Goal: Task Accomplishment & Management: Use online tool/utility

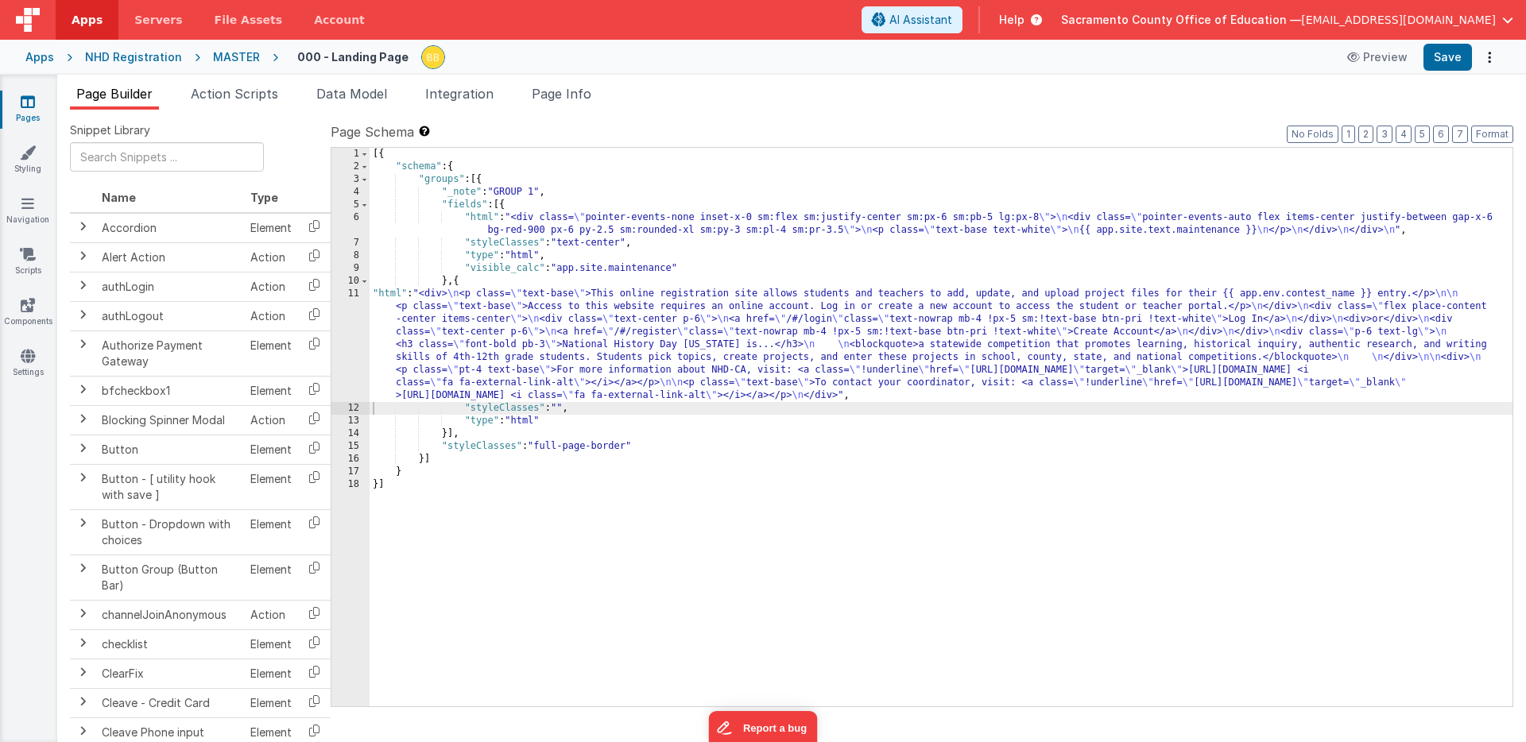
click at [28, 100] on icon at bounding box center [28, 102] width 14 height 16
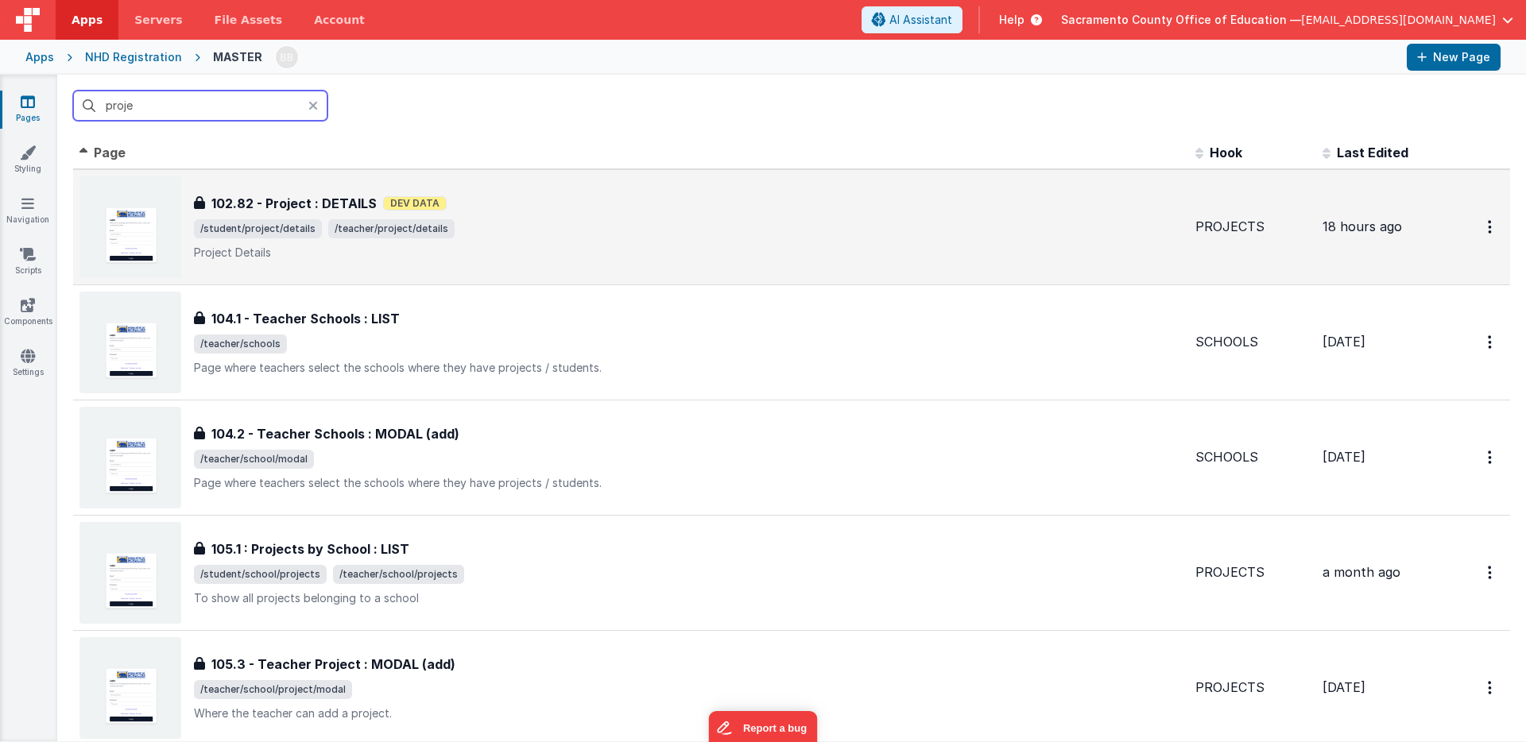
type input "proje"
click at [289, 201] on h3 "102.82 - Project : DETAILS" at bounding box center [293, 203] width 165 height 19
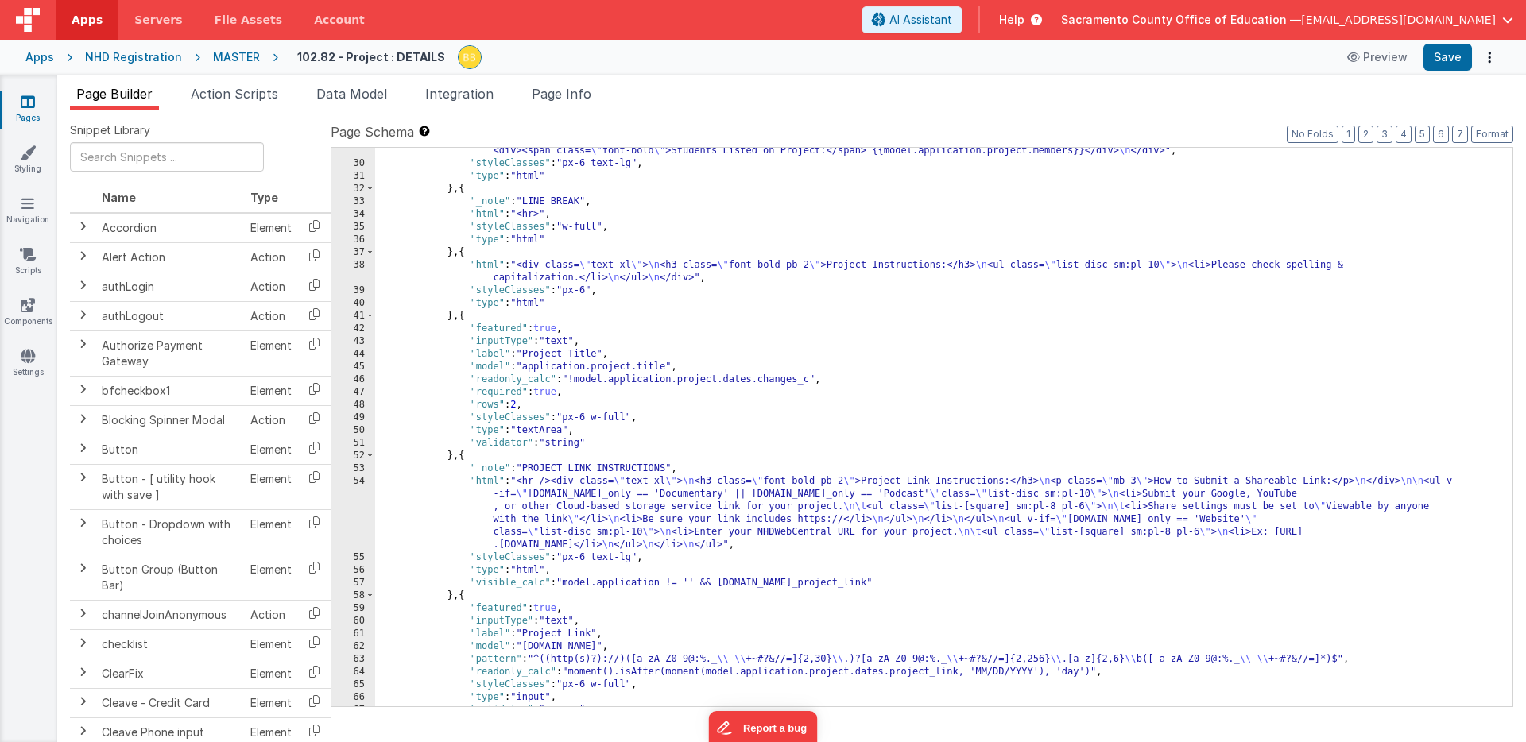
scroll to position [655, 0]
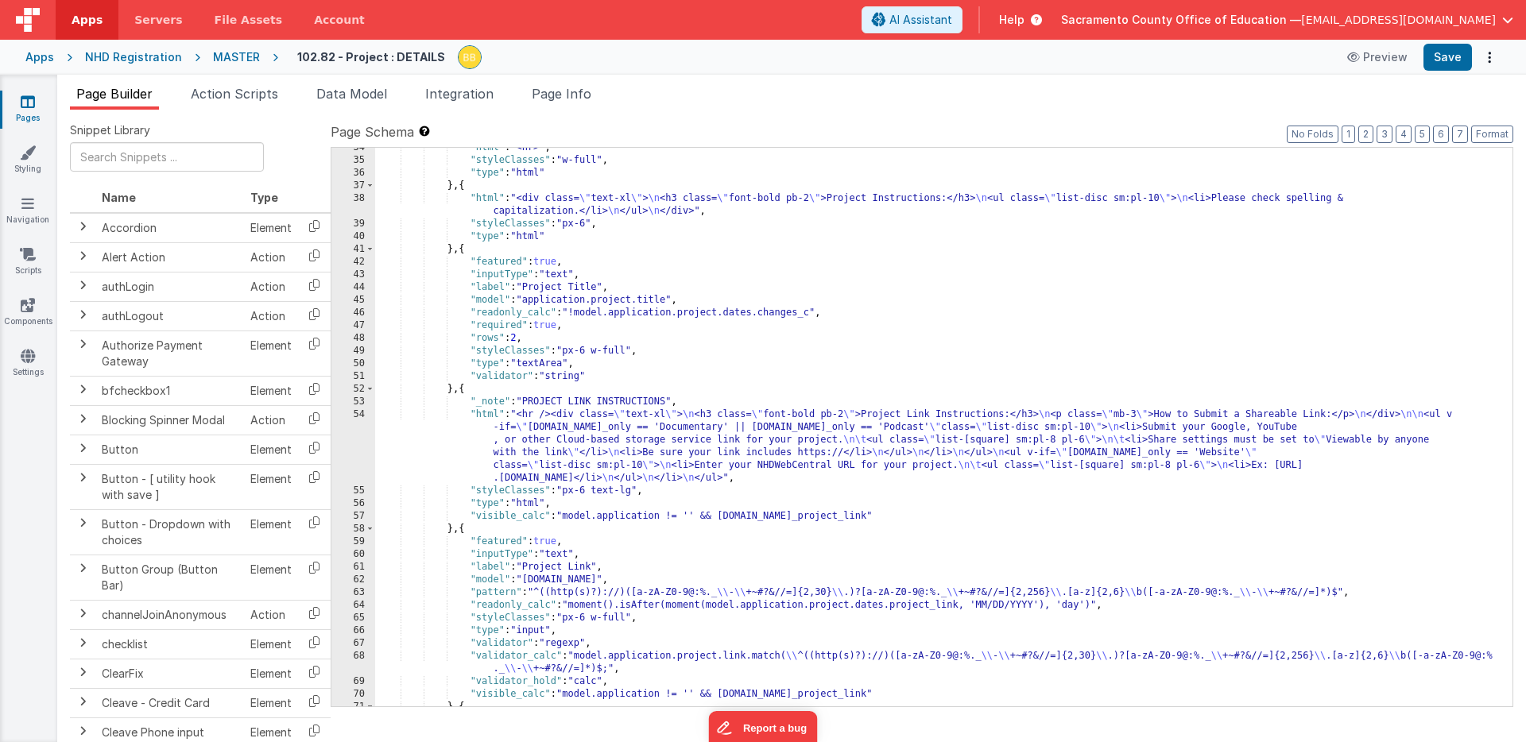
click at [483, 415] on div ""html" : "<hr>" , "styleClasses" : "w-full" , "type" : "html" } , { "html" : "<…" at bounding box center [943, 433] width 1137 height 584
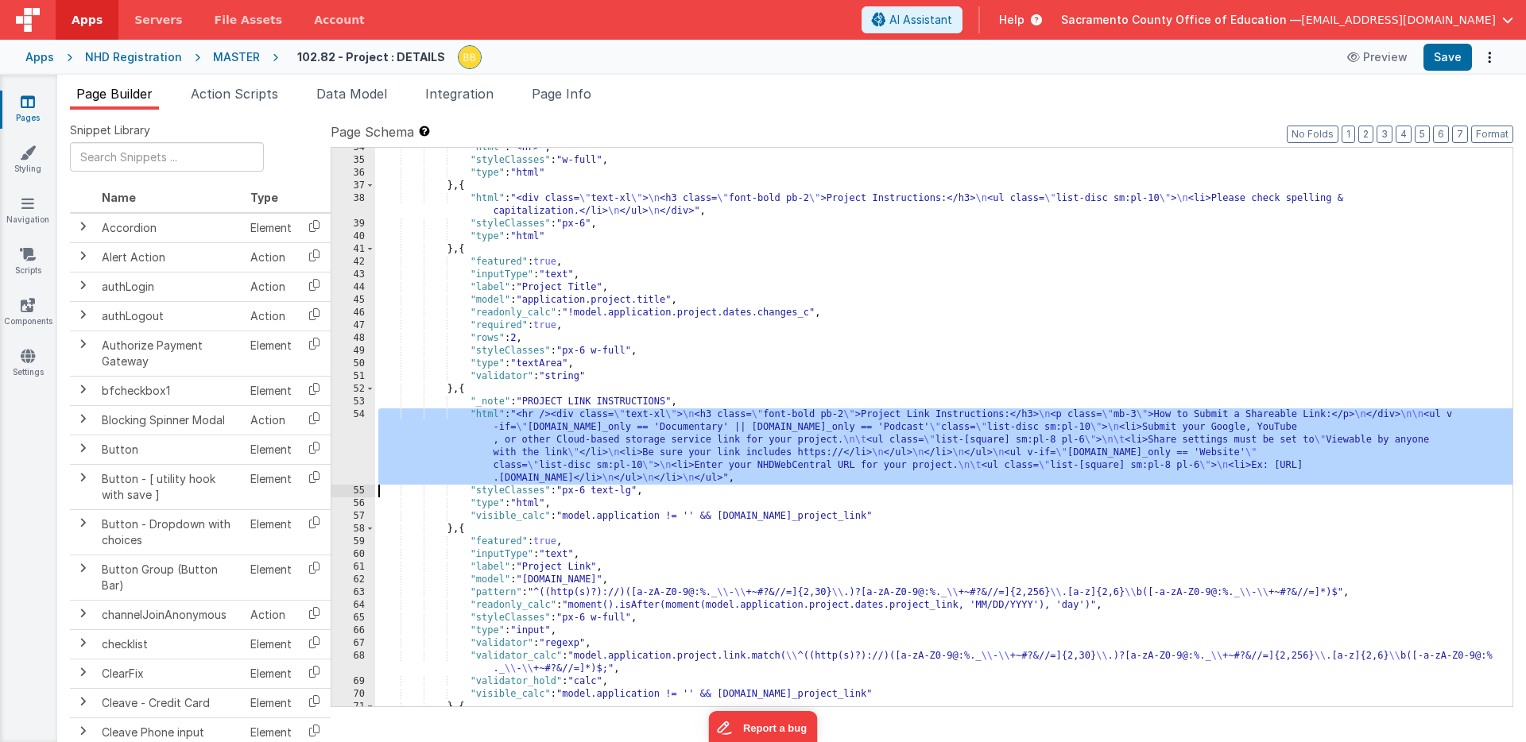
click at [354, 432] on div "54" at bounding box center [353, 447] width 44 height 76
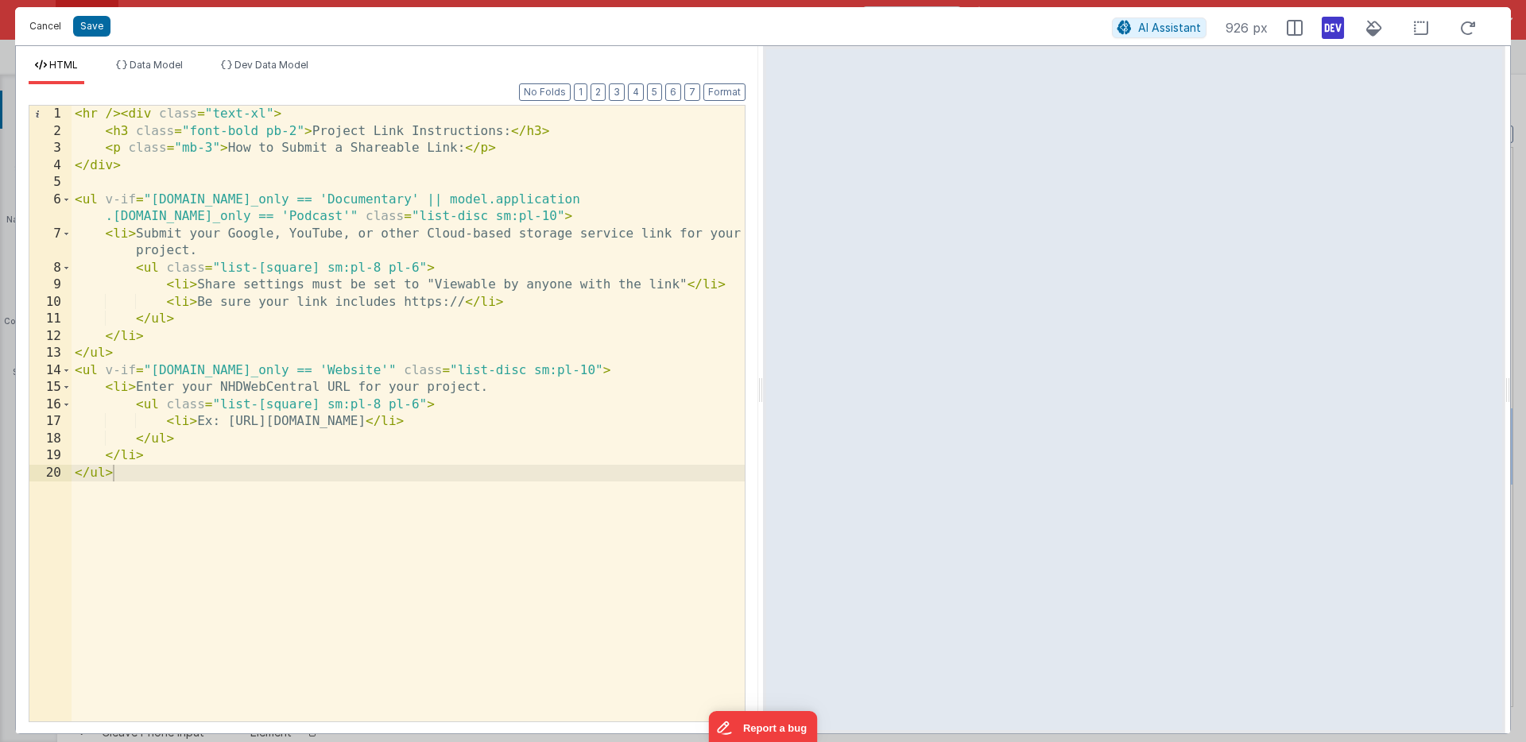
click at [52, 25] on button "Cancel" at bounding box center [45, 26] width 48 height 22
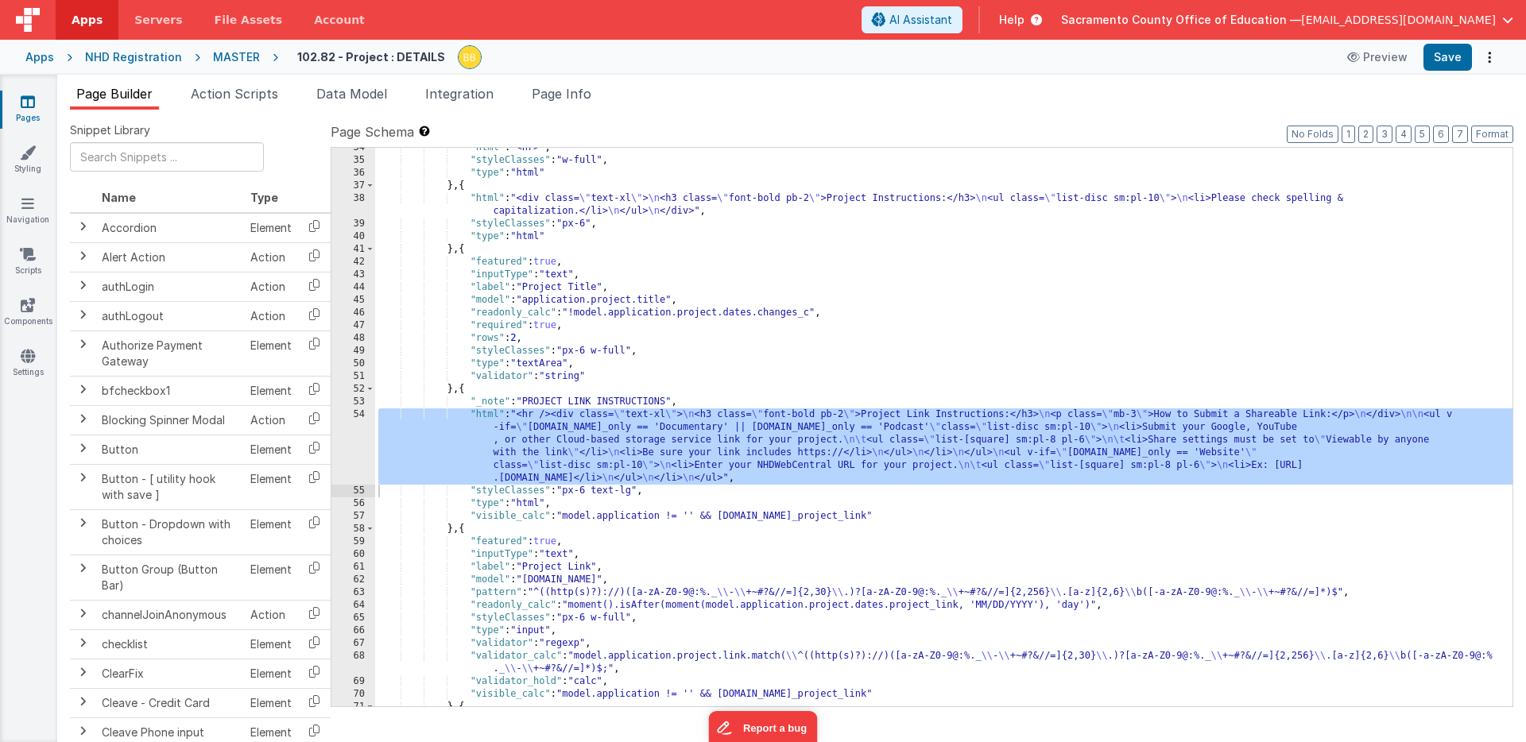
click at [862, 503] on div ""html" : "<hr>" , "styleClasses" : "w-full" , "type" : "html" } , { "html" : "<…" at bounding box center [943, 433] width 1137 height 584
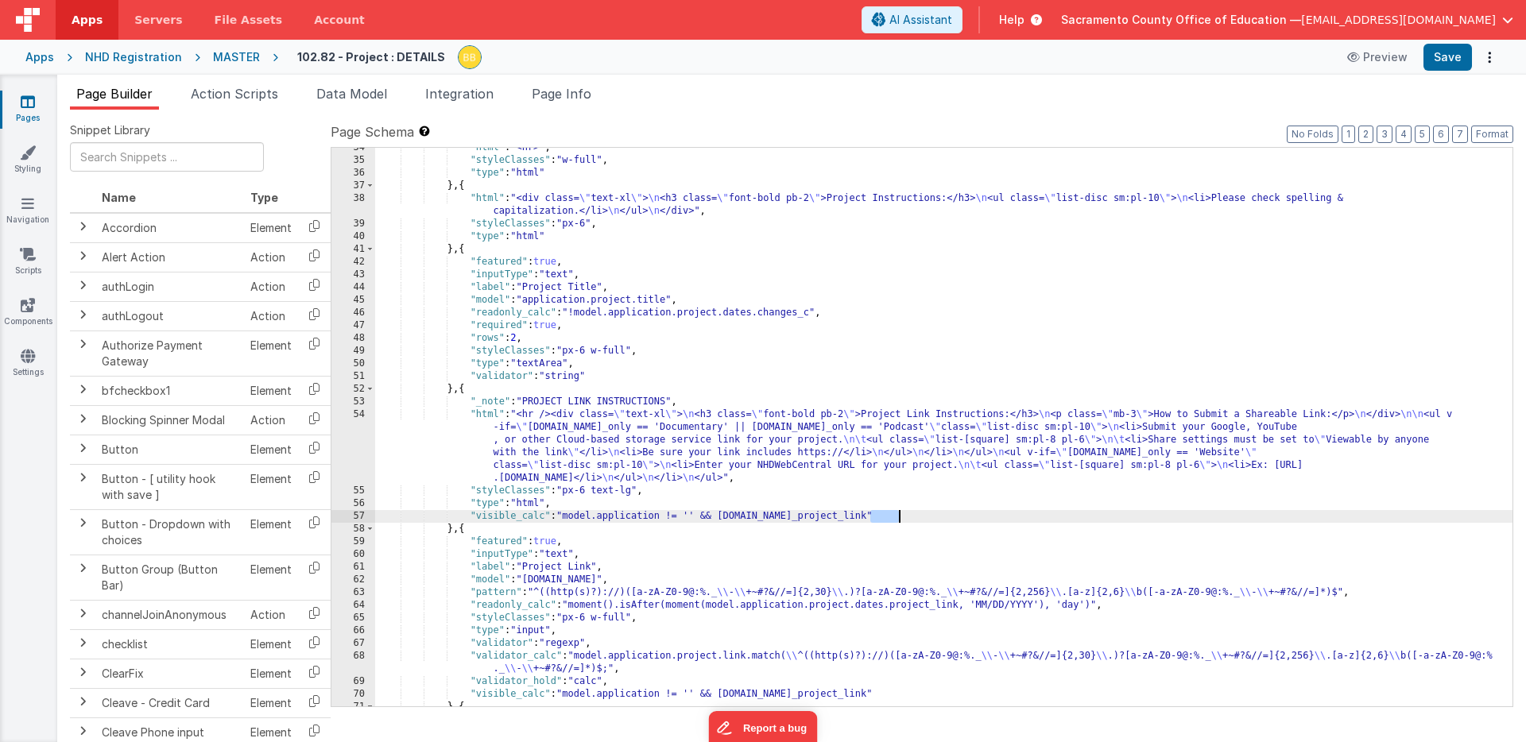
drag, startPoint x: 871, startPoint y: 518, endPoint x: 898, endPoint y: 519, distance: 27.0
click at [898, 519] on div ""html" : "<hr>" , "styleClasses" : "w-full" , "type" : "html" } , { "html" : "<…" at bounding box center [943, 433] width 1137 height 584
click at [974, 520] on div ""html" : "<hr>" , "styleClasses" : "w-full" , "type" : "html" } , { "html" : "<…" at bounding box center [943, 433] width 1137 height 584
click at [1443, 56] on button "Save" at bounding box center [1447, 57] width 48 height 27
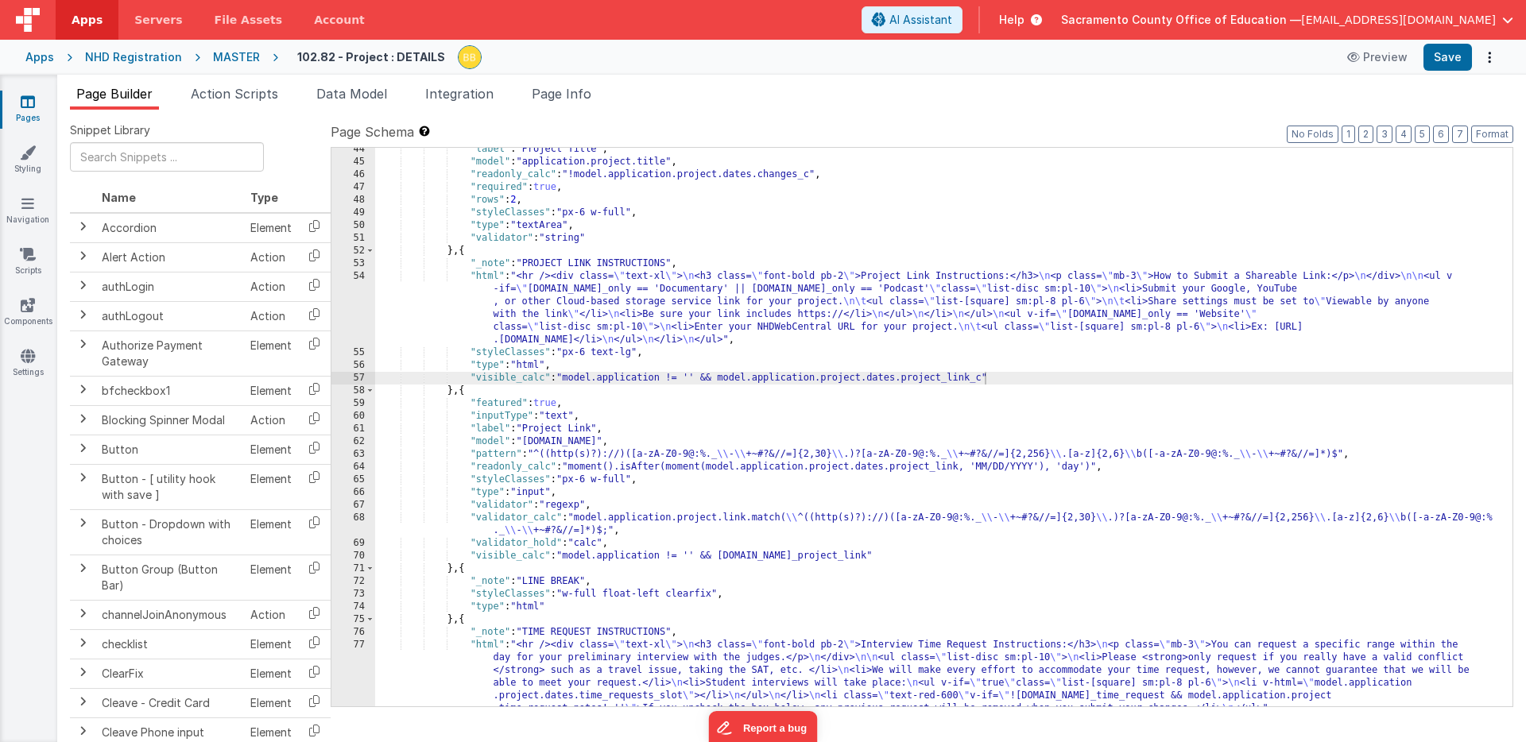
scroll to position [793, 0]
click at [464, 392] on div ""label" : "Project Title" , "model" : "application.project.title" , "readonly_c…" at bounding box center [943, 467] width 1137 height 648
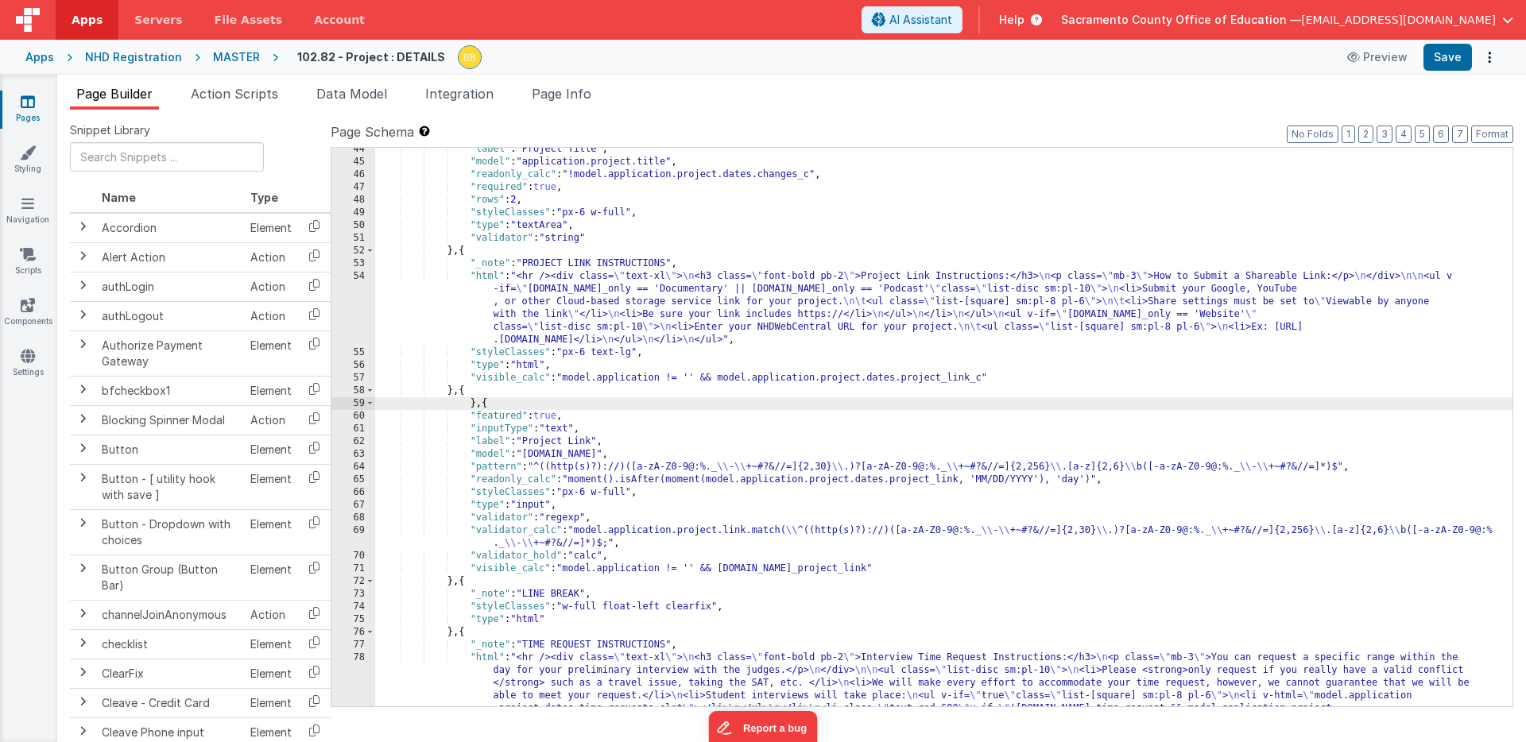
click at [468, 405] on div ""label" : "Project Title" , "model" : "application.project.title" , "readonly_c…" at bounding box center [943, 467] width 1137 height 648
click at [459, 404] on div ""label" : "Project Title" , "model" : "application.project.title" , "readonly_c…" at bounding box center [943, 467] width 1137 height 648
click at [511, 391] on div ""label" : "Project Title" , "model" : "application.project.title" , "readonly_c…" at bounding box center [943, 467] width 1137 height 648
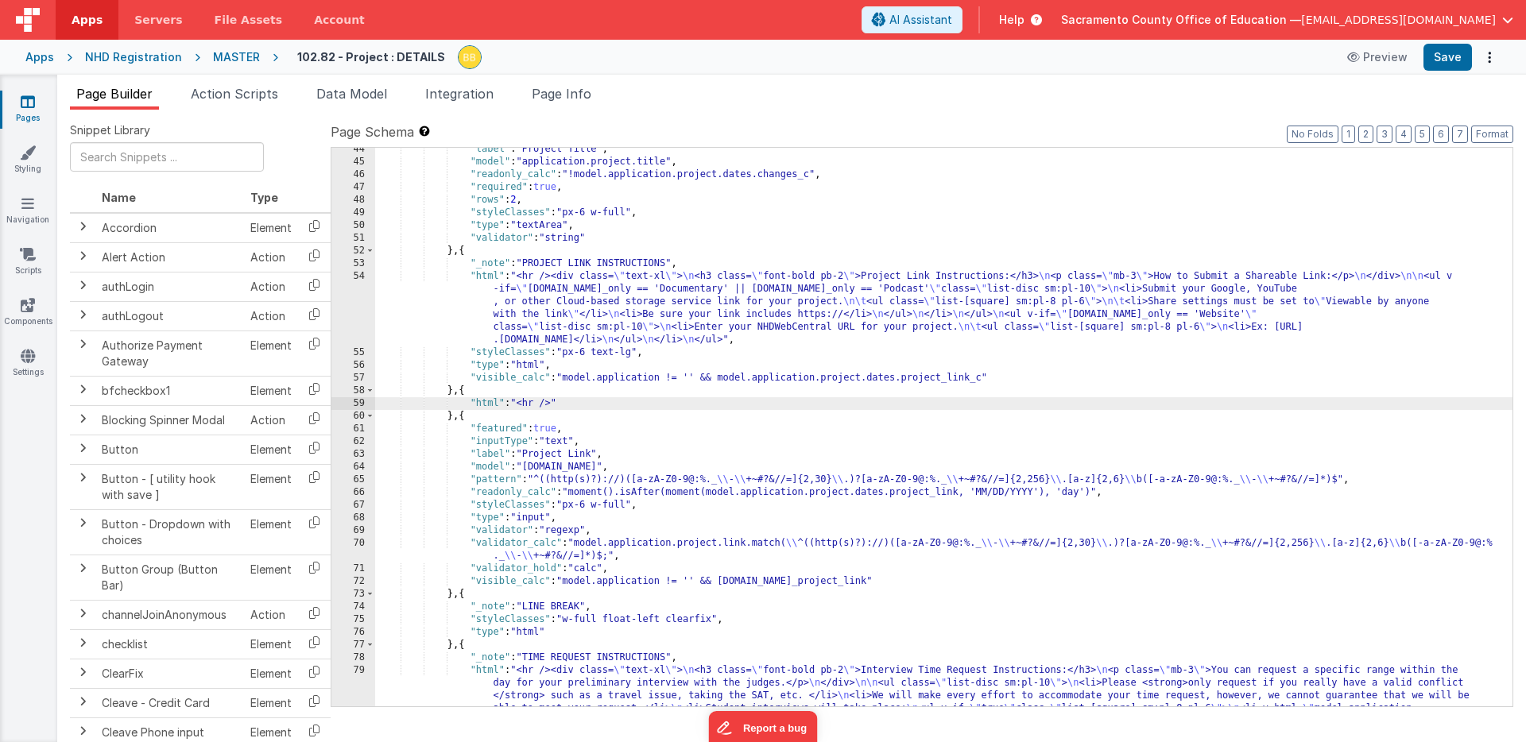
click at [578, 404] on div ""label" : "Project Title" , "model" : "application.project.title" , "readonly_c…" at bounding box center [943, 467] width 1137 height 648
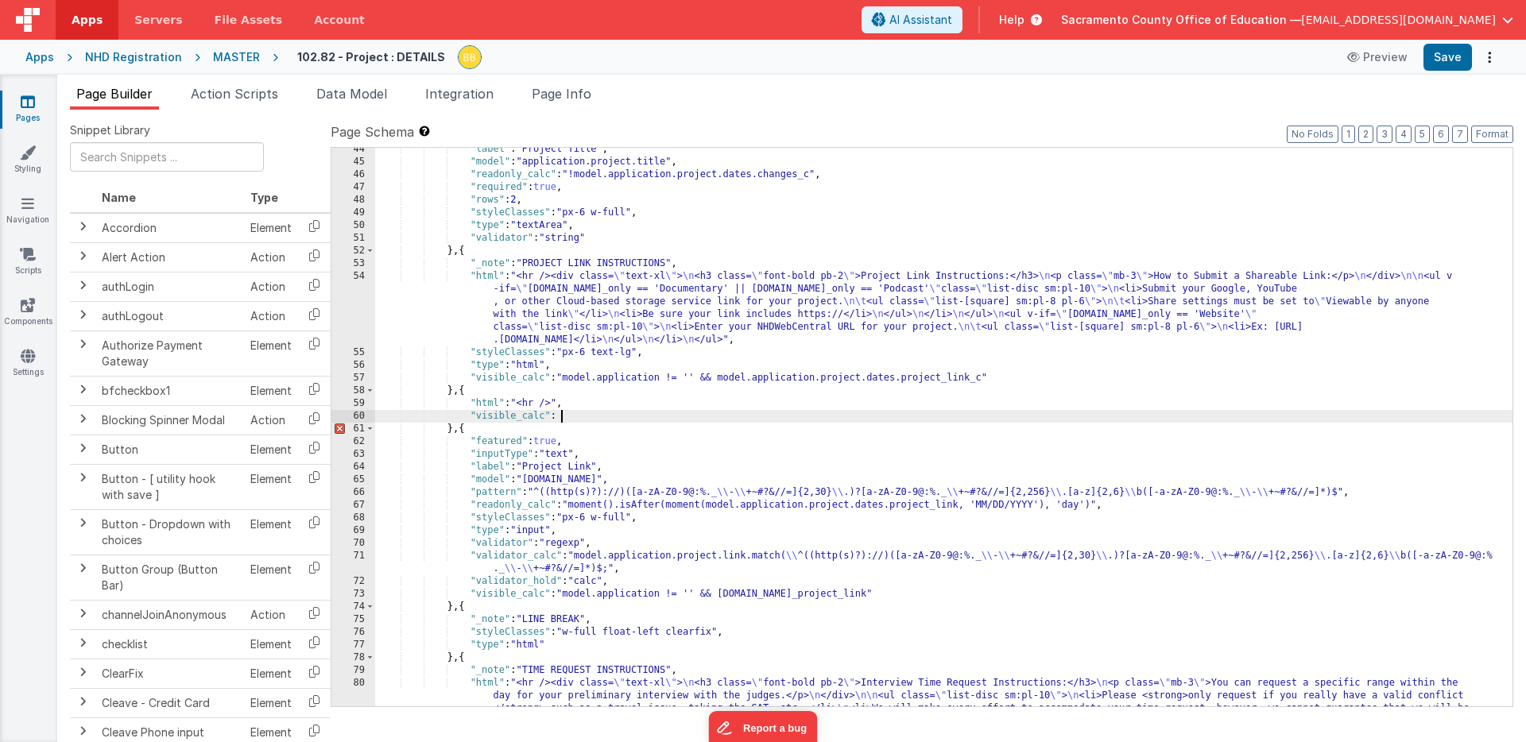
click at [624, 379] on div ""label" : "Project Title" , "model" : "application.project.title" , "readonly_c…" at bounding box center [943, 467] width 1137 height 648
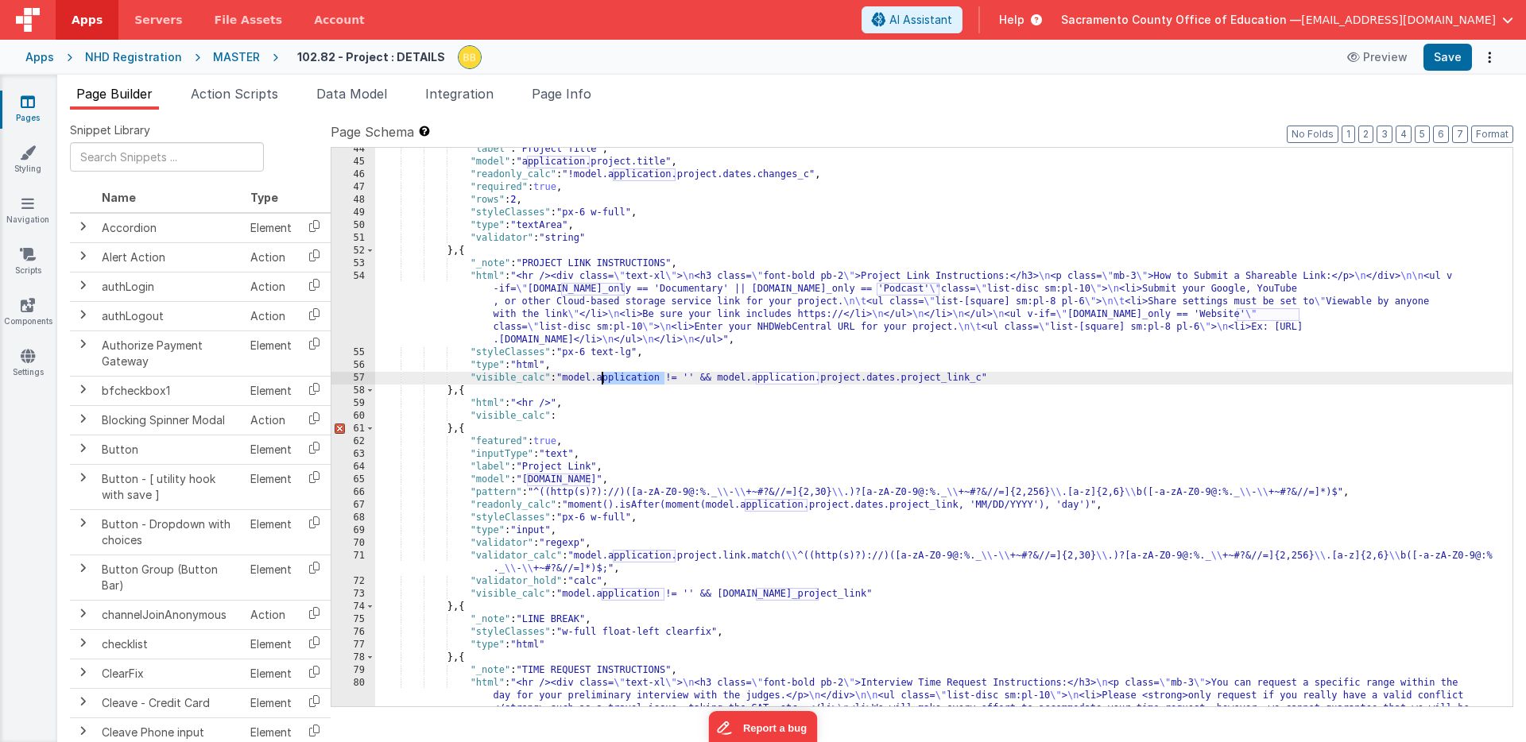
click at [624, 379] on div ""label" : "Project Title" , "model" : "application.project.title" , "readonly_c…" at bounding box center [943, 467] width 1137 height 648
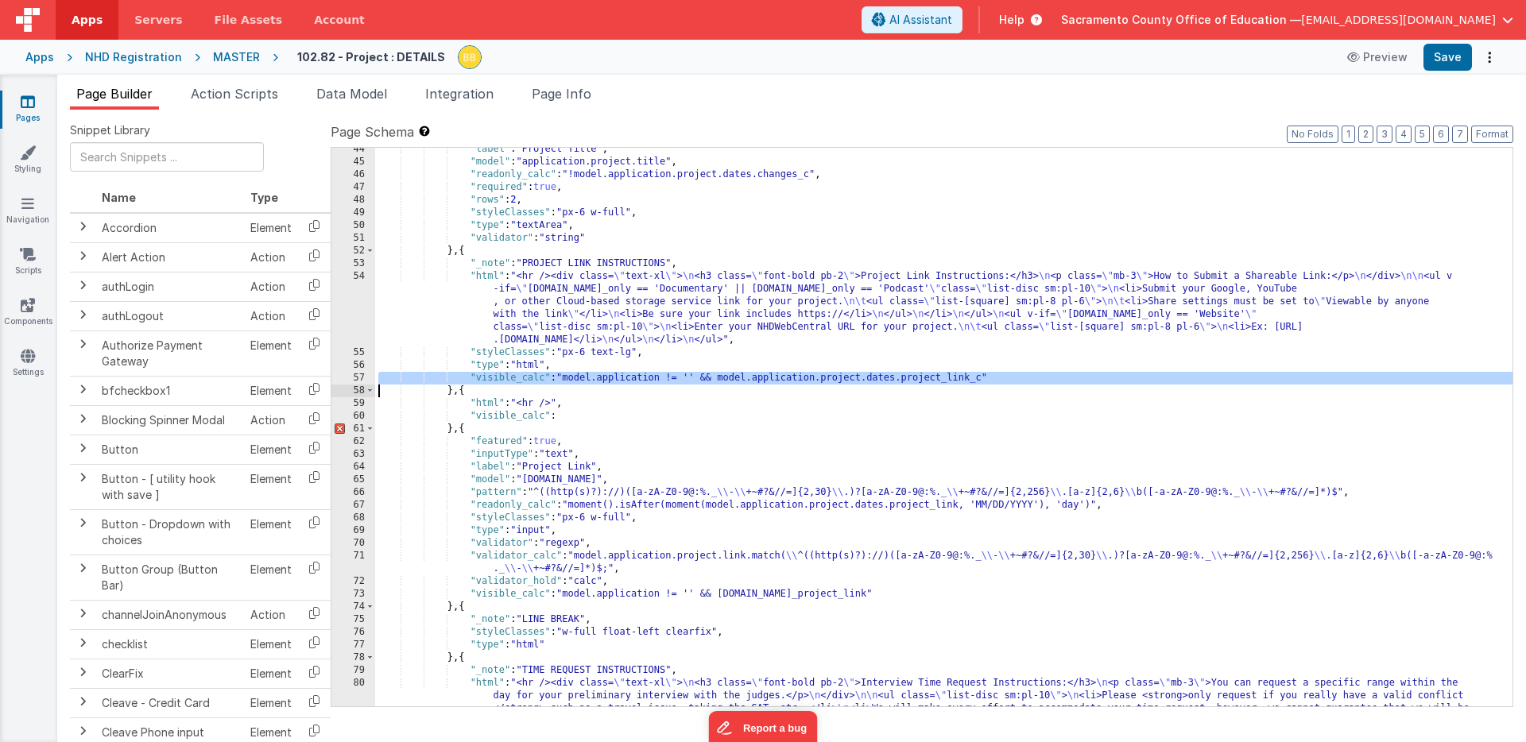
click at [624, 379] on div ""label" : "Project Title" , "model" : "application.project.title" , "readonly_c…" at bounding box center [943, 467] width 1137 height 648
click at [539, 419] on div ""label" : "Project Title" , "model" : "application.project.title" , "readonly_c…" at bounding box center [943, 467] width 1137 height 648
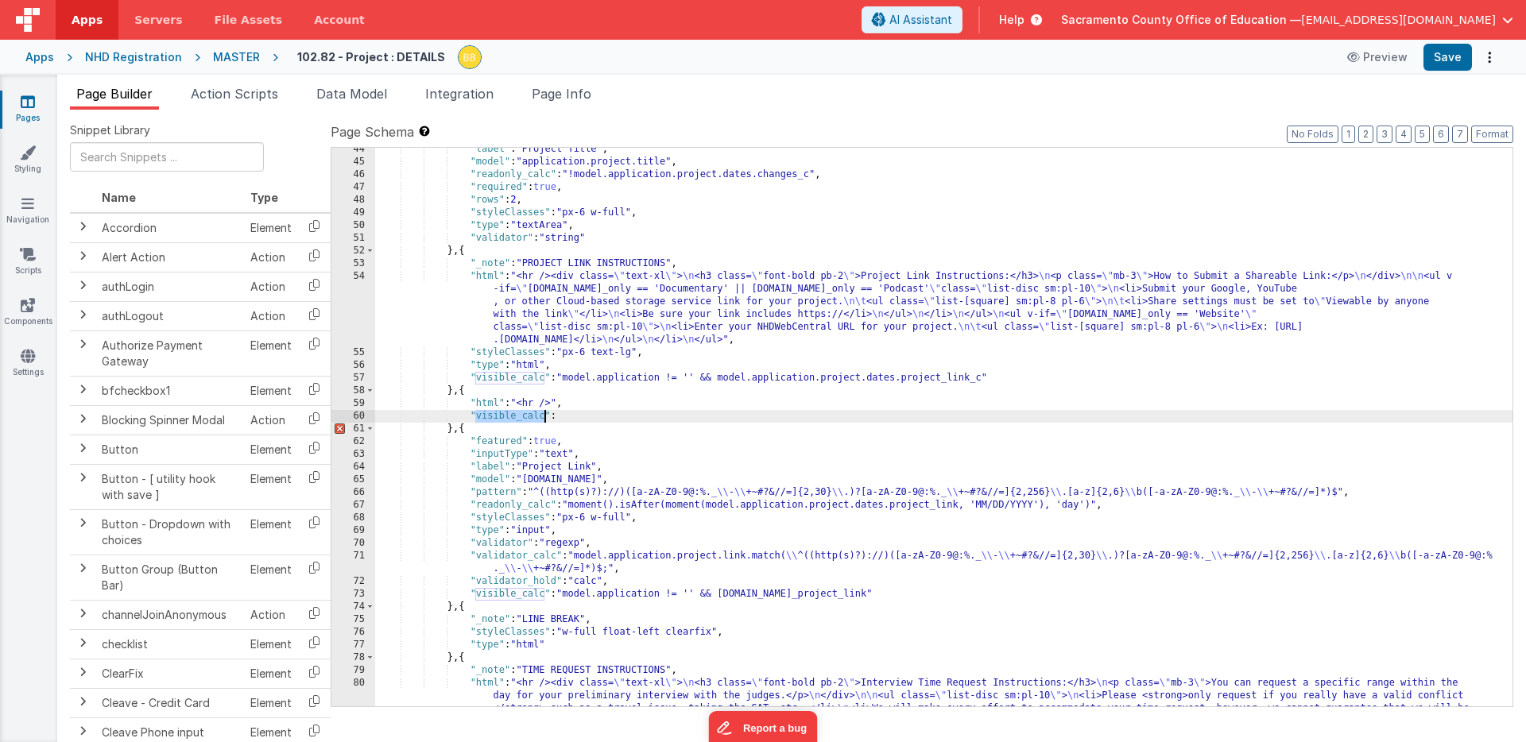
click at [539, 418] on div ""label" : "Project Title" , "model" : "application.project.title" , "readonly_c…" at bounding box center [943, 467] width 1137 height 648
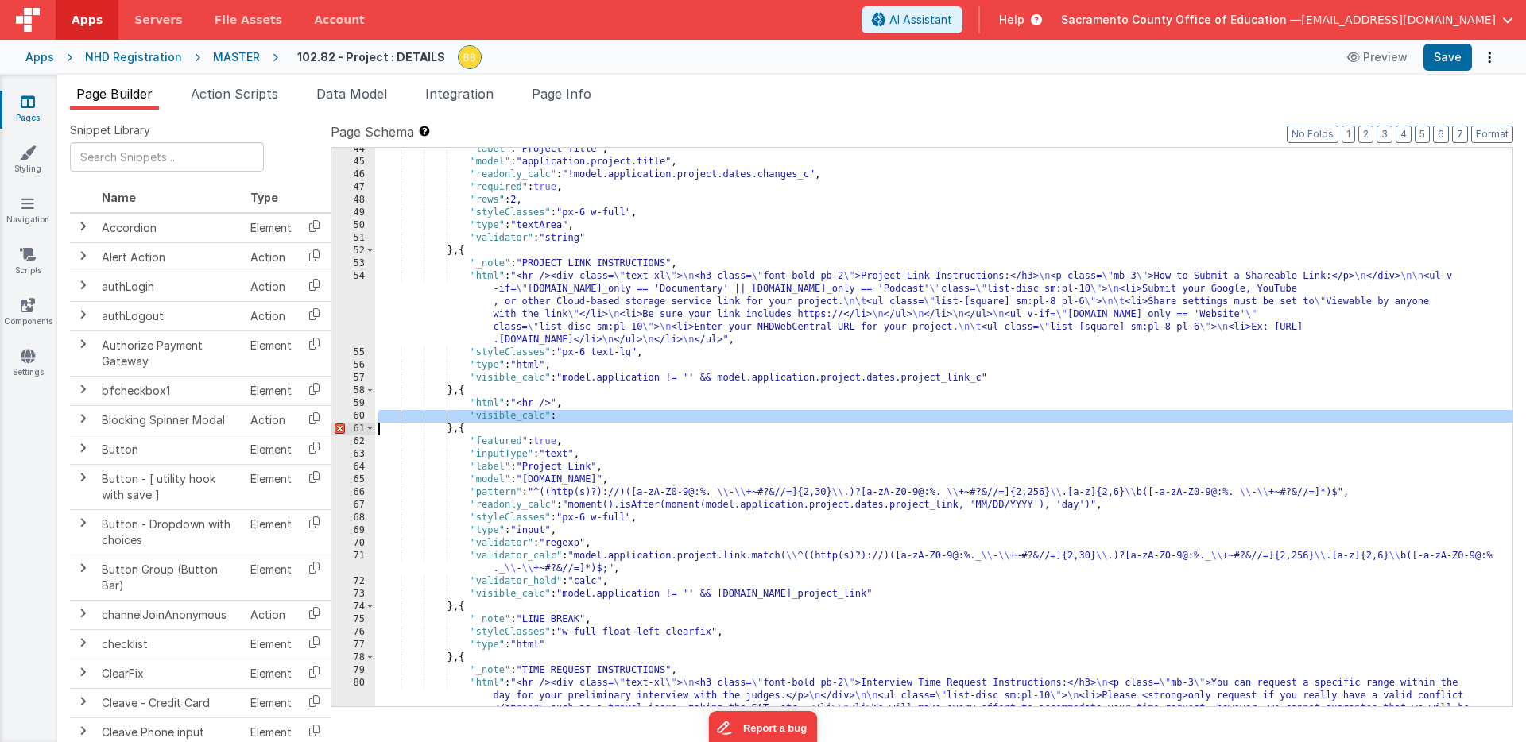
click at [539, 418] on div ""label" : "Project Title" , "model" : "application.project.title" , "readonly_c…" at bounding box center [943, 467] width 1137 height 648
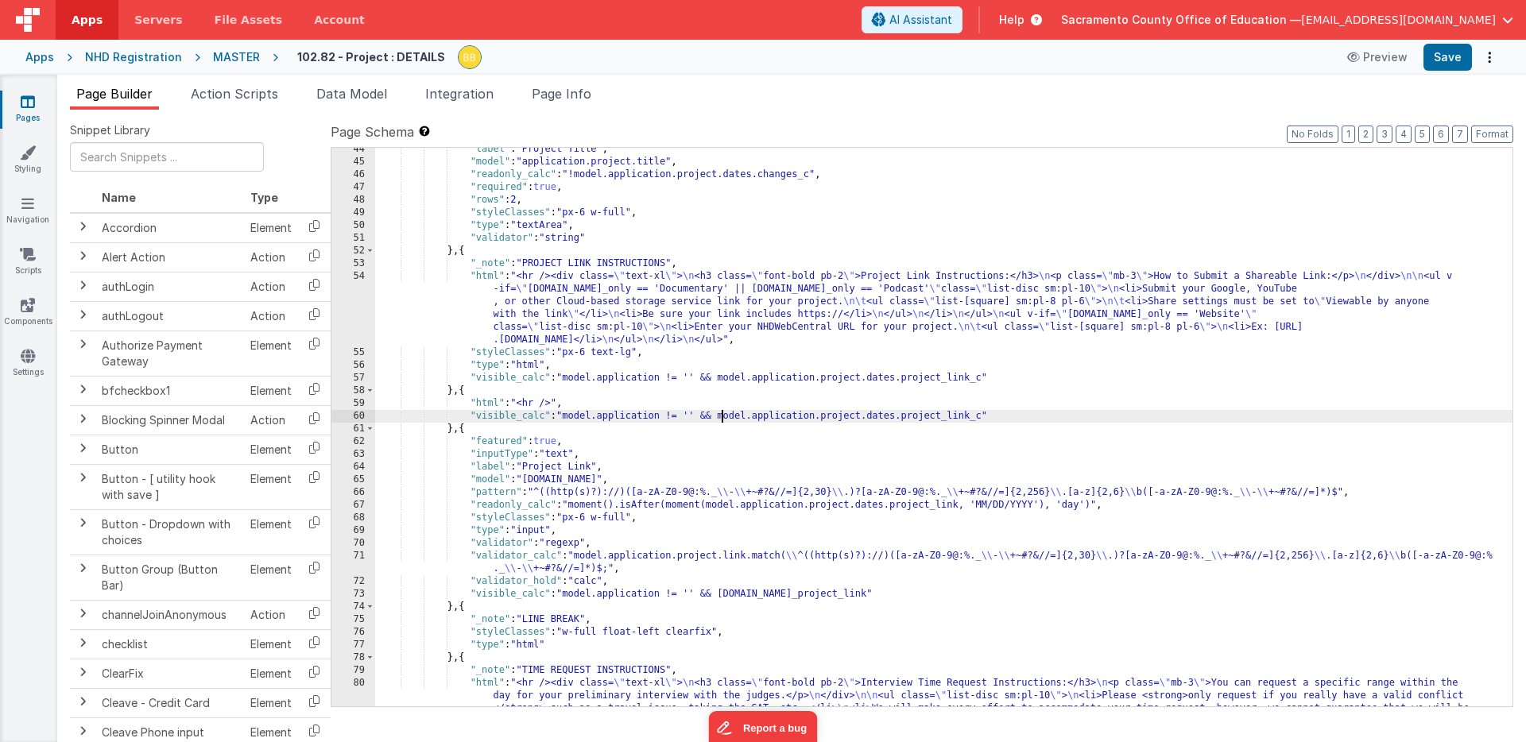
click at [720, 418] on div ""label" : "Project Title" , "model" : "application.project.title" , "readonly_c…" at bounding box center [943, 467] width 1137 height 648
click at [556, 406] on div ""label" : "Project Title" , "model" : "application.project.title" , "readonly_c…" at bounding box center [943, 467] width 1137 height 648
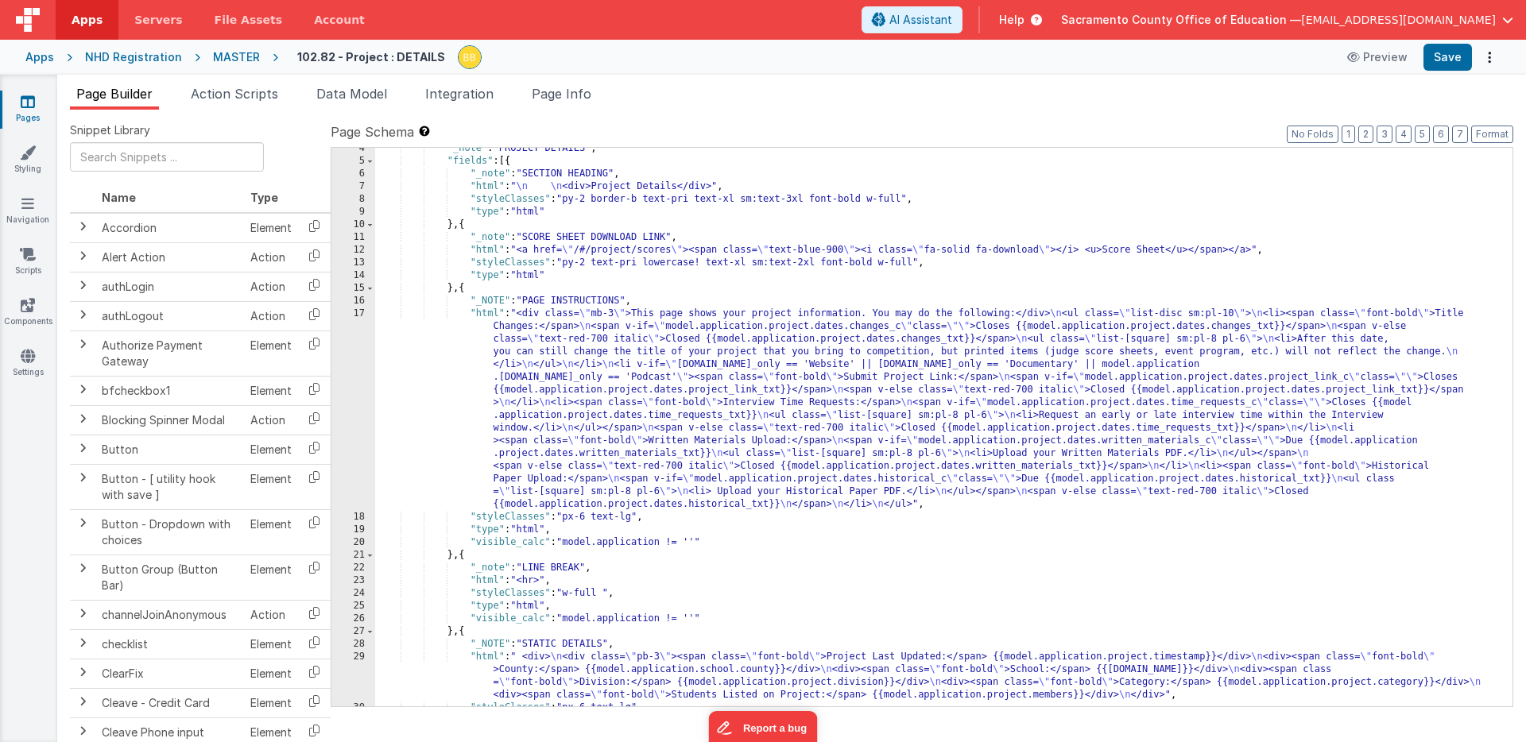
scroll to position [44, 0]
click at [486, 316] on div ""_note" : "PROJECT DETAILS" , "fields" : [{ "_note" : "SECTION HEADING" , "html…" at bounding box center [943, 434] width 1137 height 584
click at [357, 343] on div "17" at bounding box center [353, 409] width 44 height 203
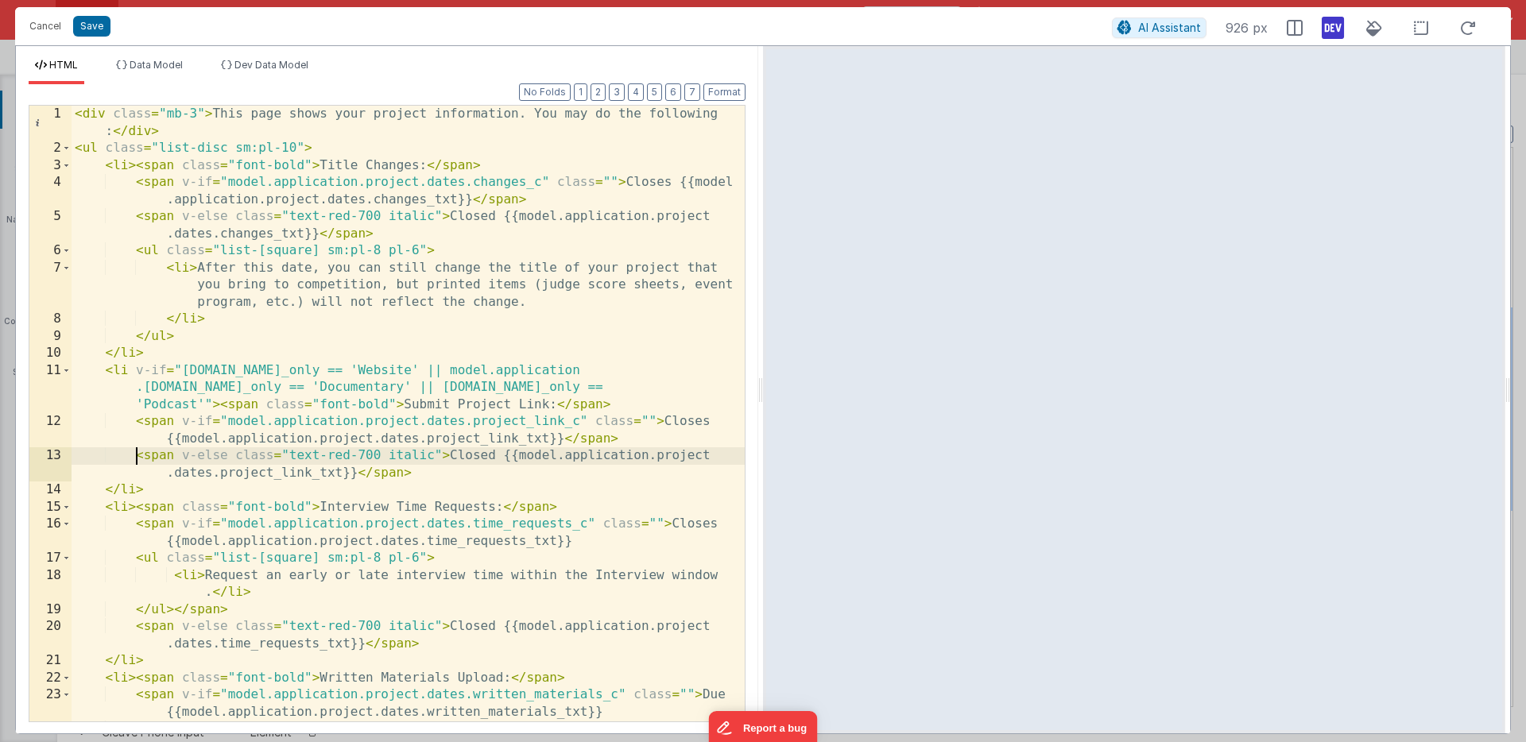
scroll to position [0, 0]
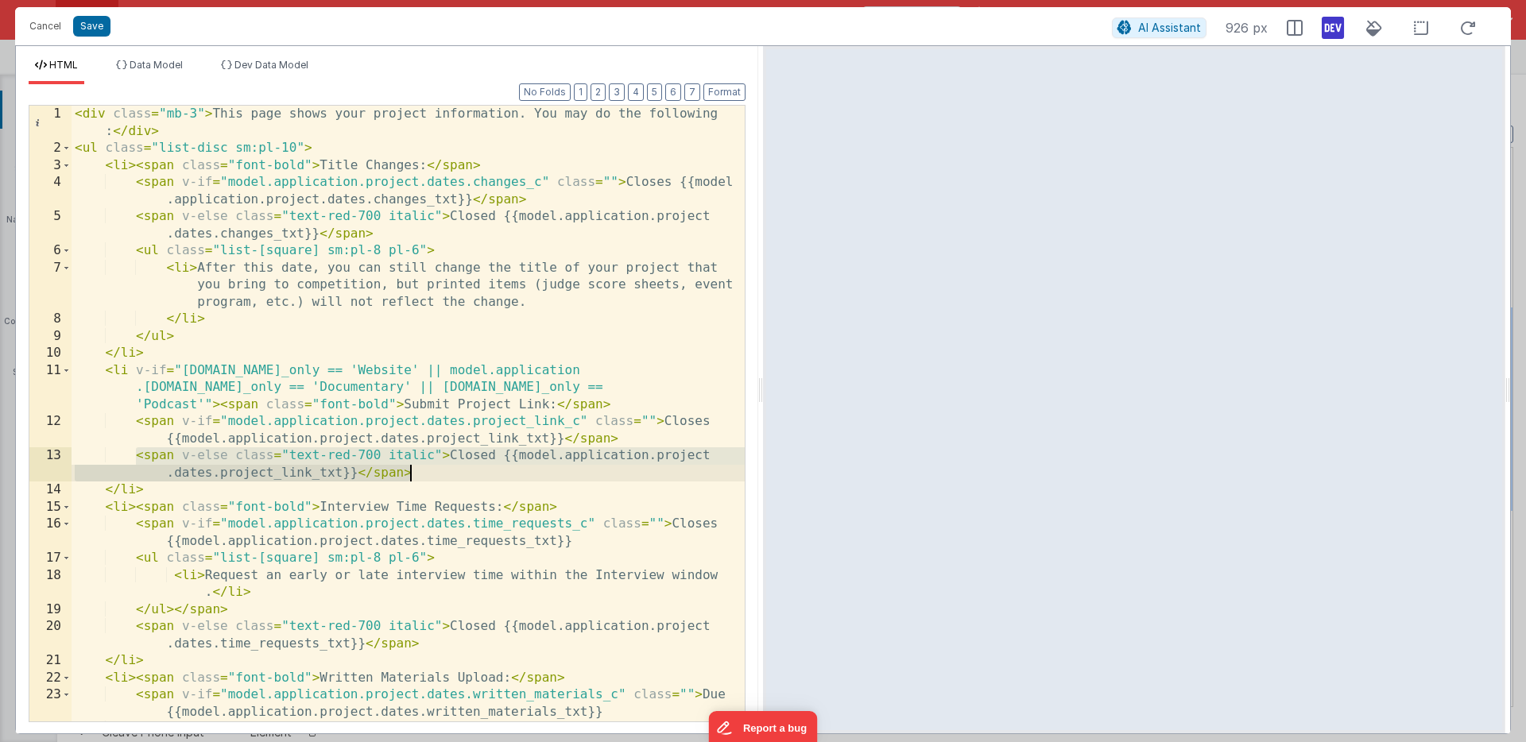
drag, startPoint x: 136, startPoint y: 459, endPoint x: 411, endPoint y: 474, distance: 275.4
click at [411, 474] on div "< div class = "mb-3" > This page shows your project information. You may do the…" at bounding box center [408, 440] width 673 height 668
click at [48, 24] on button "Cancel" at bounding box center [45, 26] width 48 height 22
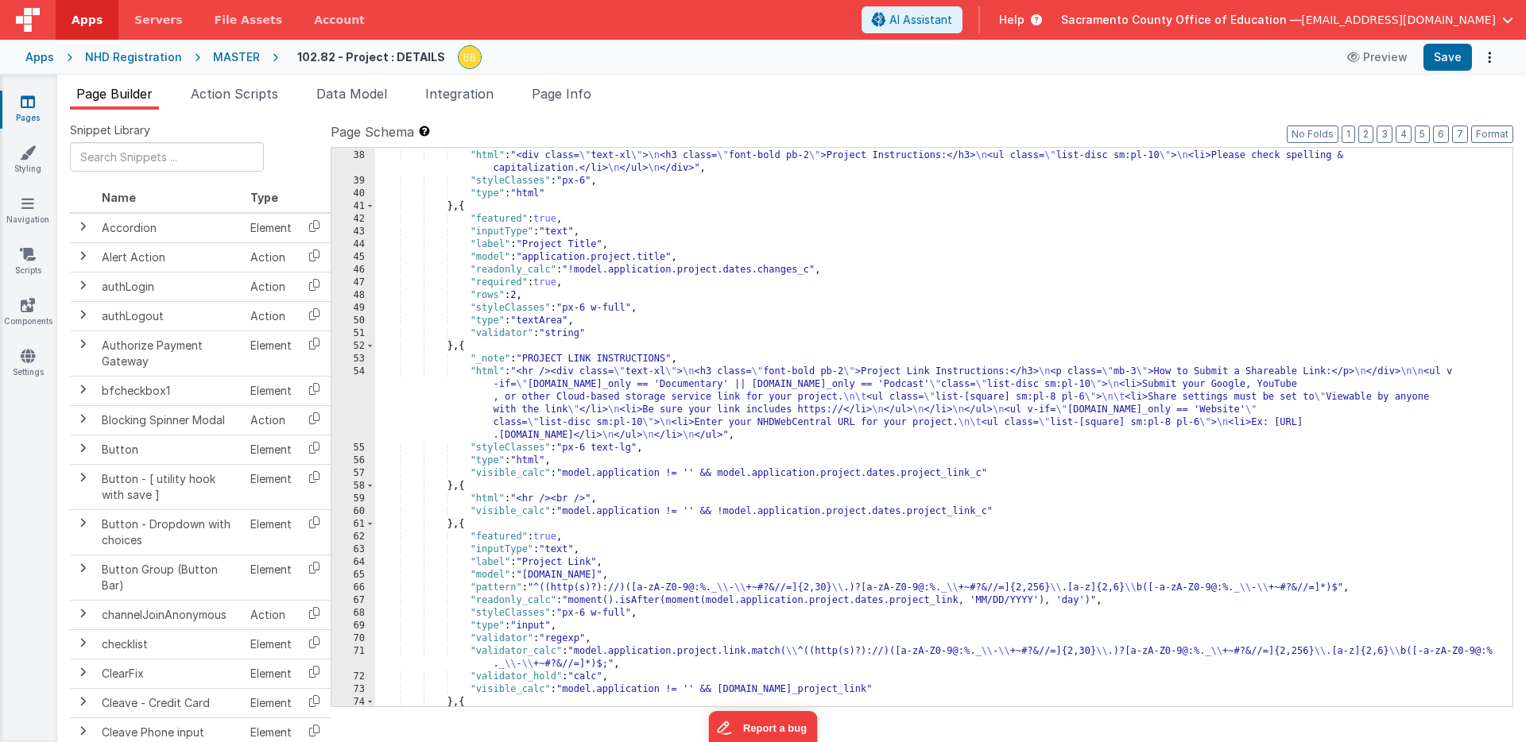
scroll to position [698, 0]
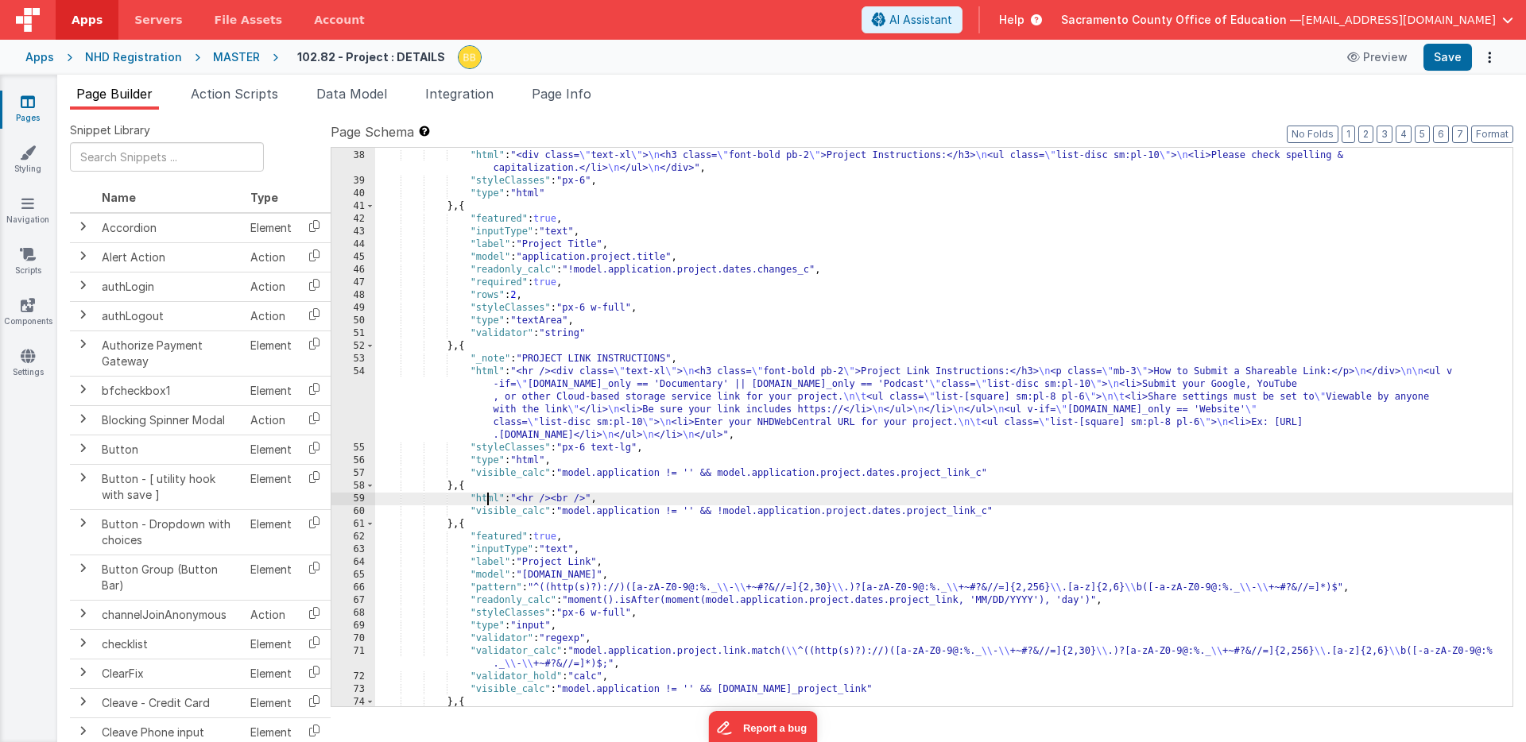
click at [486, 499] on div "} , { "html" : "<div class= \" text-xl \" > \n <h3 class= \" font-bold pb-2 \" …" at bounding box center [943, 429] width 1137 height 584
click at [356, 499] on div "59" at bounding box center [353, 499] width 44 height 13
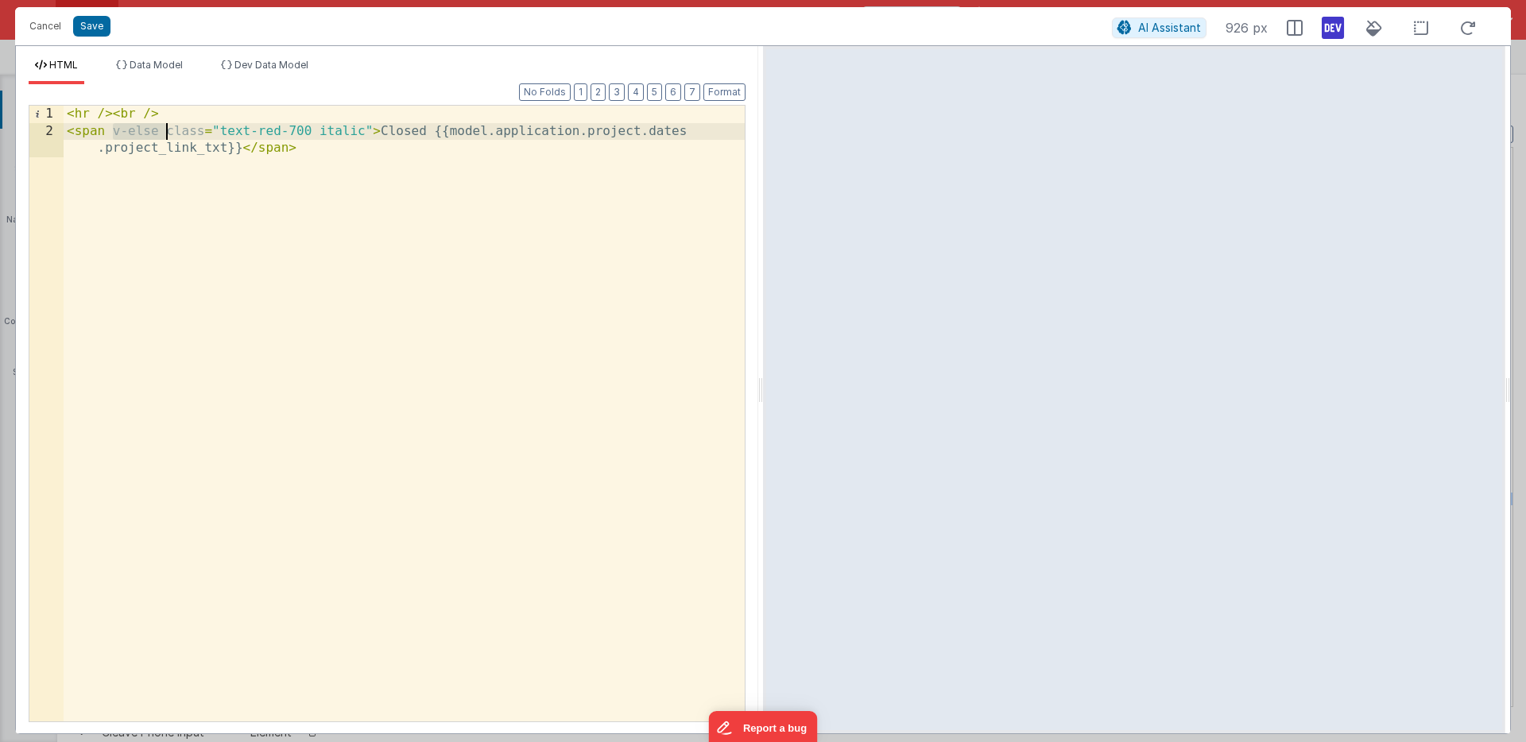
drag, startPoint x: 112, startPoint y: 133, endPoint x: 167, endPoint y: 131, distance: 54.9
click at [167, 131] on div "< hr /> < br /> < span v-else class = "text-red-700 italic" > Closed {{model.ap…" at bounding box center [404, 440] width 681 height 668
click at [96, 23] on button "Save" at bounding box center [91, 26] width 37 height 21
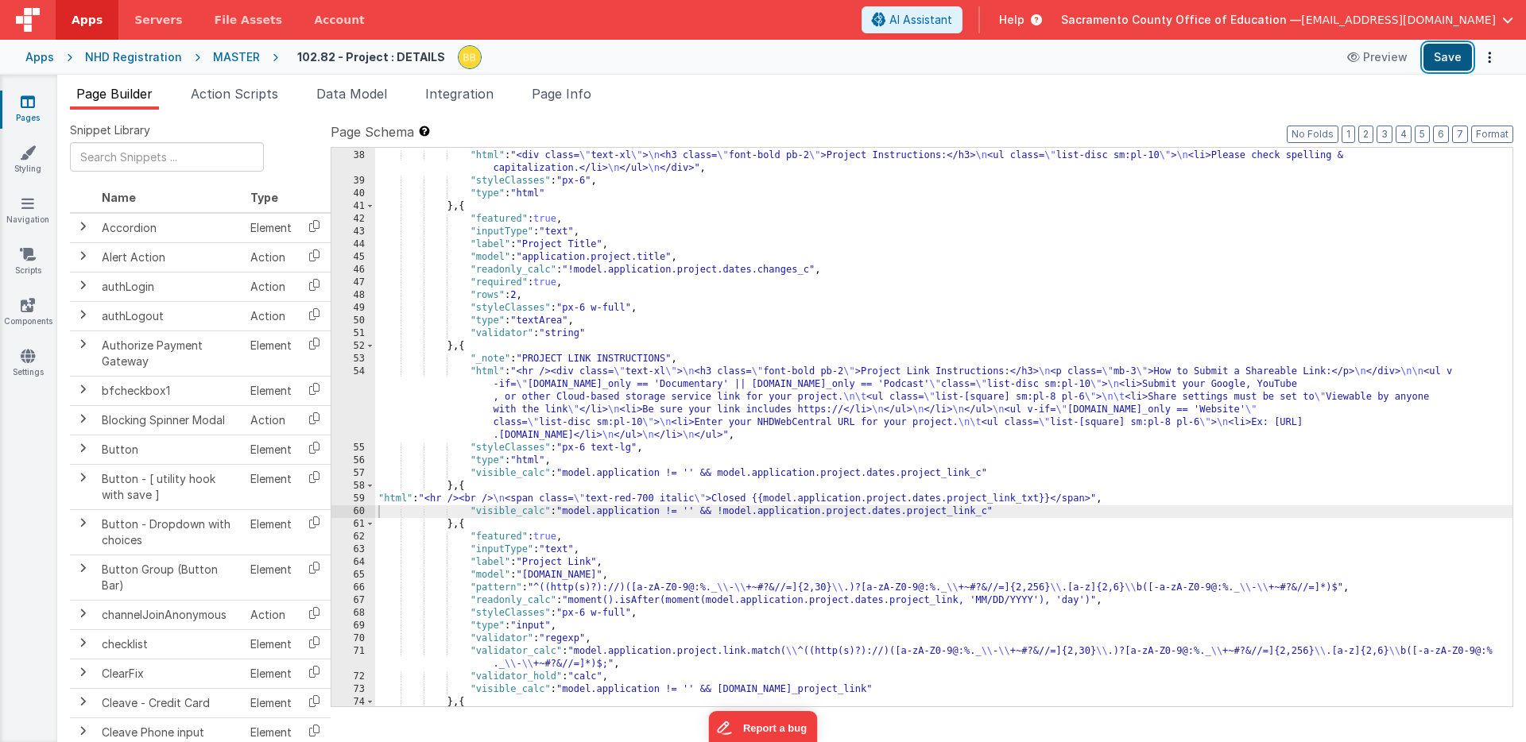
click at [1443, 52] on button "Save" at bounding box center [1447, 57] width 48 height 27
click at [1446, 51] on button "Save" at bounding box center [1447, 57] width 48 height 27
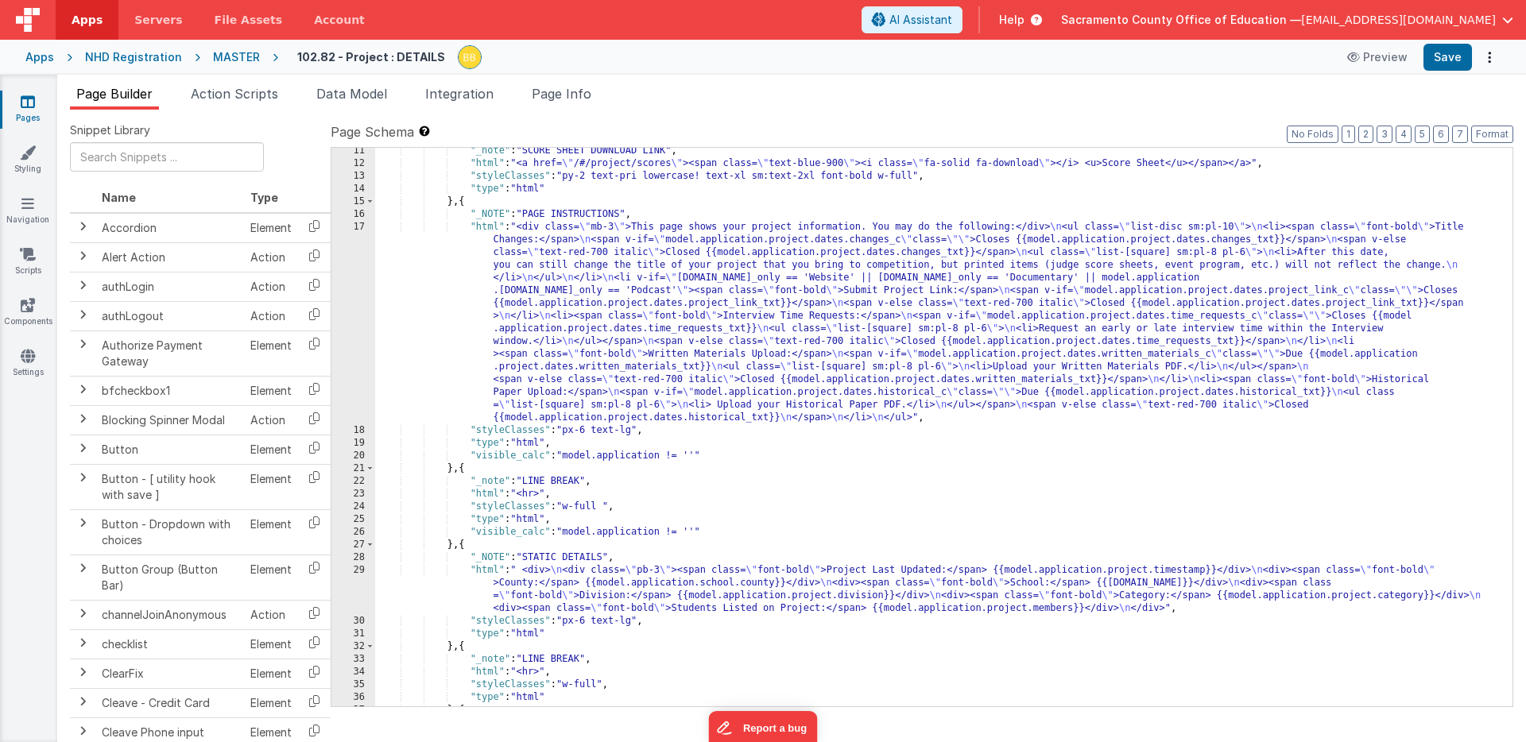
scroll to position [9, 0]
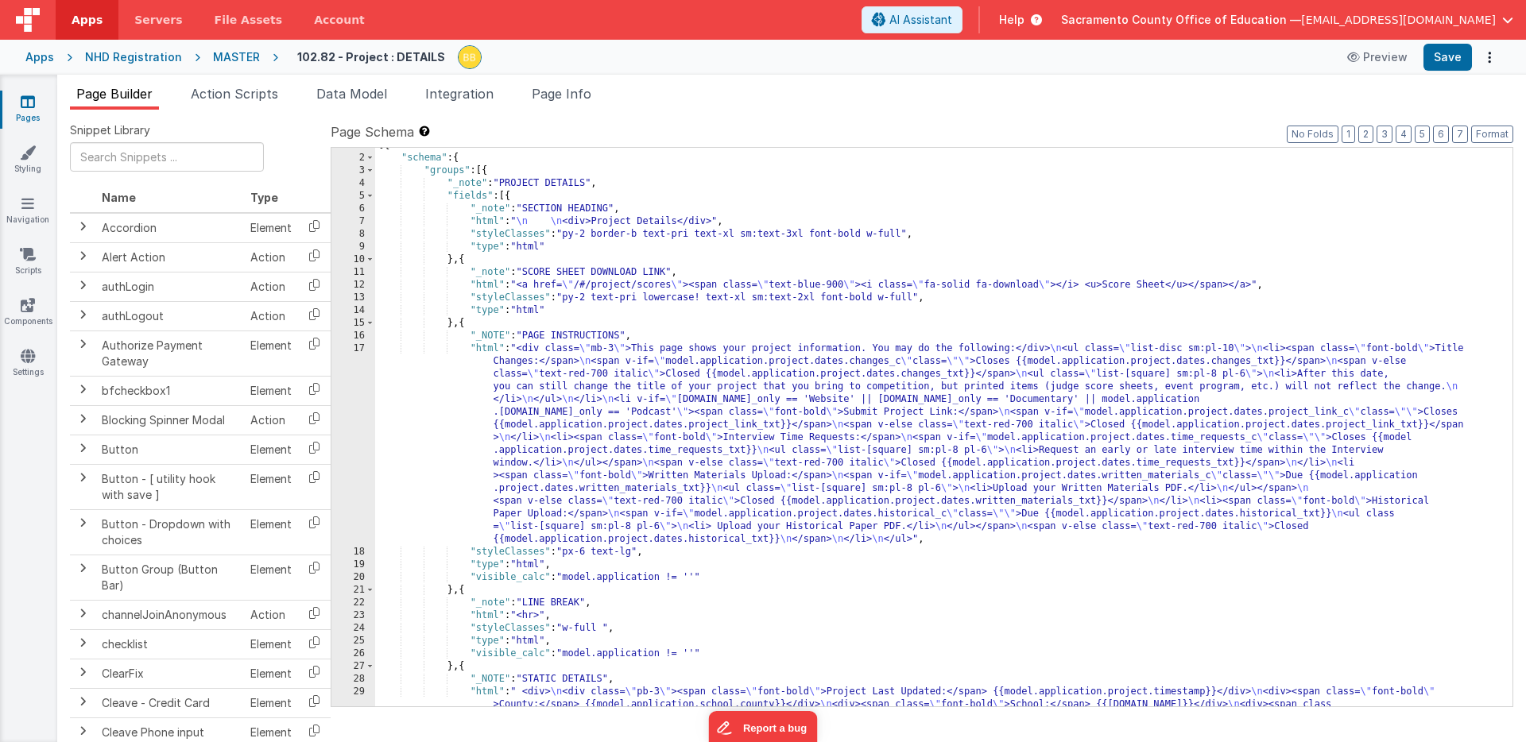
click at [489, 351] on div "[{ "schema" : { "groups" : [{ "_note" : "PROJECT DETAILS" , "fields" : [{ "_not…" at bounding box center [943, 450] width 1137 height 622
click at [350, 359] on div "17" at bounding box center [353, 444] width 44 height 203
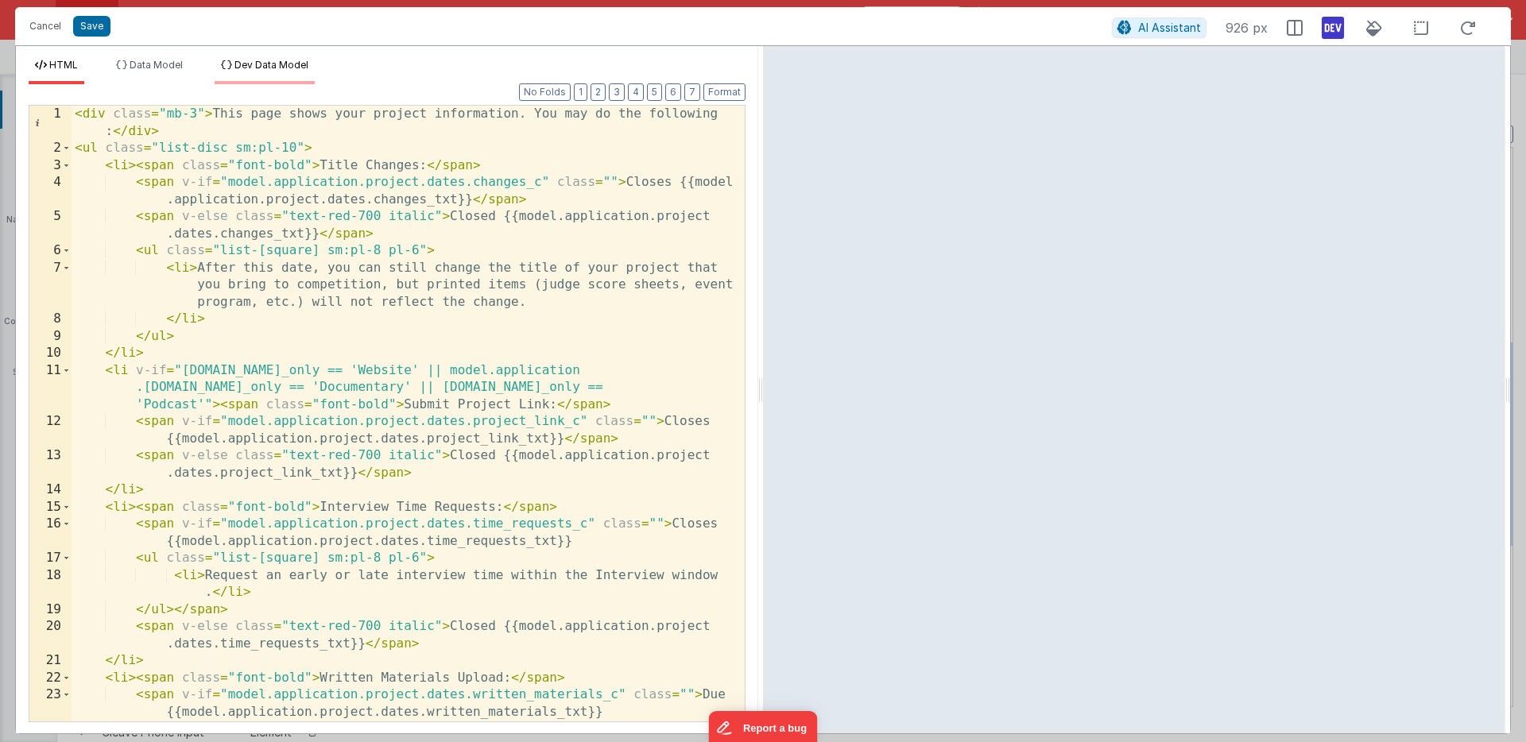
click at [278, 60] on span "Dev Data Model" at bounding box center [271, 65] width 74 height 12
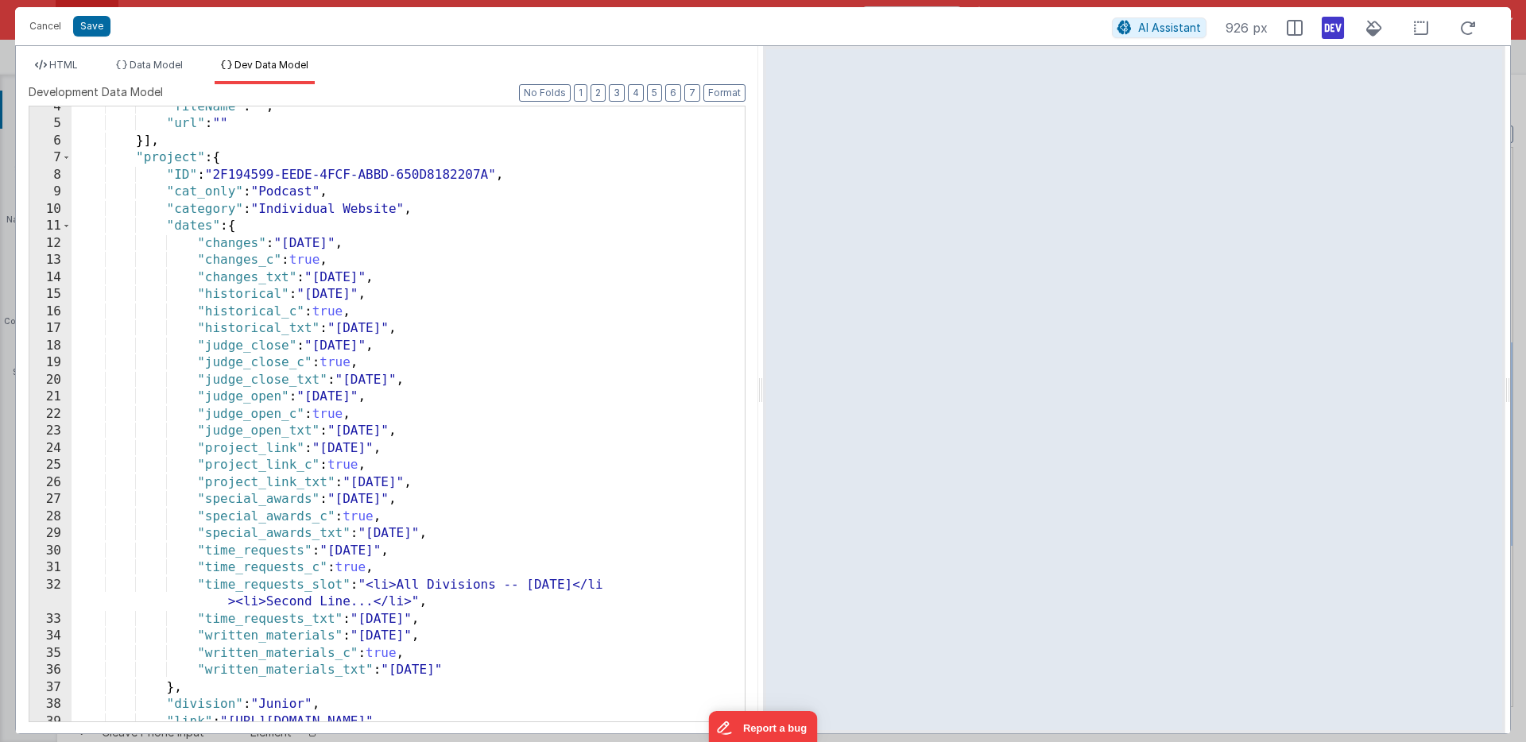
scroll to position [0, 0]
click at [349, 467] on div ""fileName" : "" , "url" : "" }] , "project" : { "ID" : "2F194599-EEDE-4FCF-ABBD…" at bounding box center [408, 423] width 673 height 649
click at [95, 24] on button "Save" at bounding box center [91, 26] width 37 height 21
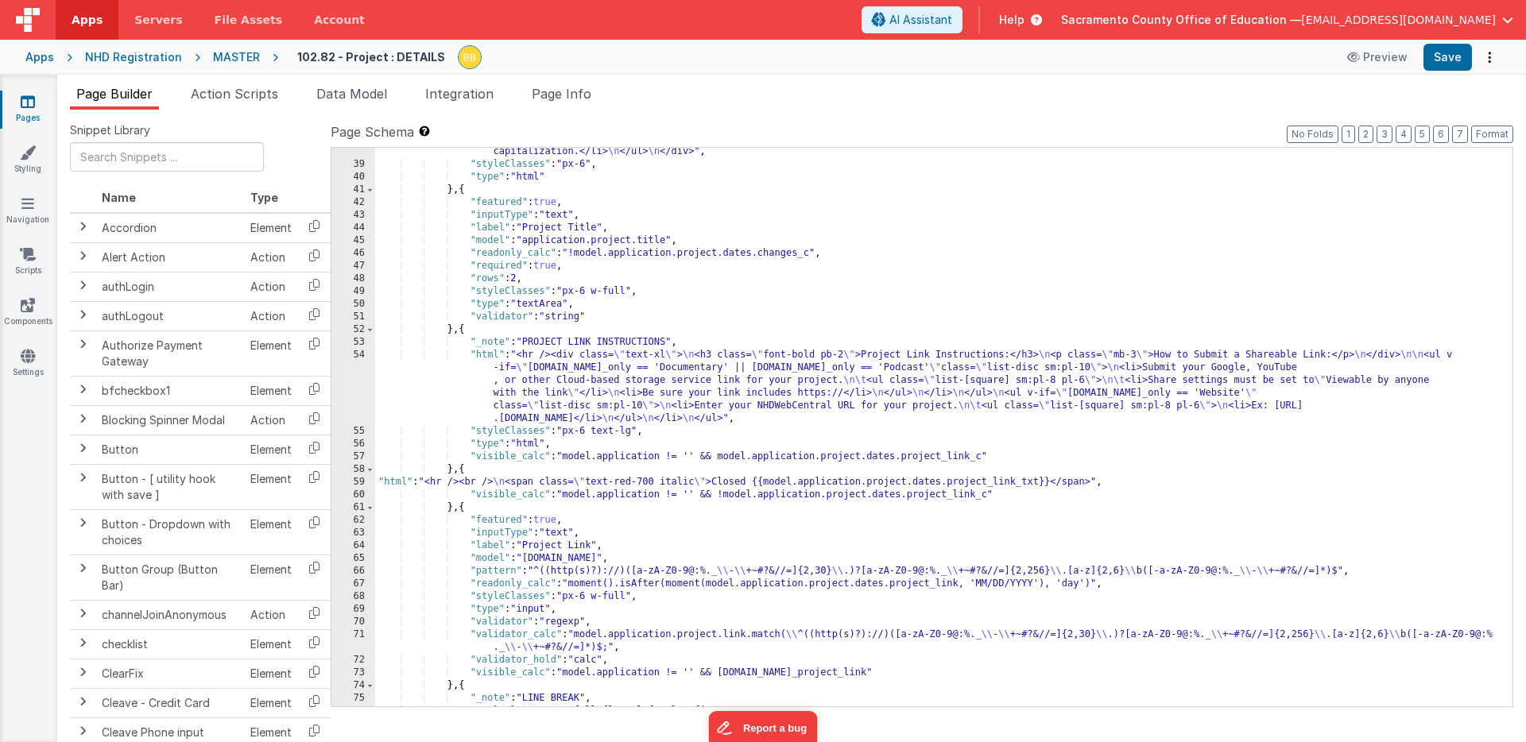
scroll to position [702, 0]
click at [492, 443] on div ""html" : "<div class= \" text-xl \" > \n <h3 class= \" font-bold pb-2 \" >Proje…" at bounding box center [943, 431] width 1137 height 597
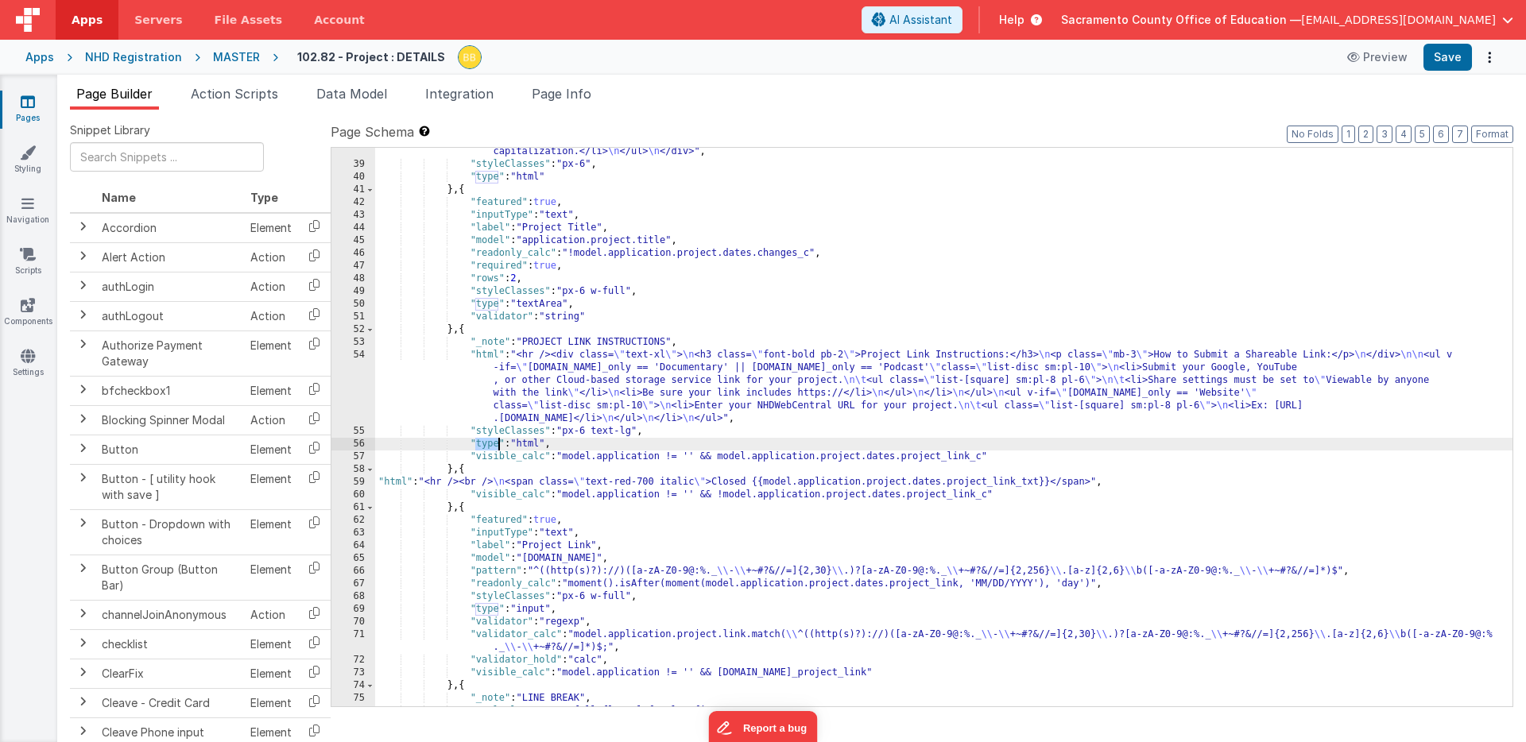
click at [492, 443] on div ""html" : "<div class= \" text-xl \" > \n <h3 class= \" font-bold pb-2 \" >Proje…" at bounding box center [943, 431] width 1137 height 597
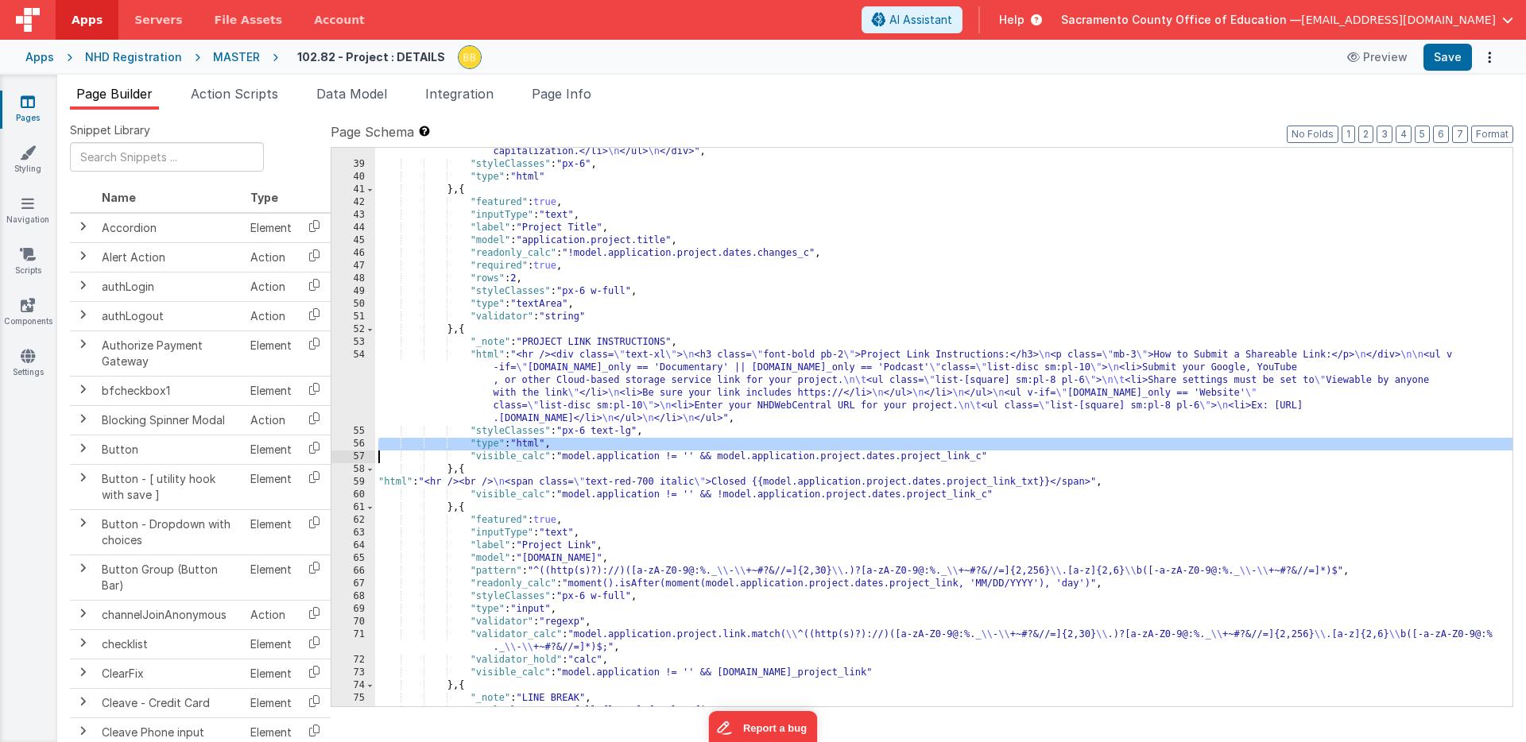
click at [492, 443] on div ""html" : "<div class= \" text-xl \" > \n <h3 class= \" font-bold pb-2 \" >Proje…" at bounding box center [943, 431] width 1137 height 597
click at [378, 496] on div ""html" : "<div class= \" text-xl \" > \n <h3 class= \" font-bold pb-2 \" >Proje…" at bounding box center [943, 431] width 1137 height 597
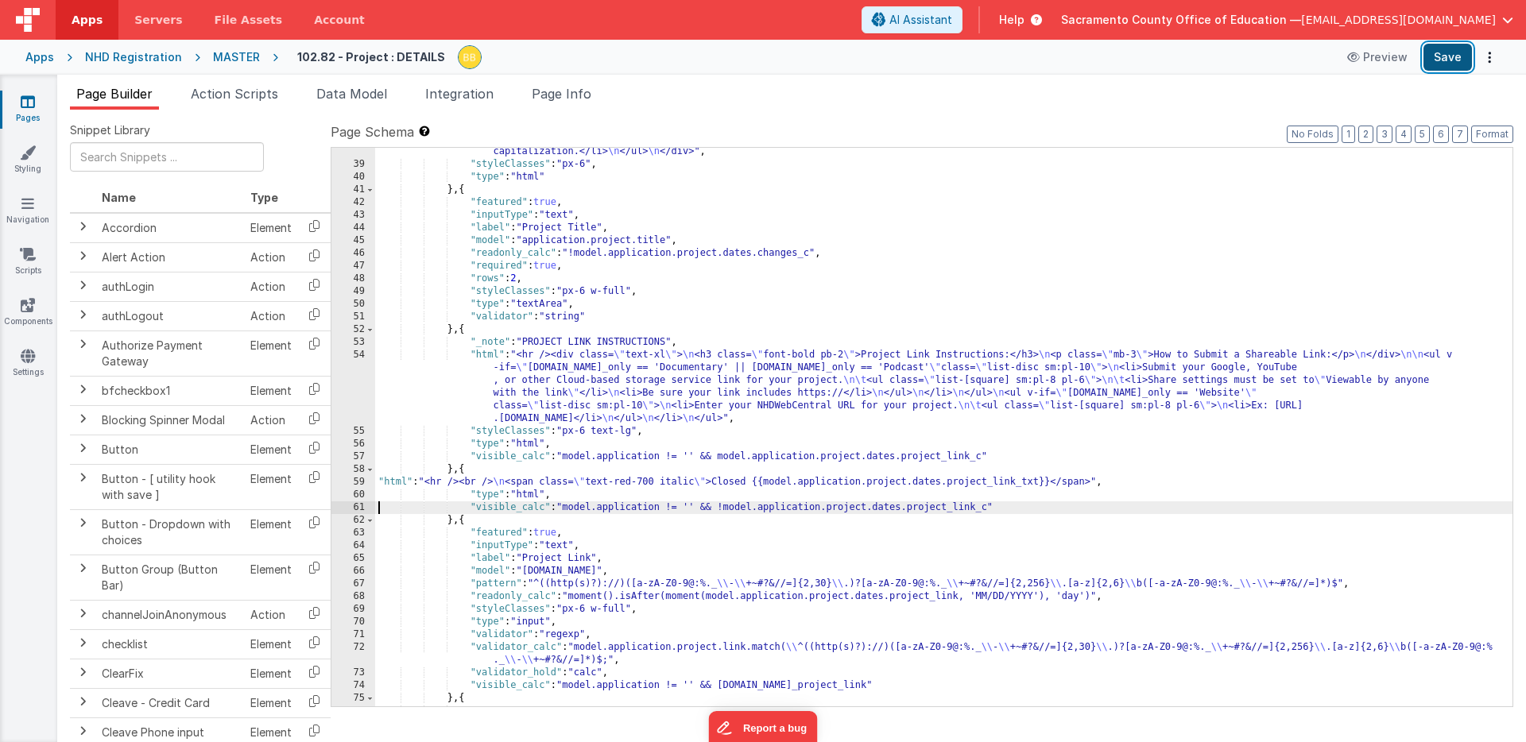
click at [1447, 57] on button "Save" at bounding box center [1447, 57] width 48 height 27
click at [580, 432] on div ""html" : "<div class= \" text-xl \" > \n <h3 class= \" font-bold pb-2 \" >Proje…" at bounding box center [943, 431] width 1137 height 597
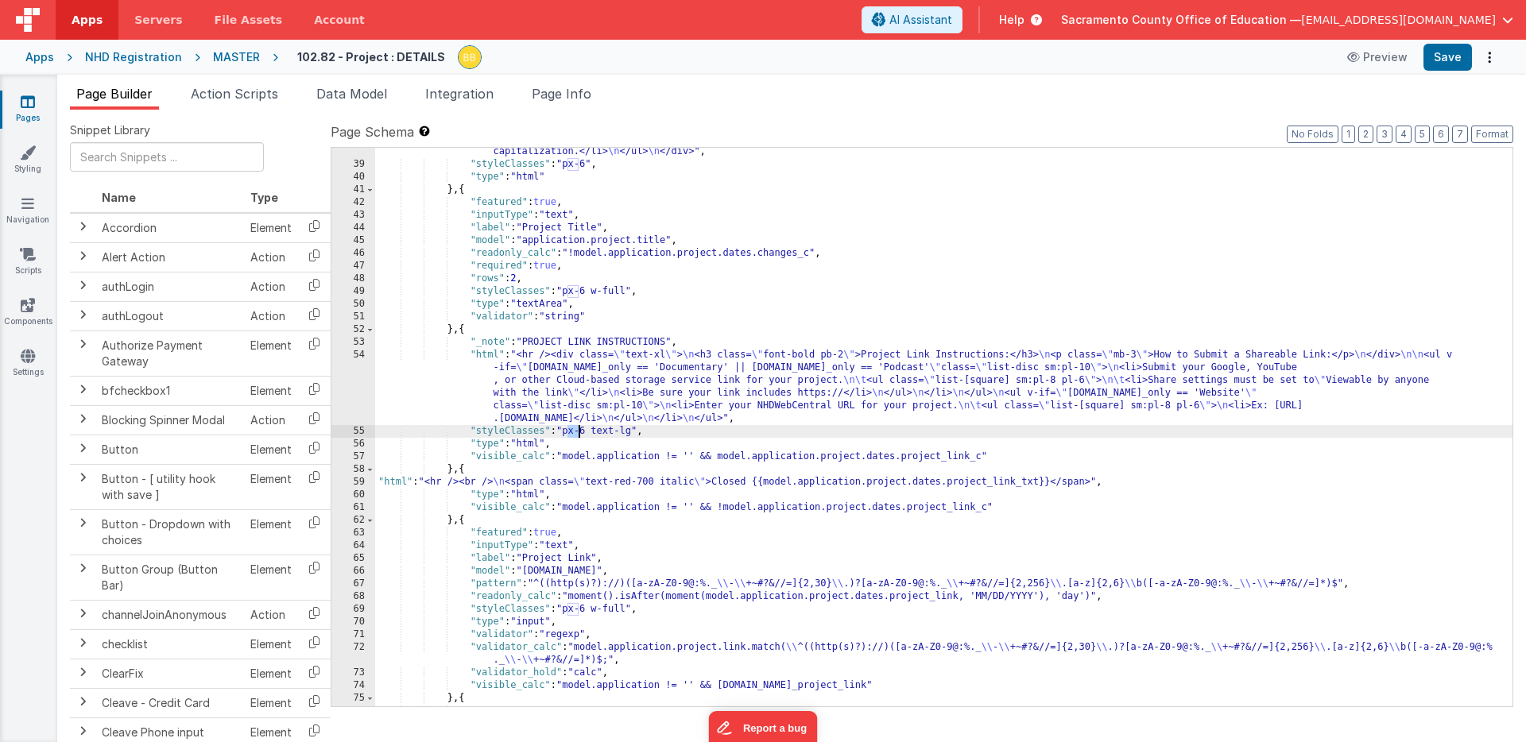
click at [580, 432] on div ""html" : "<div class= \" text-xl \" > \n <h3 class= \" font-bold pb-2 \" >Proje…" at bounding box center [943, 431] width 1137 height 597
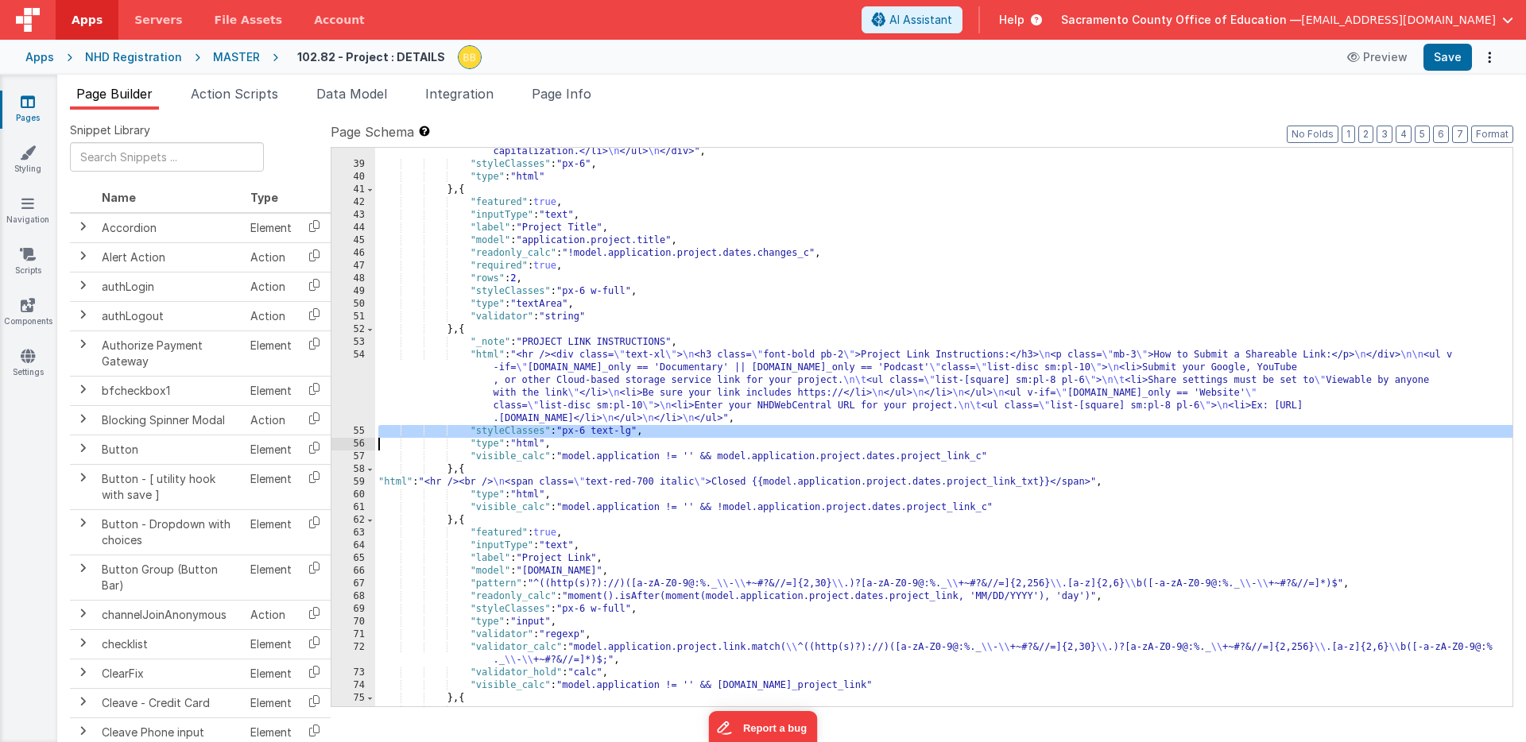
click at [580, 432] on div ""html" : "<div class= \" text-xl \" > \n <h3 class= \" font-bold pb-2 \" >Proje…" at bounding box center [943, 431] width 1137 height 597
click at [382, 496] on div ""html" : "<div class= \" text-xl \" > \n <h3 class= \" font-bold pb-2 \" >Proje…" at bounding box center [943, 431] width 1137 height 597
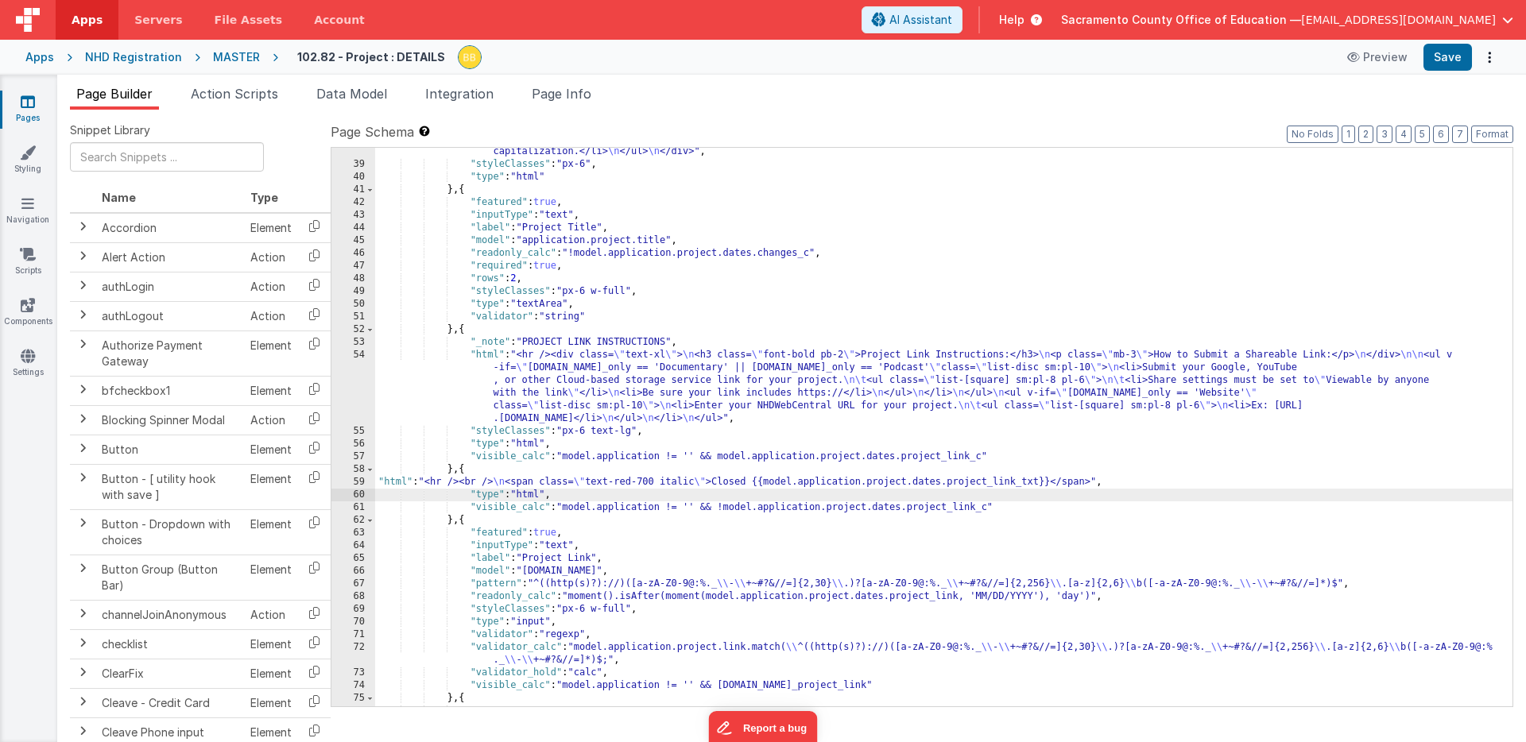
paste textarea
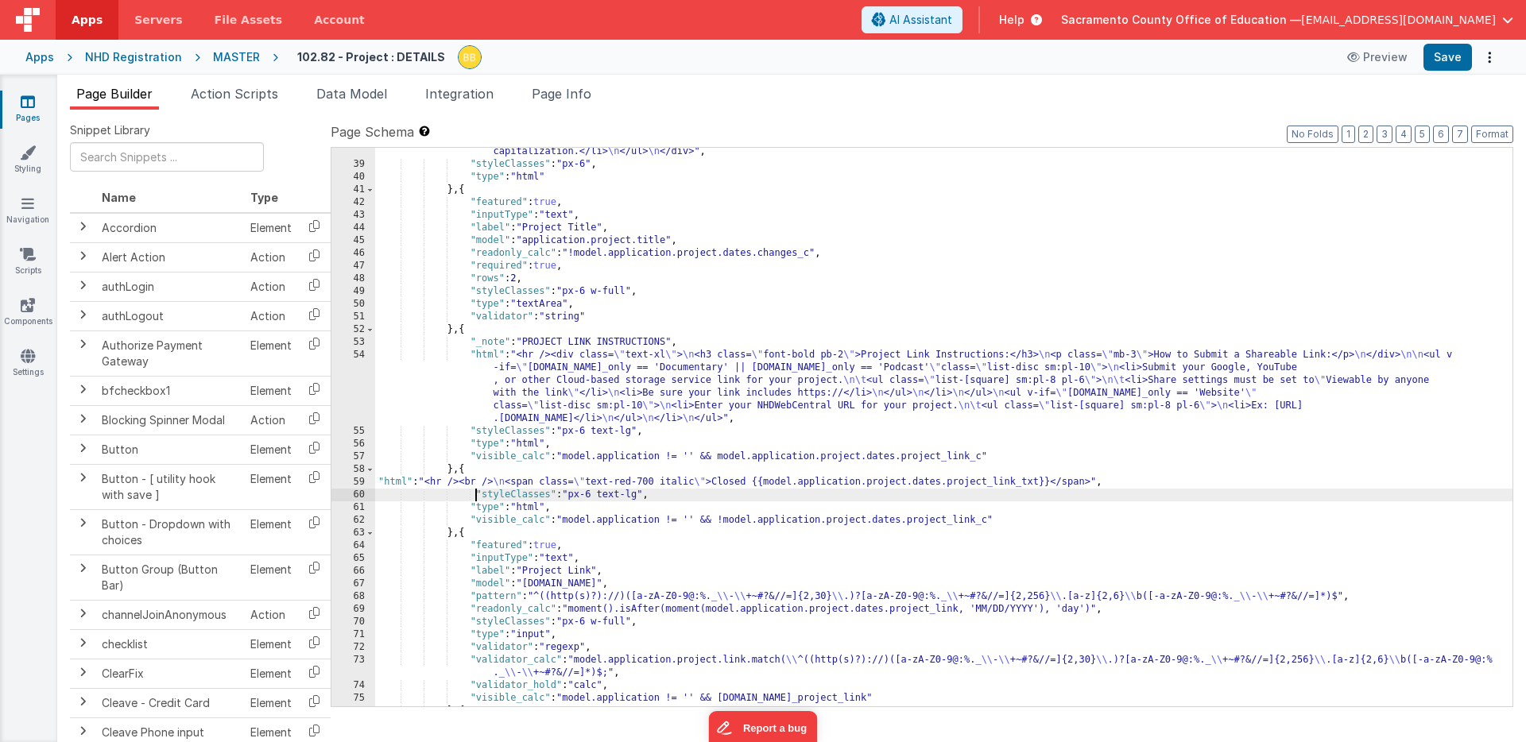
click at [475, 494] on div ""html" : "<div class= \" text-xl \" > \n <h3 class= \" font-bold pb-2 \" >Proje…" at bounding box center [943, 431] width 1137 height 597
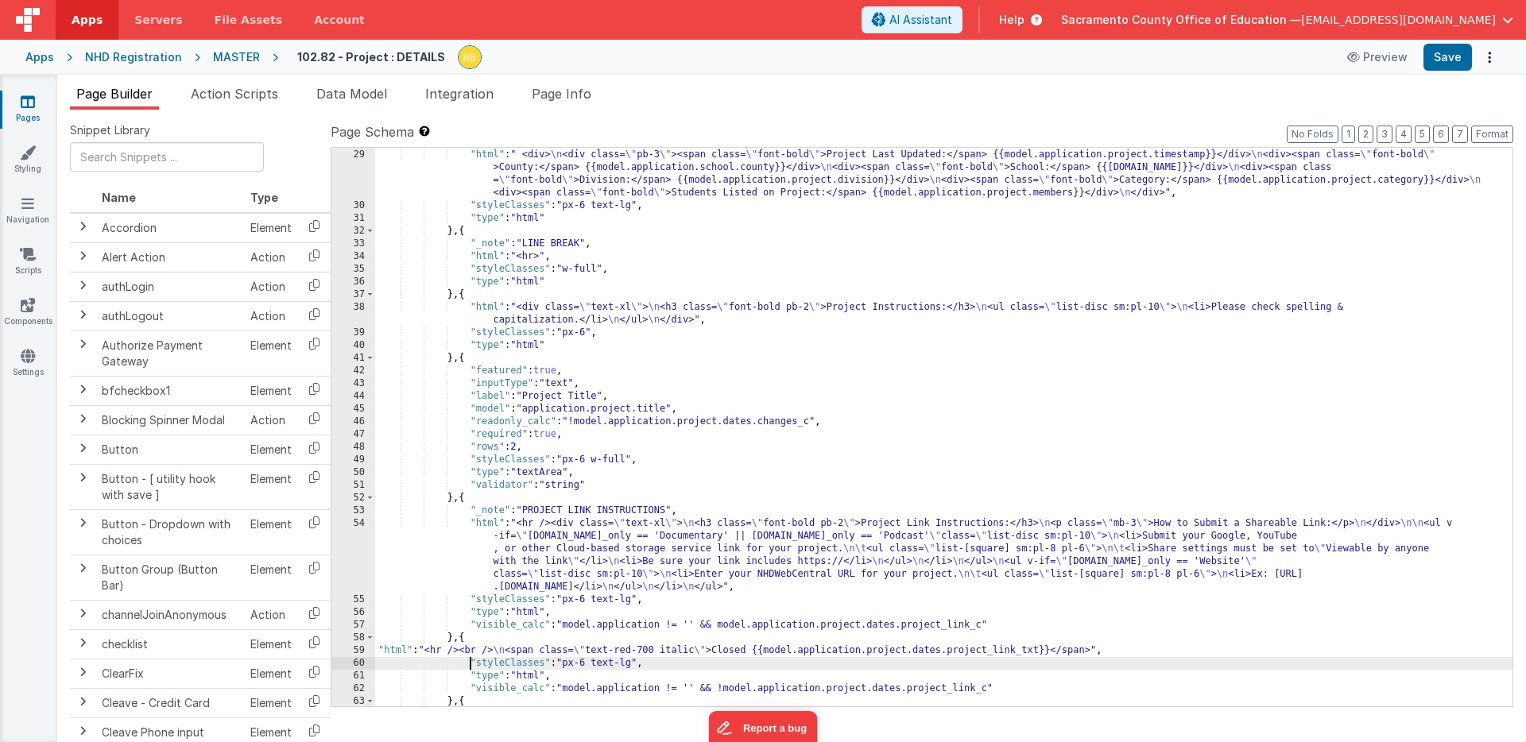
scroll to position [549, 0]
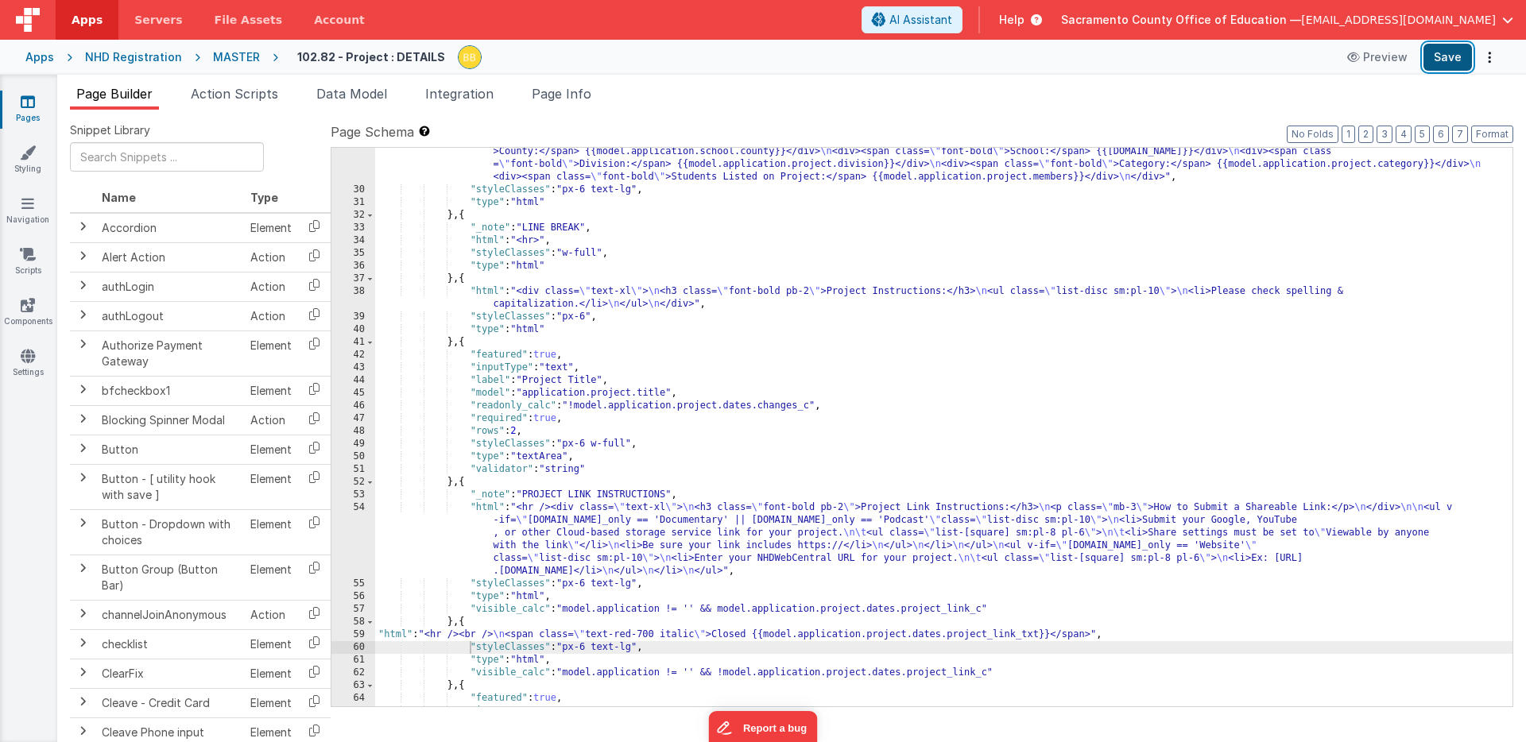
click at [1447, 55] on button "Save" at bounding box center [1447, 57] width 48 height 27
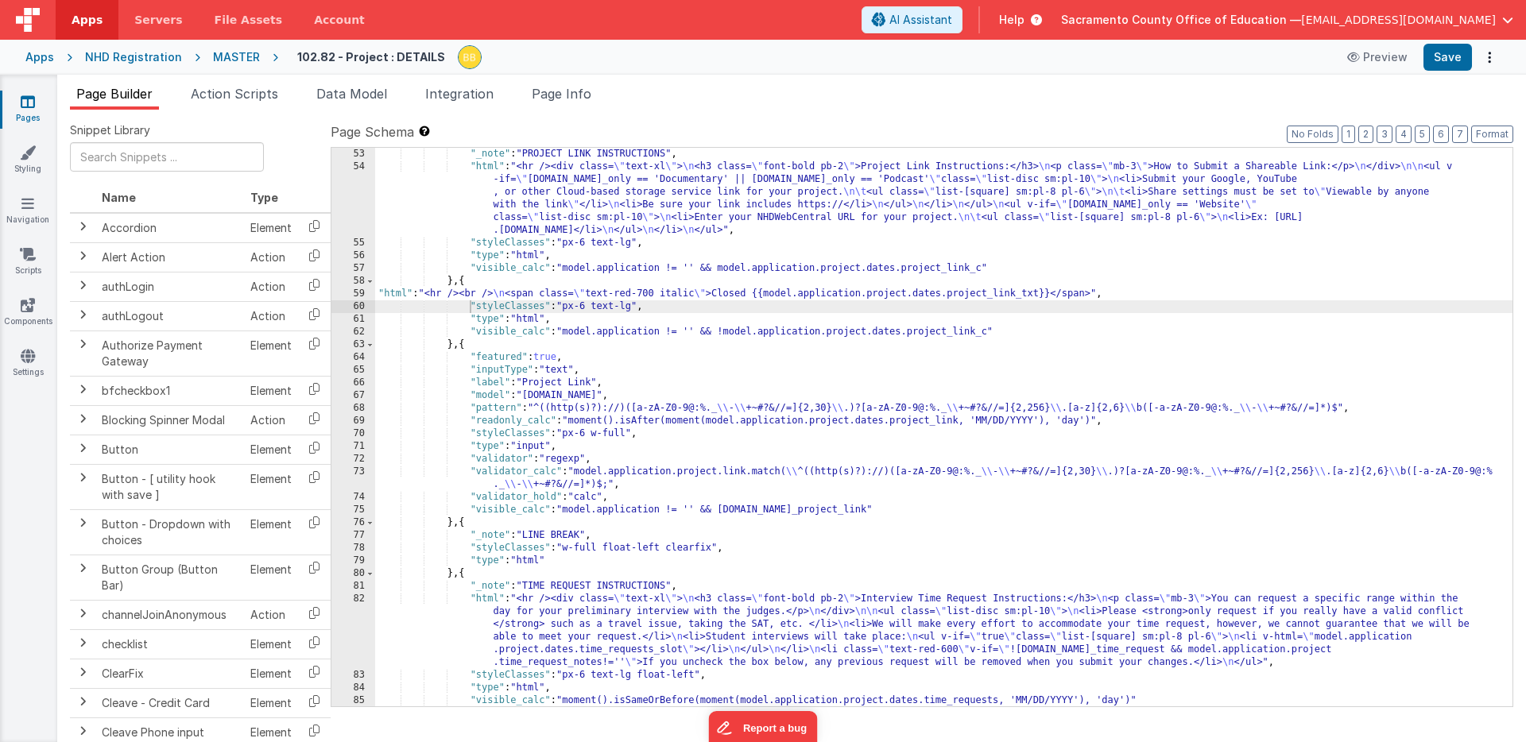
scroll to position [905, 0]
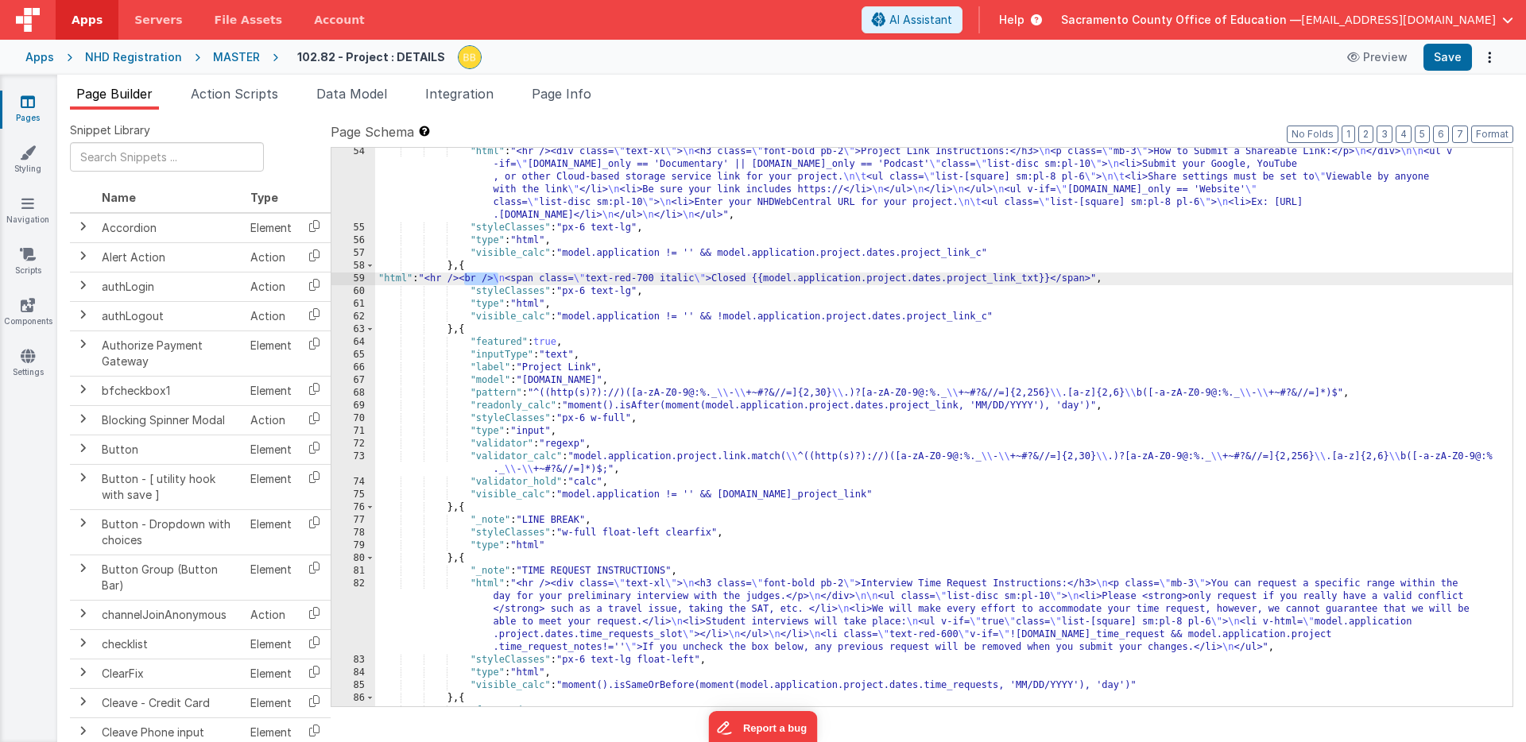
drag, startPoint x: 464, startPoint y: 281, endPoint x: 498, endPoint y: 279, distance: 33.4
click at [498, 279] on div ""html" : "<hr /><div class= \" text-xl \" > \n <h3 class= \" font-bold pb-2 \" …" at bounding box center [943, 469] width 1137 height 648
click at [1444, 53] on button "Save" at bounding box center [1447, 57] width 48 height 27
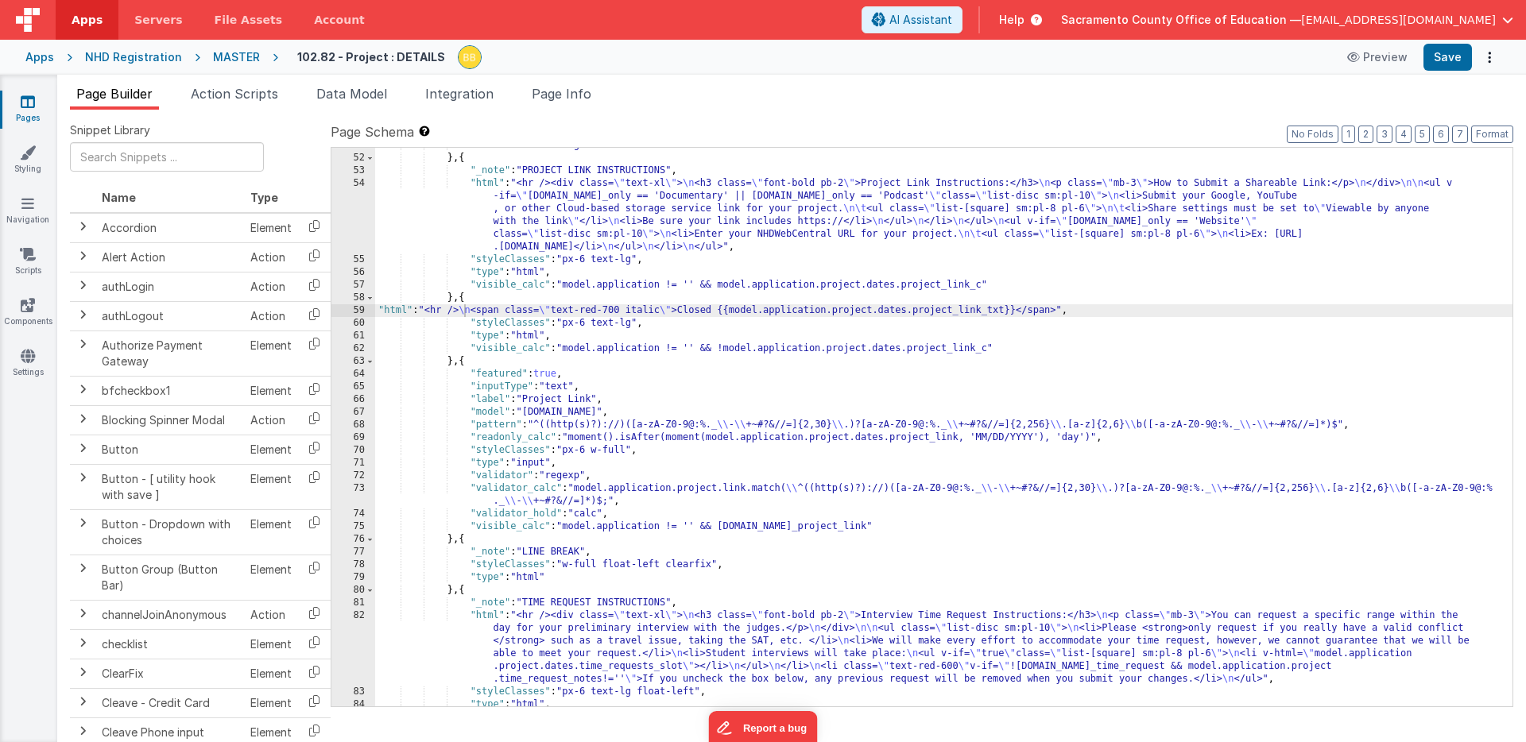
scroll to position [888, 0]
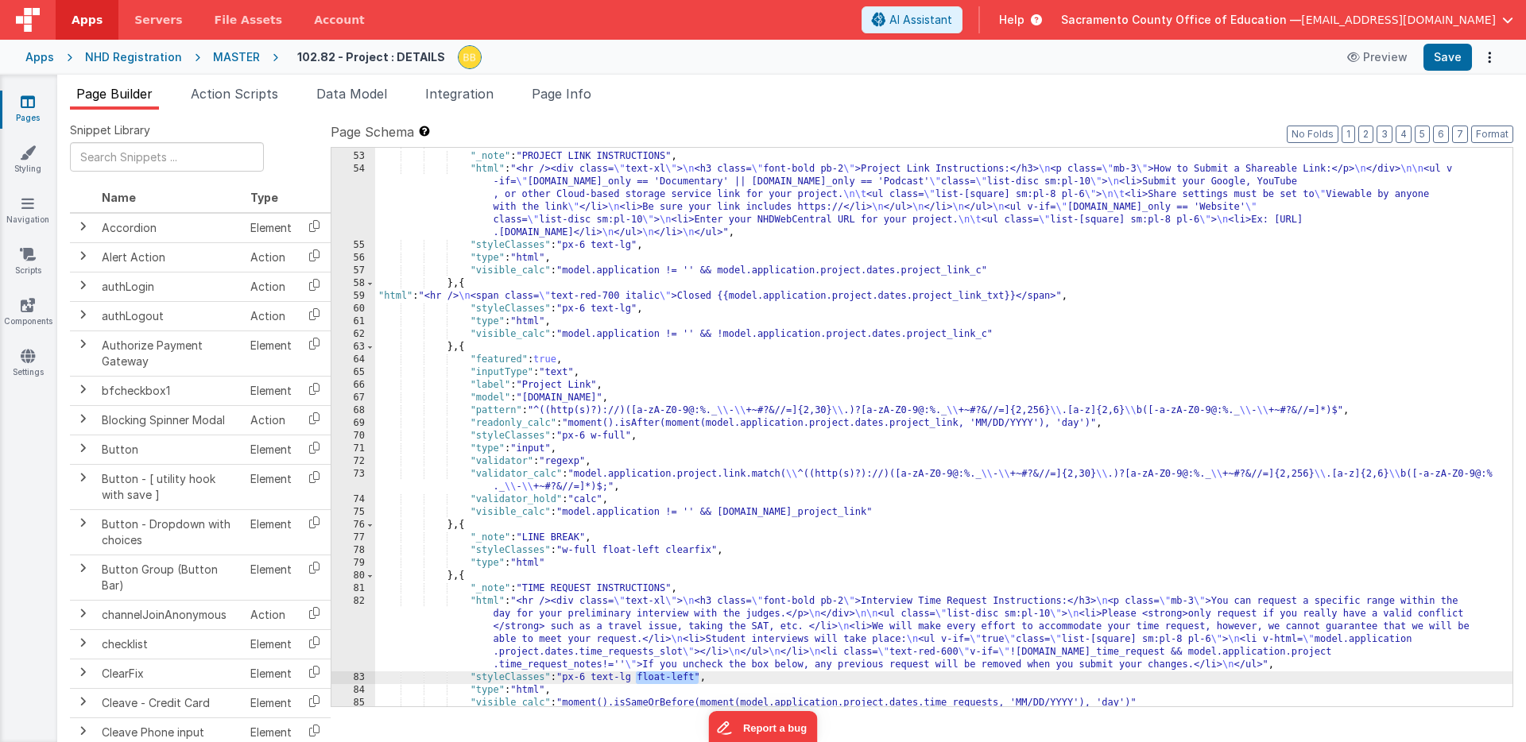
drag, startPoint x: 637, startPoint y: 680, endPoint x: 699, endPoint y: 677, distance: 62.1
click at [699, 677] on div "} , { "_note" : "PROJECT LINK INSTRUCTIONS" , "html" : "<hr /><div class= \" te…" at bounding box center [943, 430] width 1137 height 584
click at [1440, 52] on button "Save" at bounding box center [1447, 57] width 48 height 27
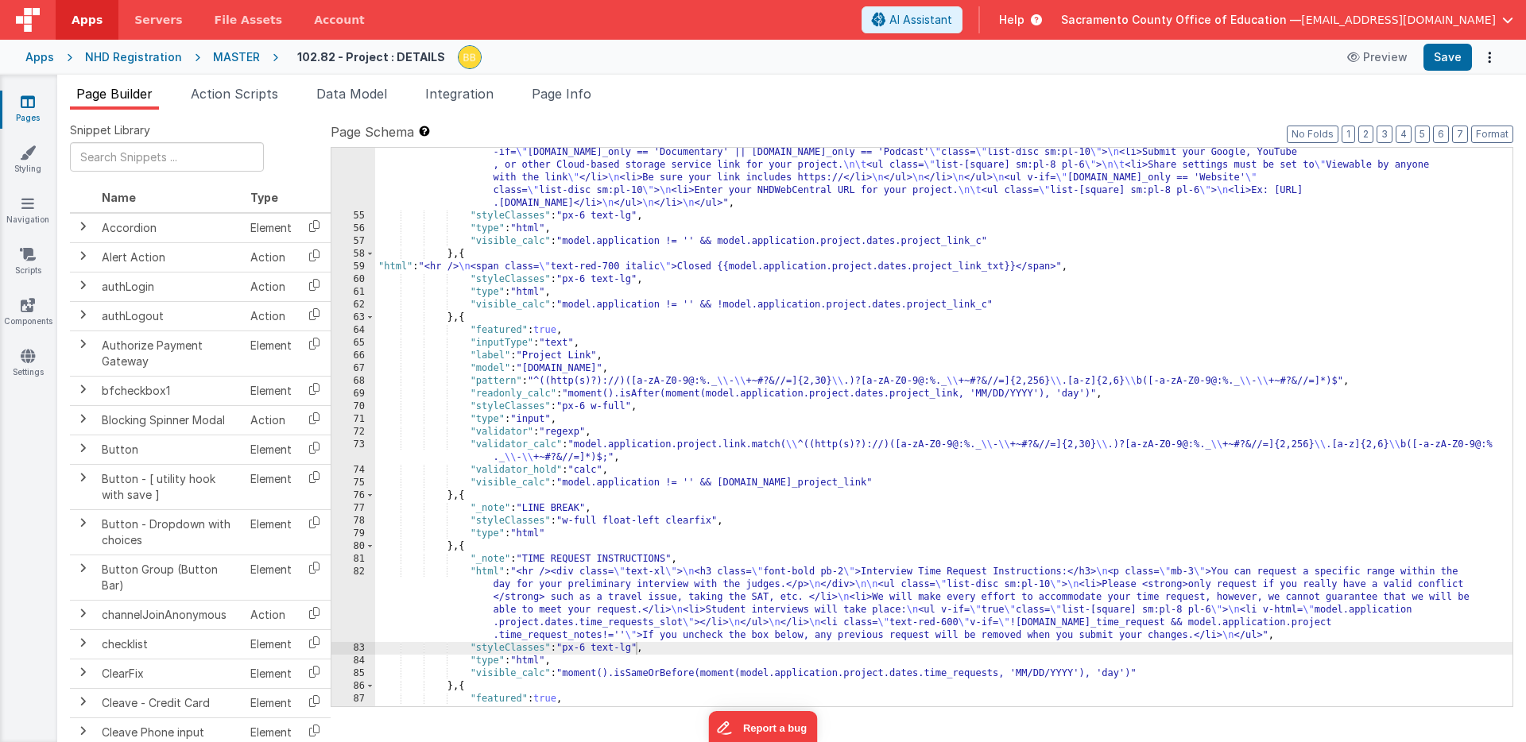
scroll to position [933, 0]
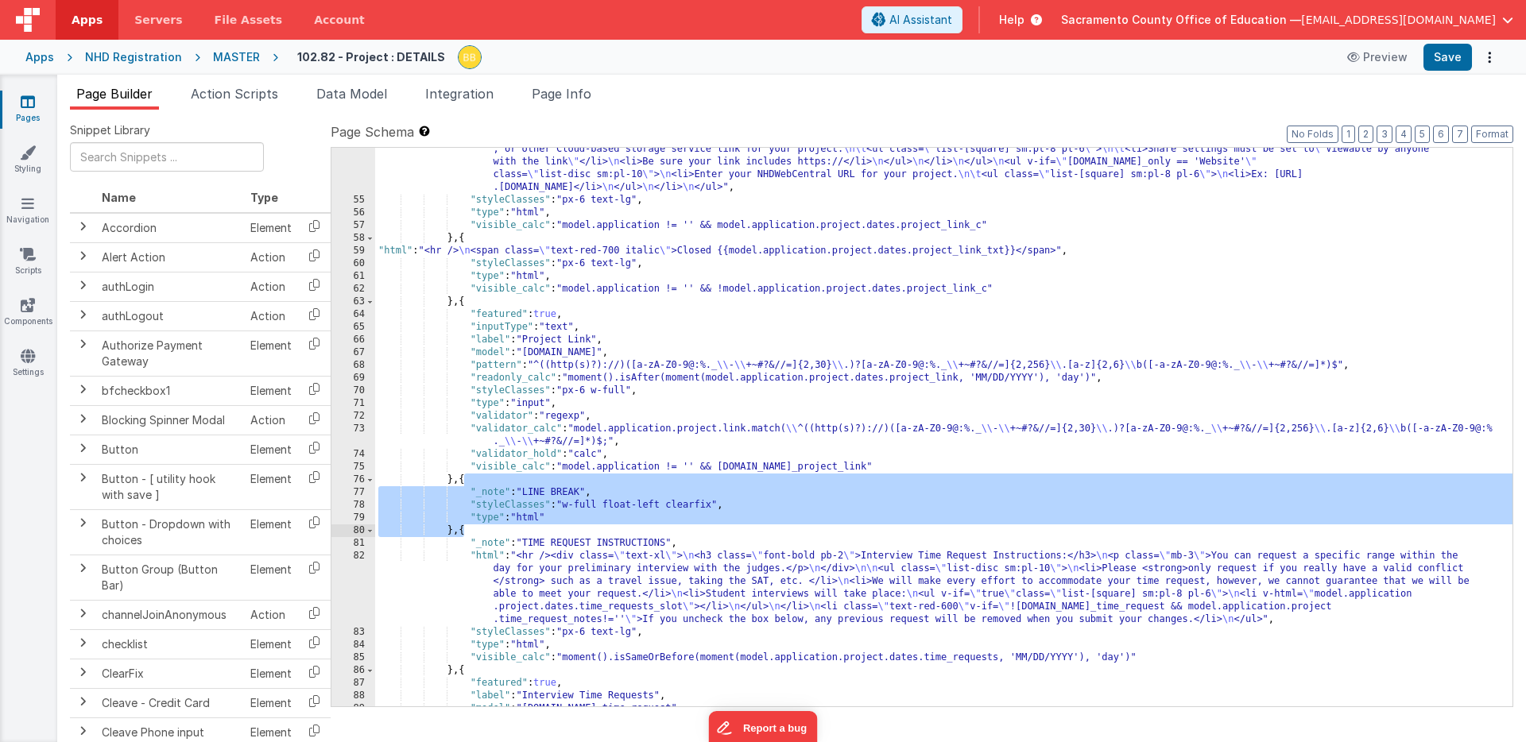
drag, startPoint x: 465, startPoint y: 482, endPoint x: 465, endPoint y: 529, distance: 46.9
click at [465, 529] on div ""html" : "<hr /><div class= \" text-xl \" > \n <h3 class= \" font-bold pb-2 \" …" at bounding box center [943, 442] width 1137 height 648
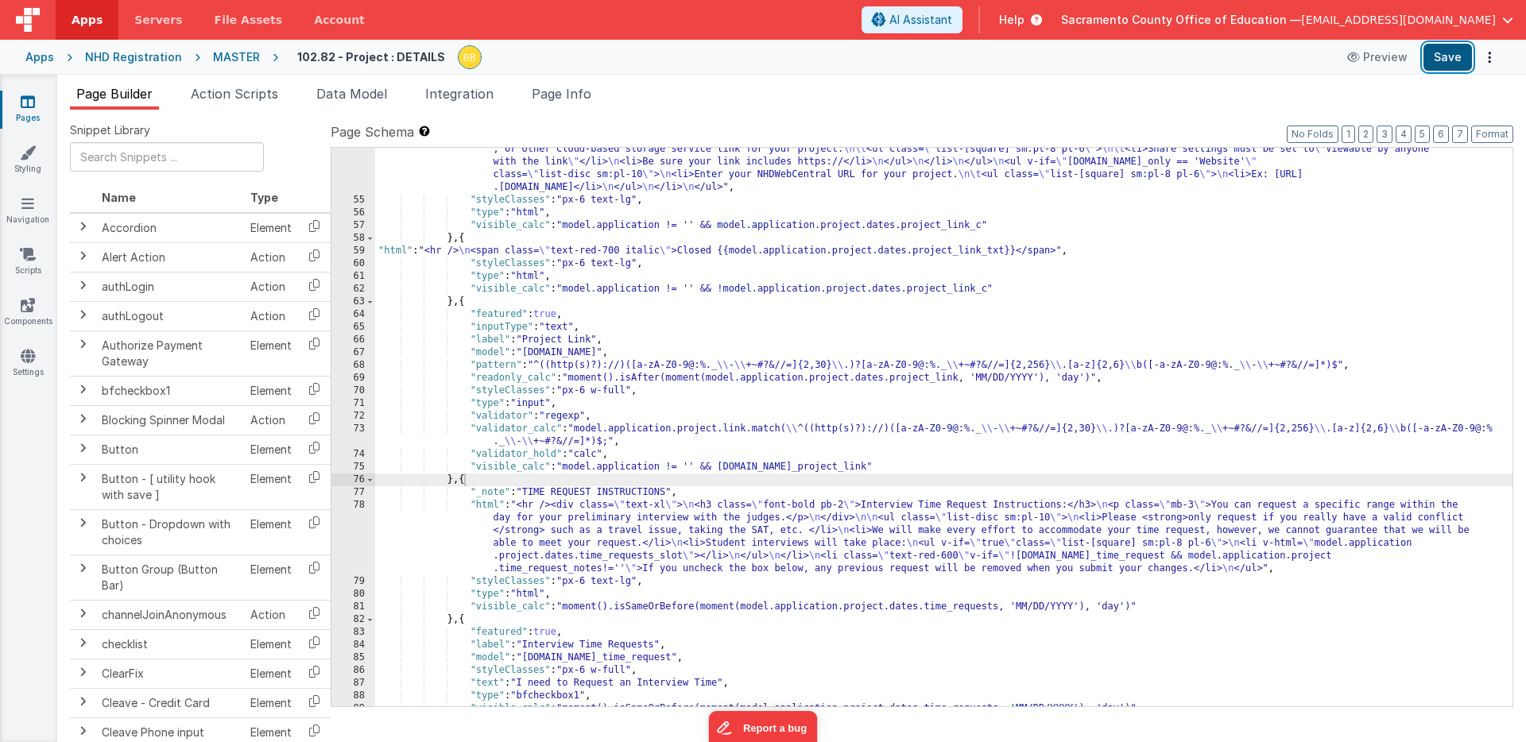
click at [1447, 52] on button "Save" at bounding box center [1447, 57] width 48 height 27
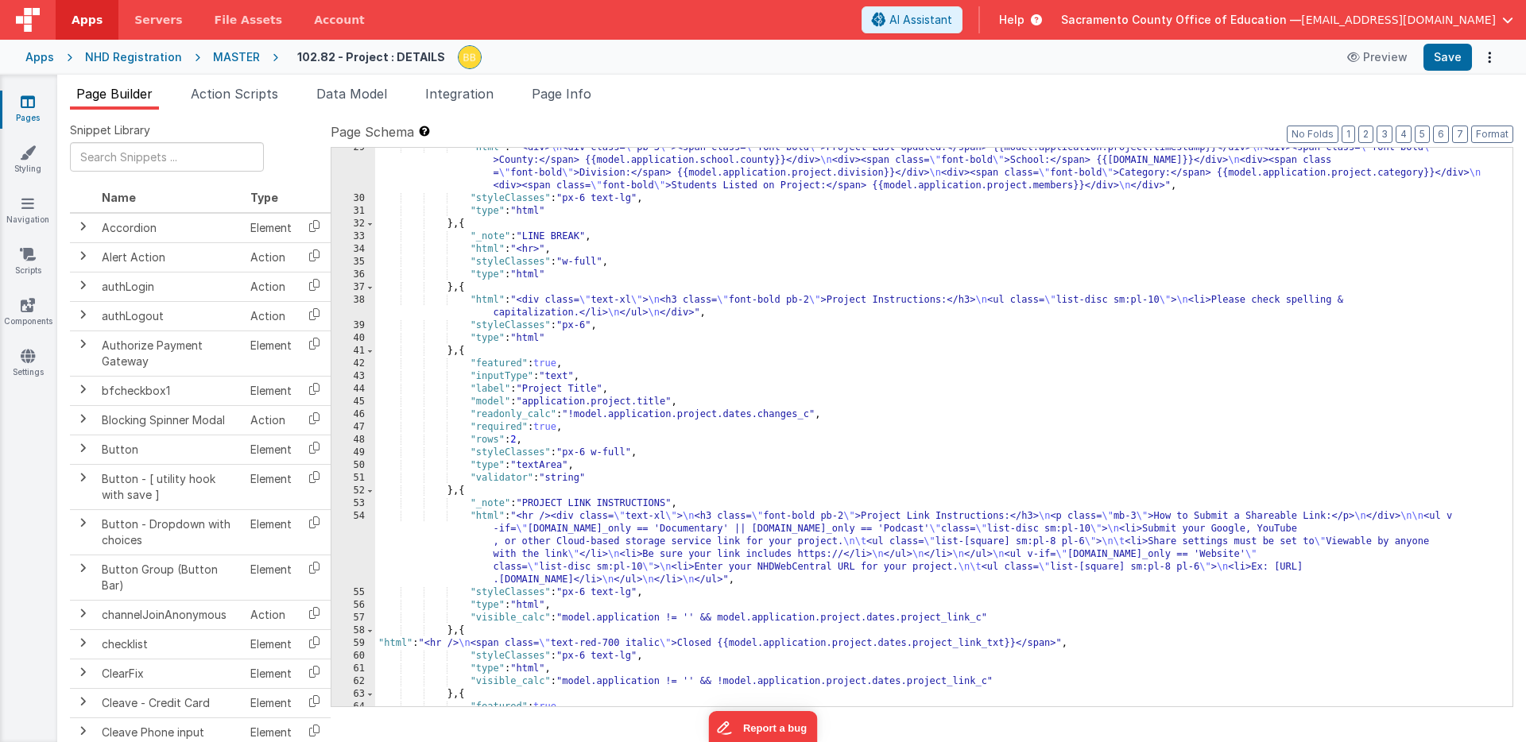
scroll to position [483, 0]
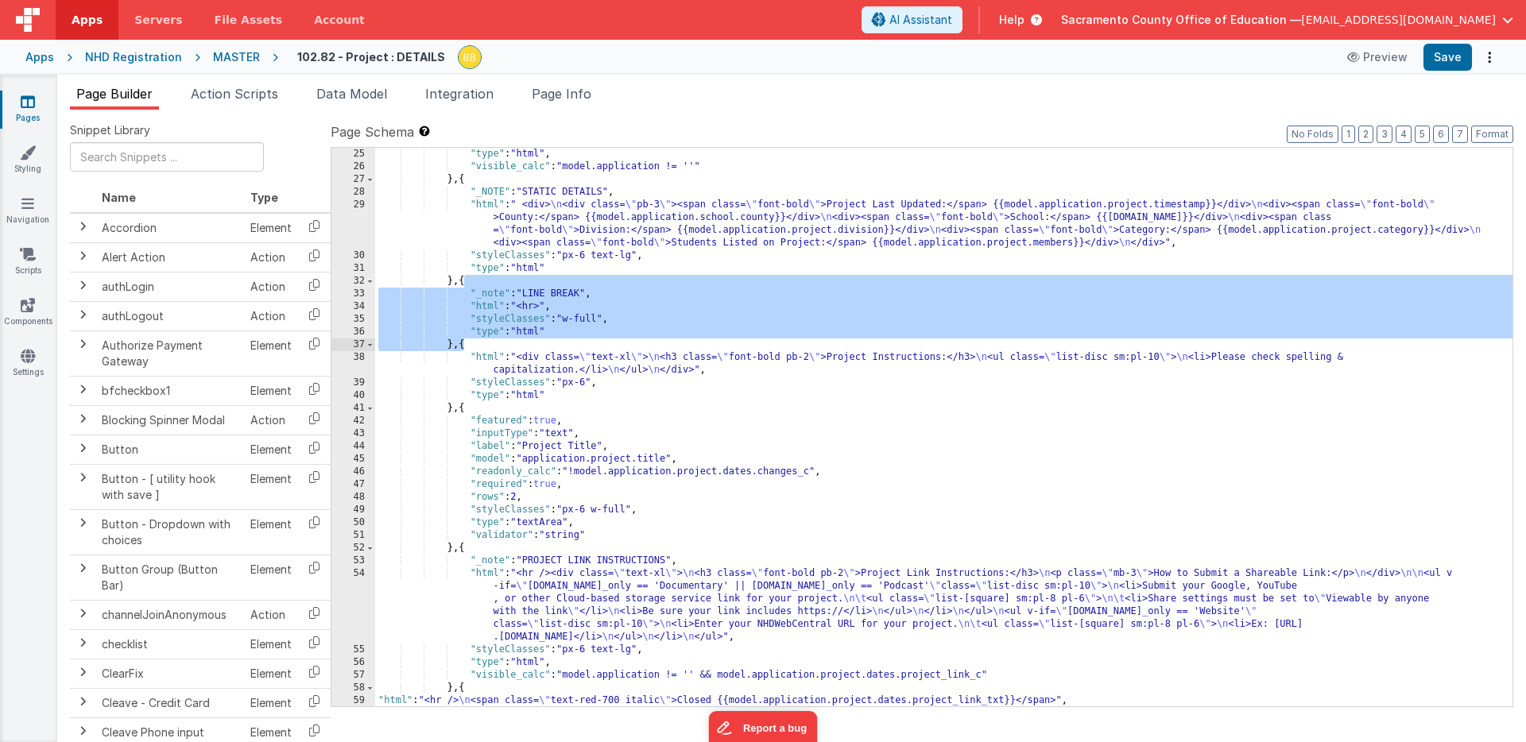
drag, startPoint x: 463, startPoint y: 282, endPoint x: 464, endPoint y: 342, distance: 59.6
click at [464, 342] on div ""type" : "html" , "visible_calc" : "model.application != ''" } , { "_NOTE" : "S…" at bounding box center [943, 440] width 1137 height 584
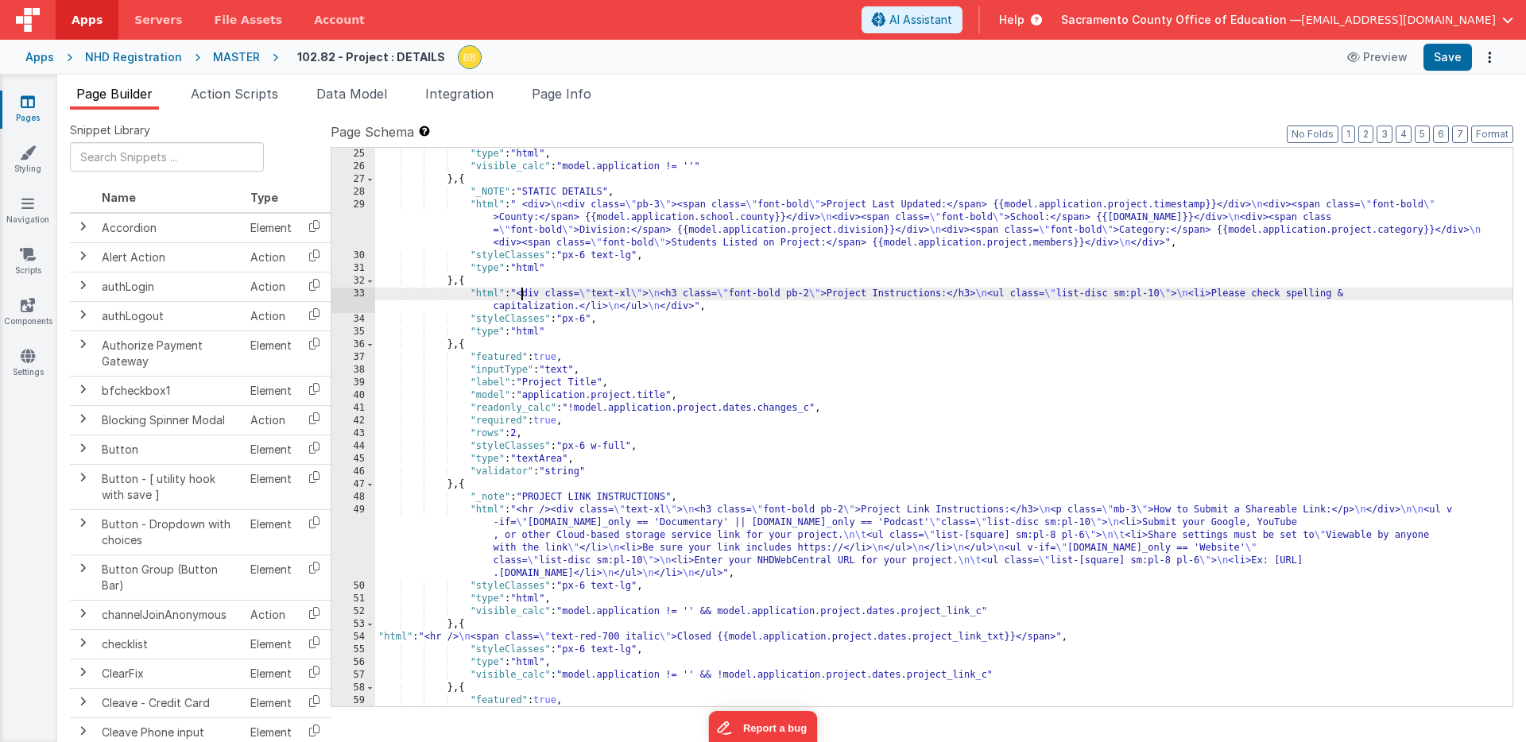
click at [521, 296] on div ""type" : "html" , "visible_calc" : "model.application != ''" } , { "_NOTE" : "S…" at bounding box center [943, 440] width 1137 height 584
click at [1440, 52] on button "Save" at bounding box center [1447, 57] width 48 height 27
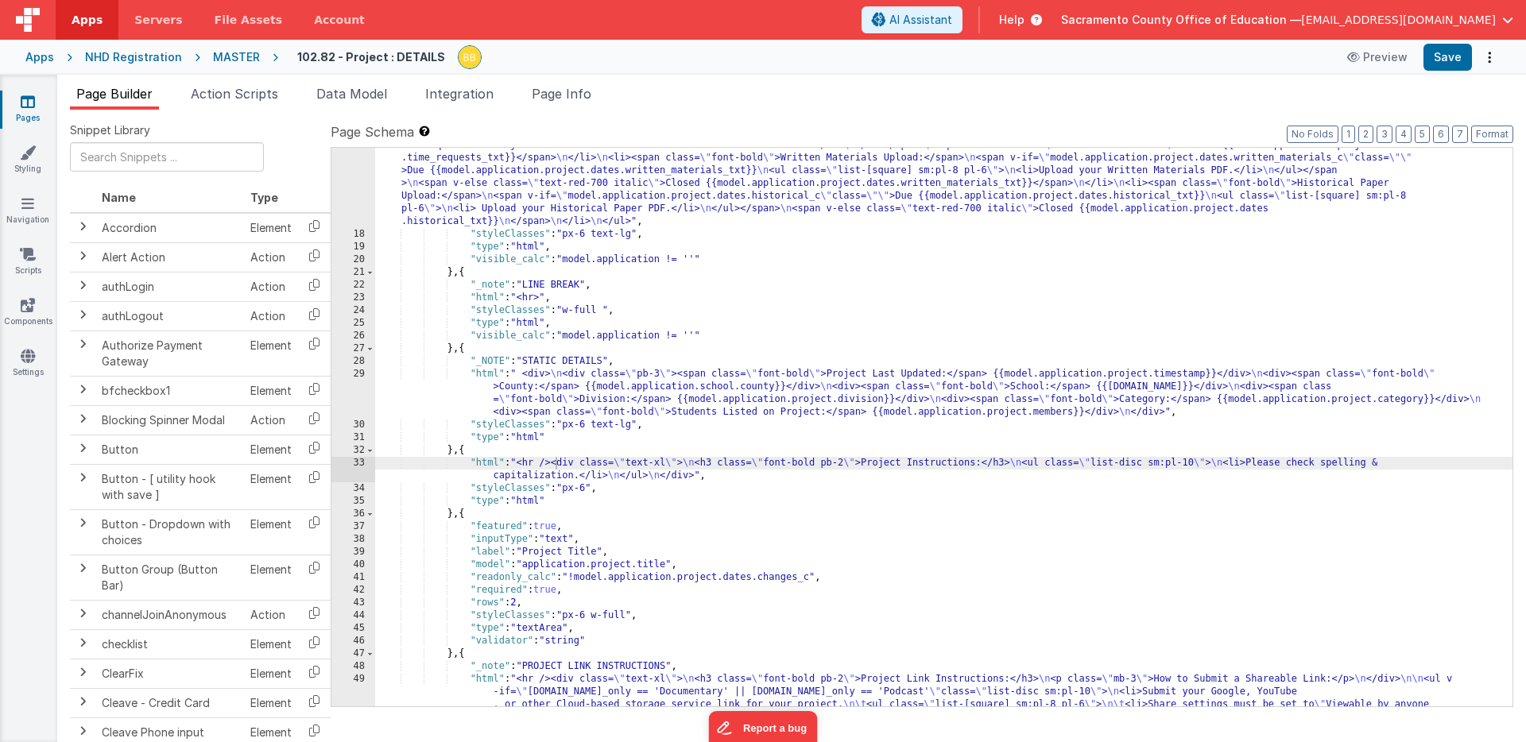
scroll to position [298, 0]
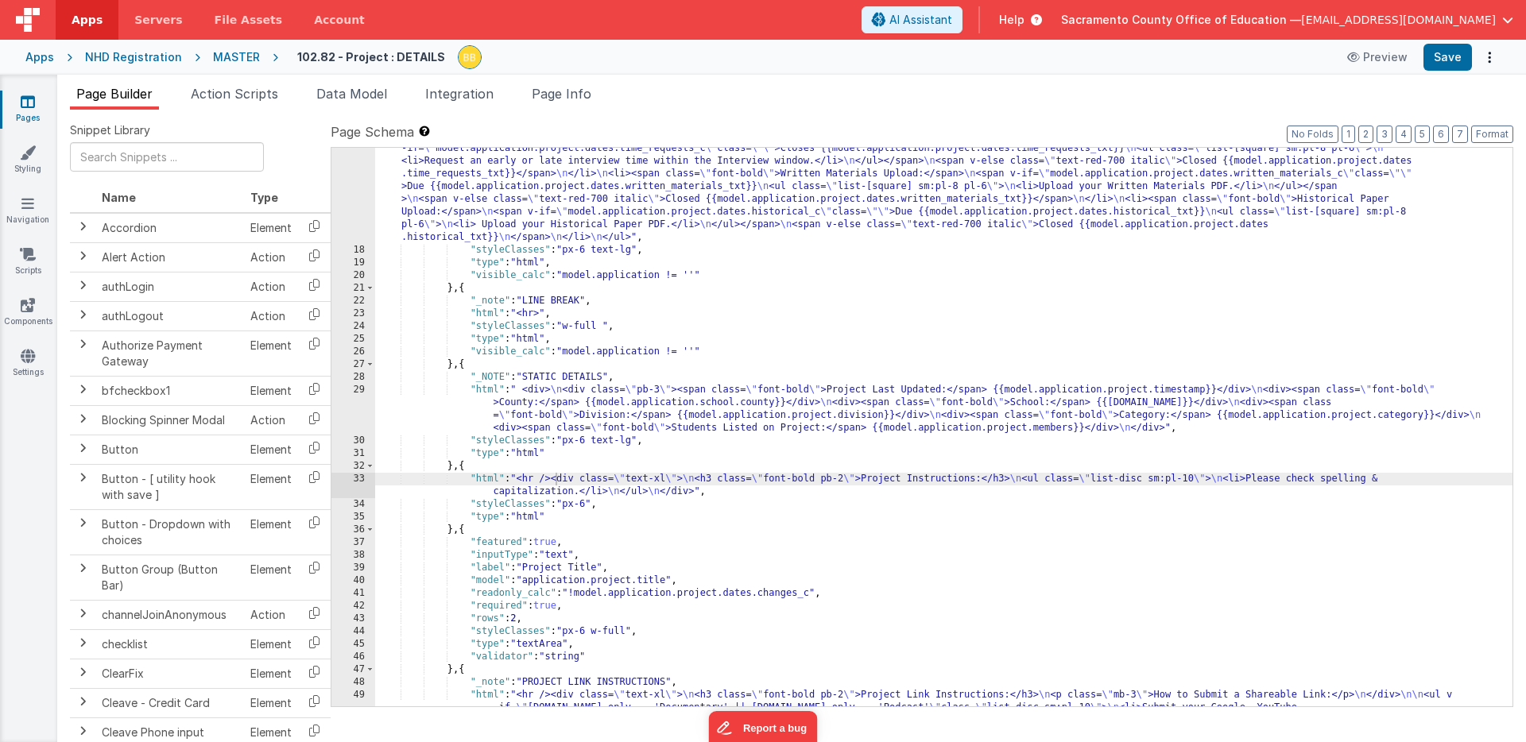
click at [526, 389] on div ""html" : "<div class= \" mb-3 \" >This page shows your project information. You…" at bounding box center [943, 466] width 1137 height 826
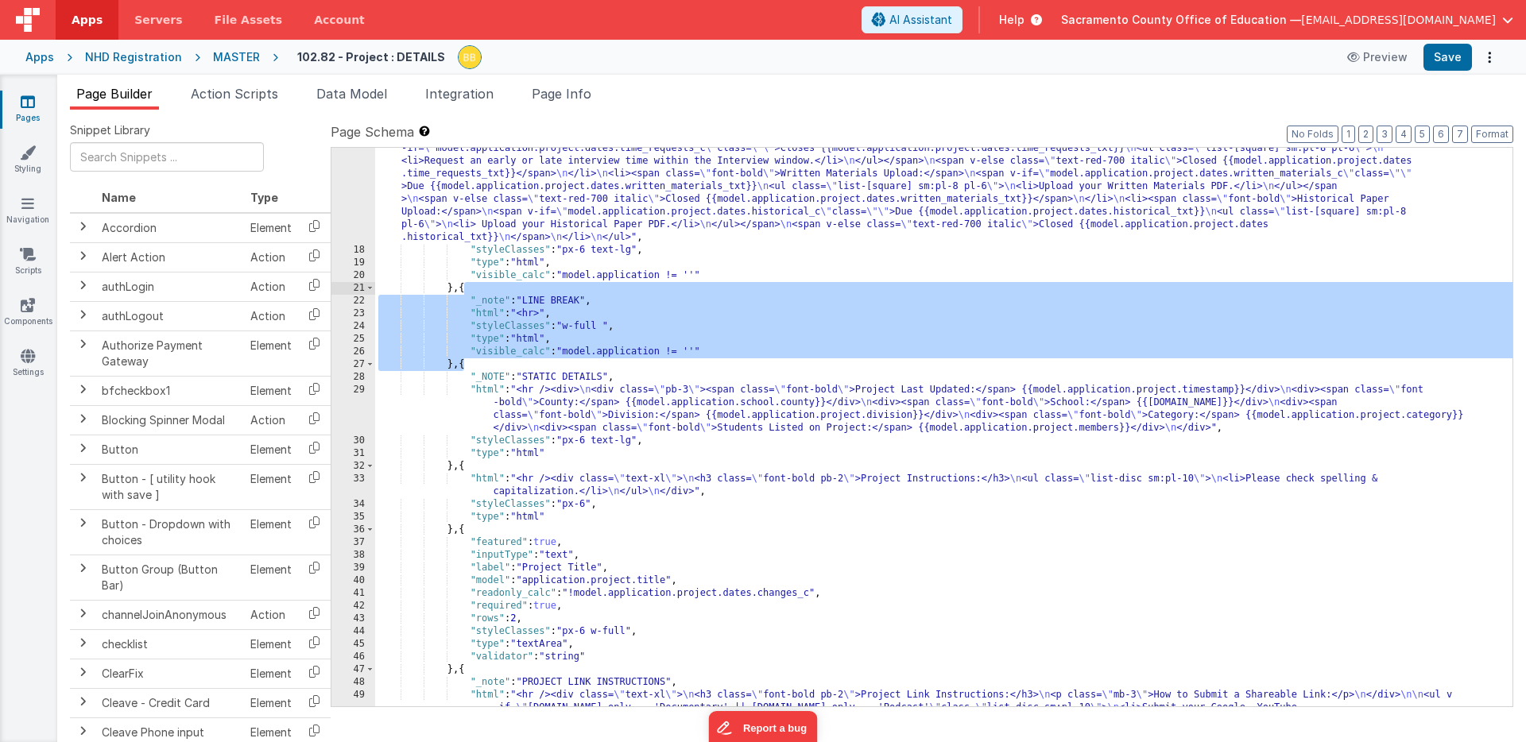
drag, startPoint x: 463, startPoint y: 367, endPoint x: 465, endPoint y: 289, distance: 77.9
click at [465, 289] on div ""html" : "<div class= \" mb-3 \" >This page shows your project information. You…" at bounding box center [943, 466] width 1137 height 826
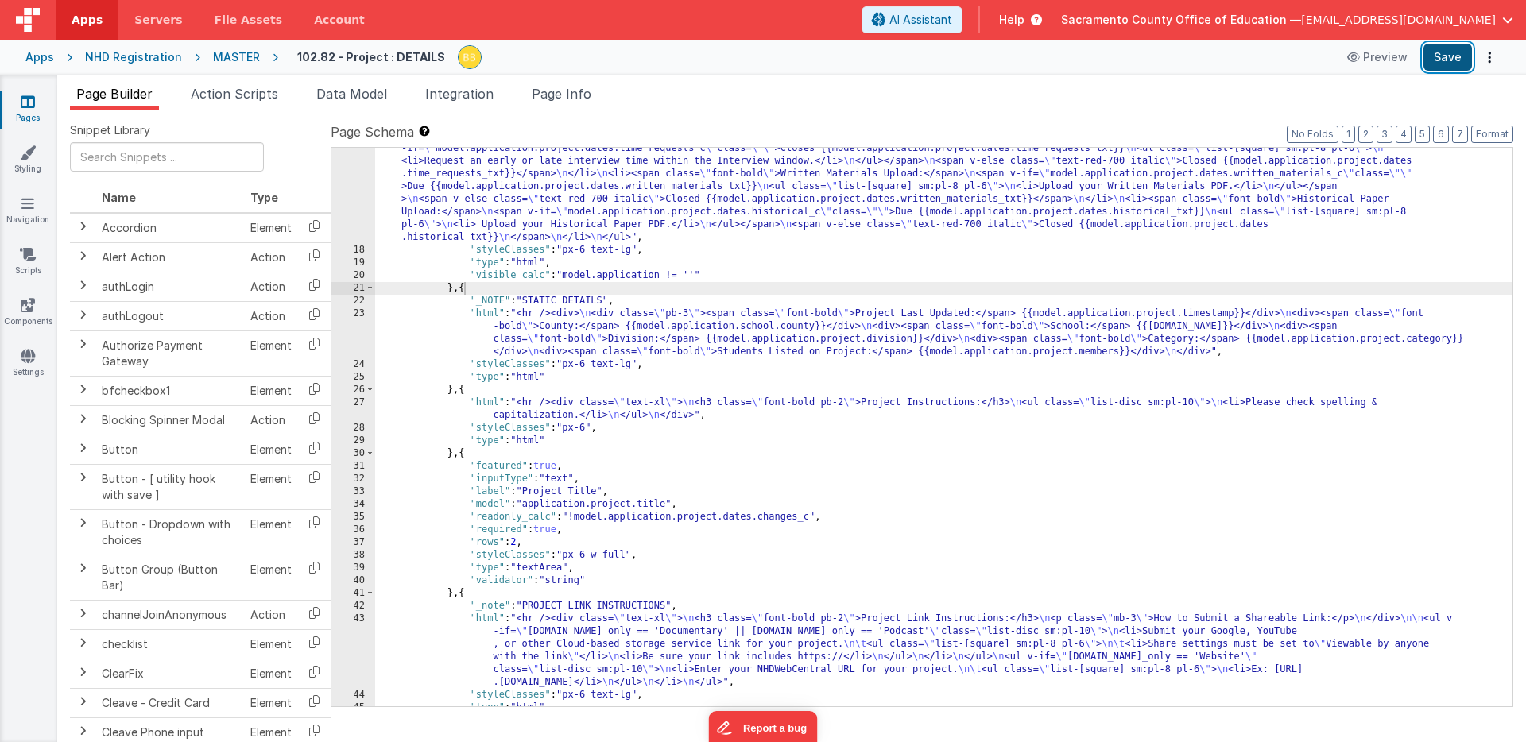
click at [1446, 56] on button "Save" at bounding box center [1447, 57] width 48 height 27
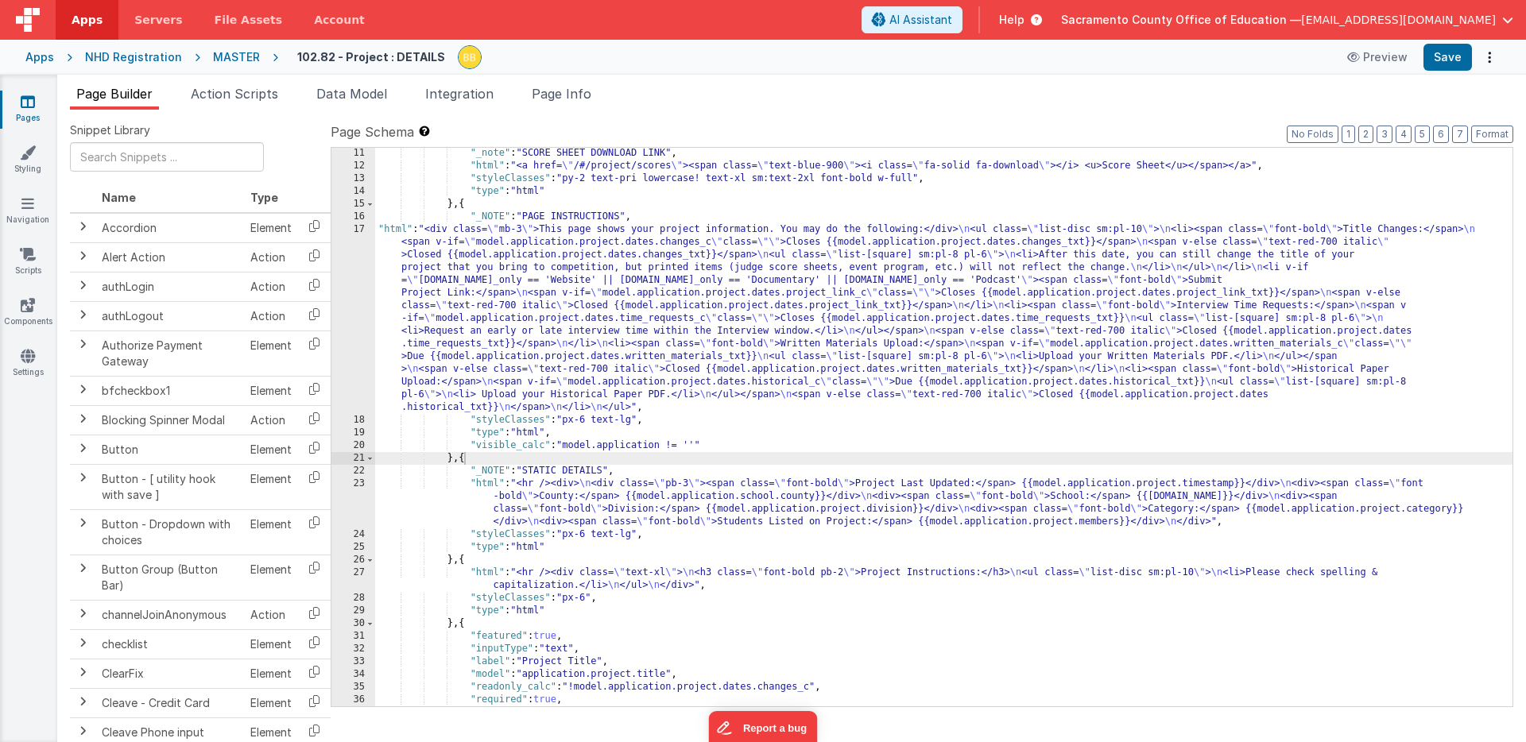
scroll to position [64, 0]
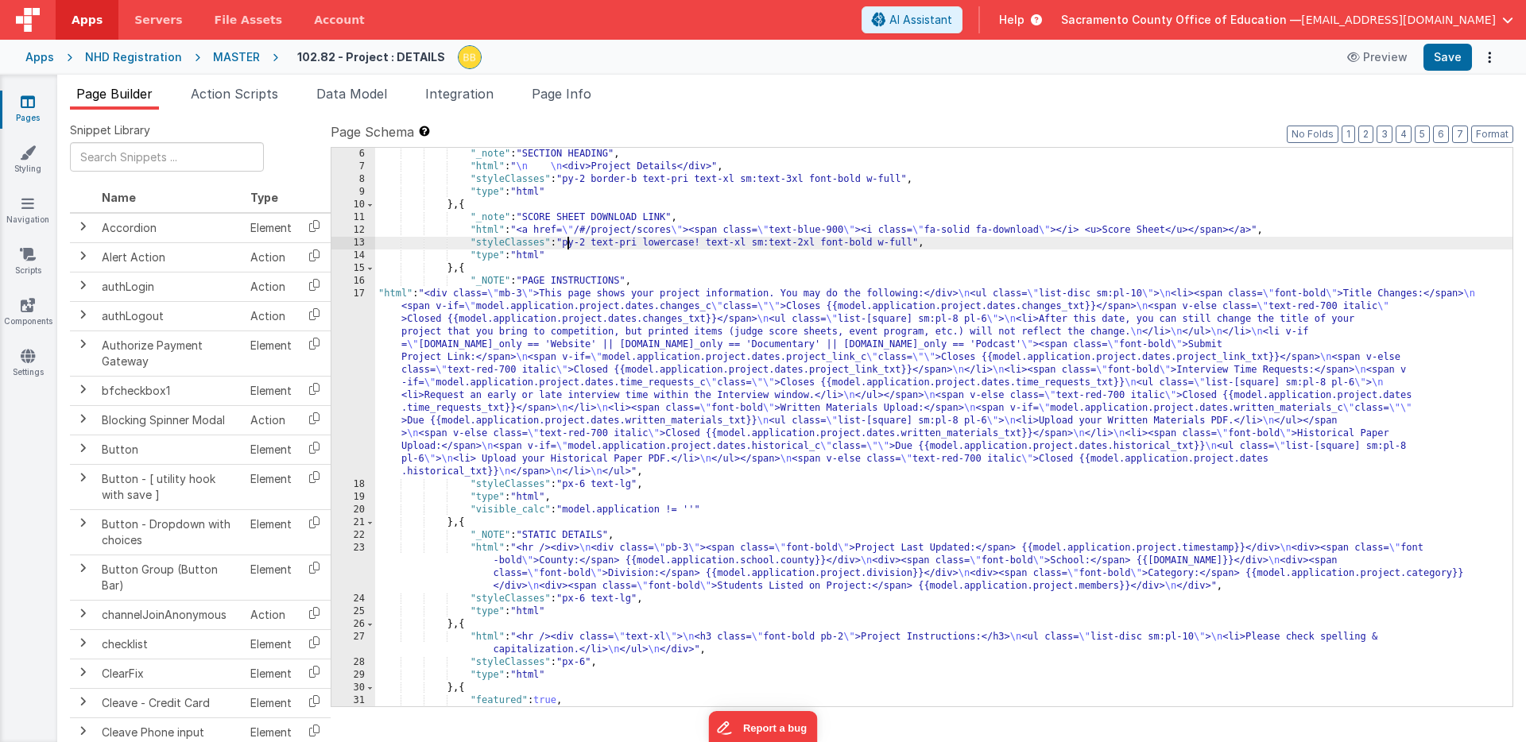
click at [567, 245] on div ""_note" : "SECTION HEADING" , "html" : " \n \n <div>Project Details</div>" , "s…" at bounding box center [943, 440] width 1137 height 584
click at [1451, 53] on button "Save" at bounding box center [1447, 57] width 48 height 27
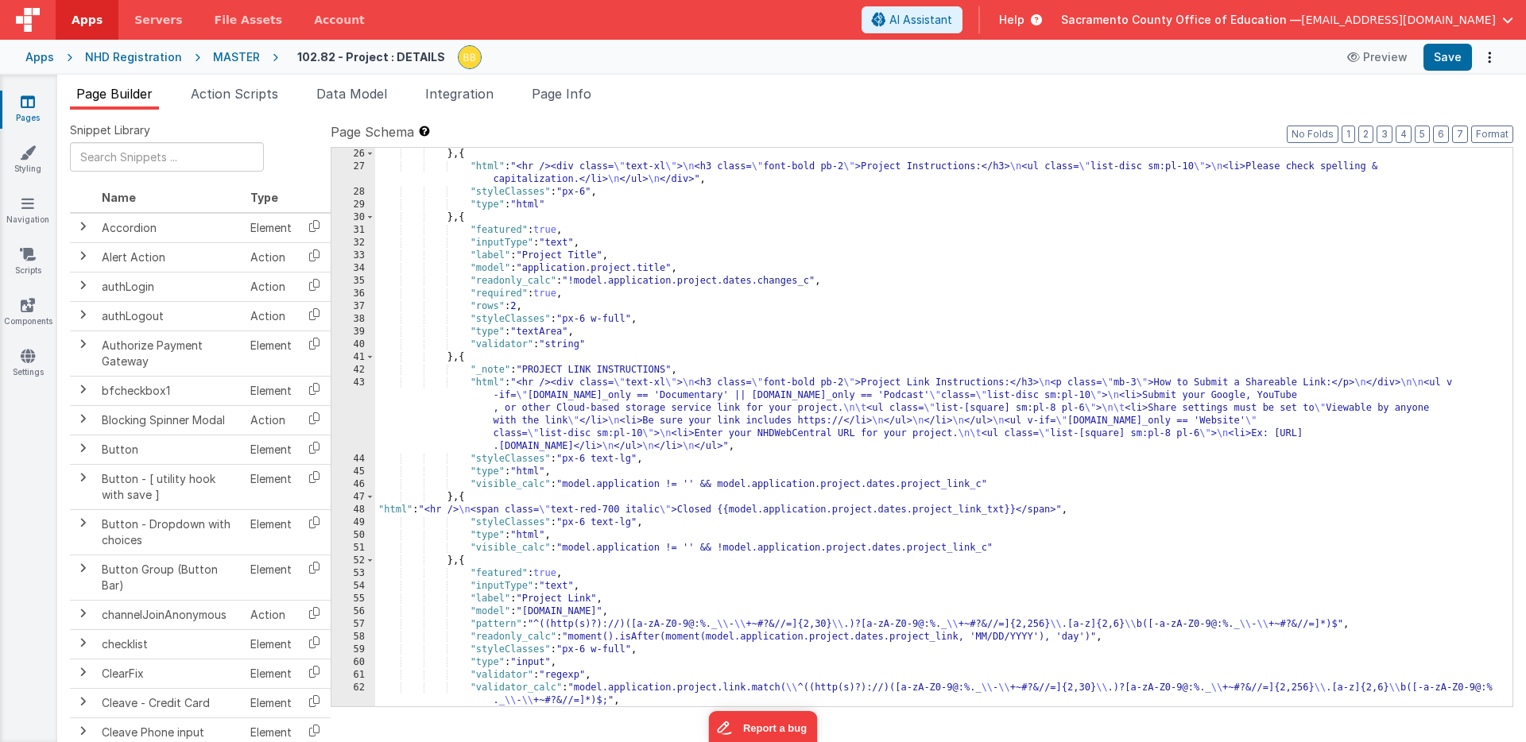
scroll to position [655, 0]
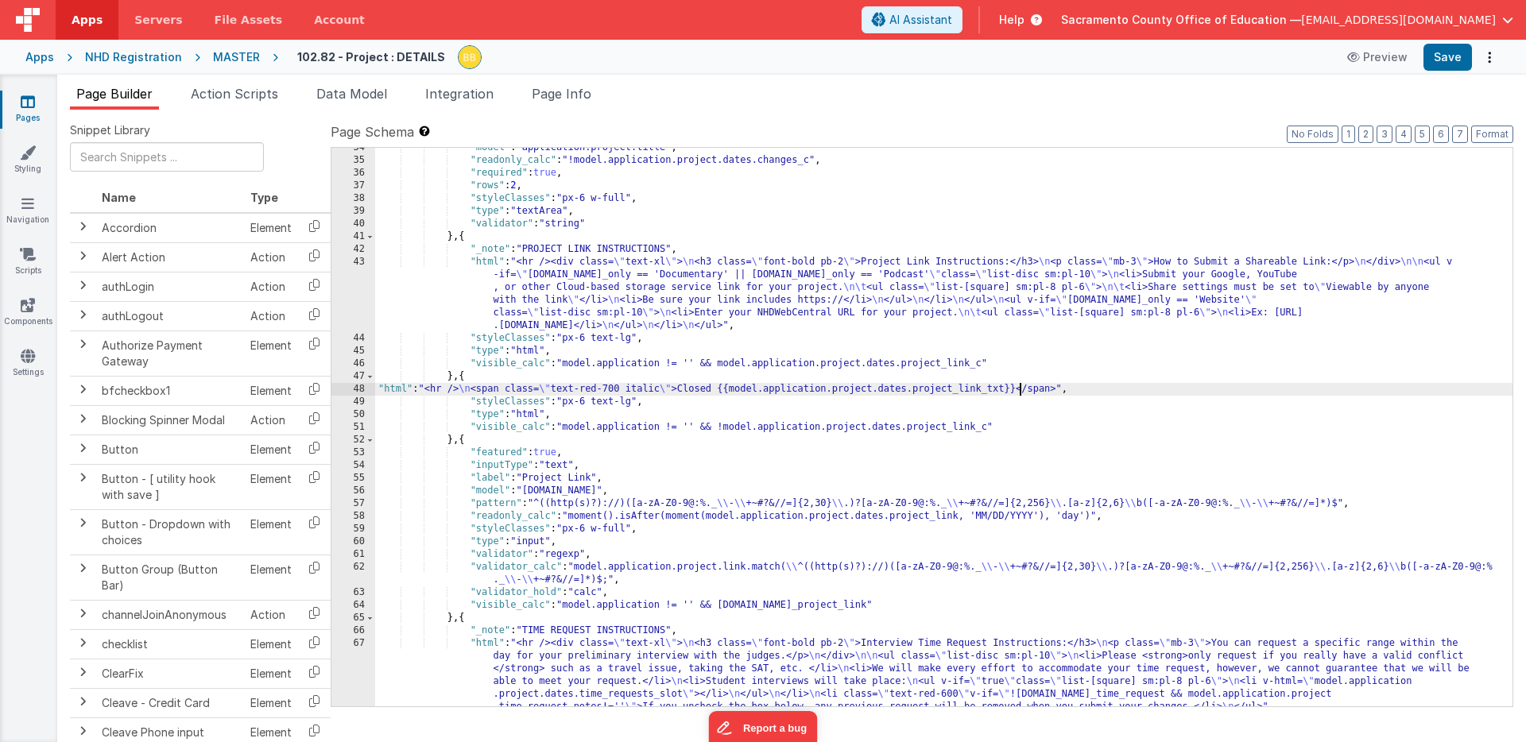
click at [1019, 391] on div ""model" : "application.project.title" , "readonly_calc" : "!model.application.p…" at bounding box center [943, 465] width 1137 height 648
click at [1454, 52] on button "Save" at bounding box center [1447, 57] width 48 height 27
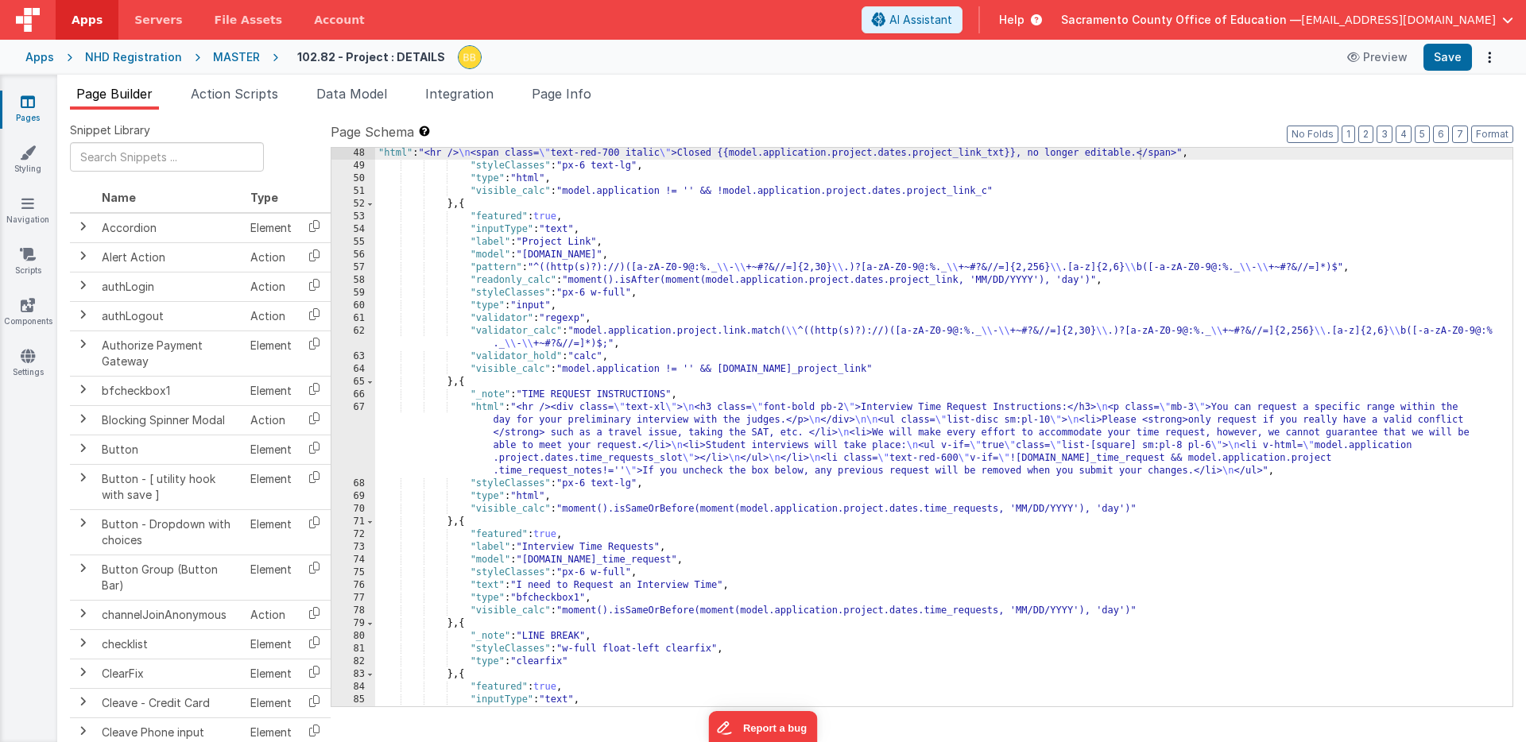
scroll to position [812, 0]
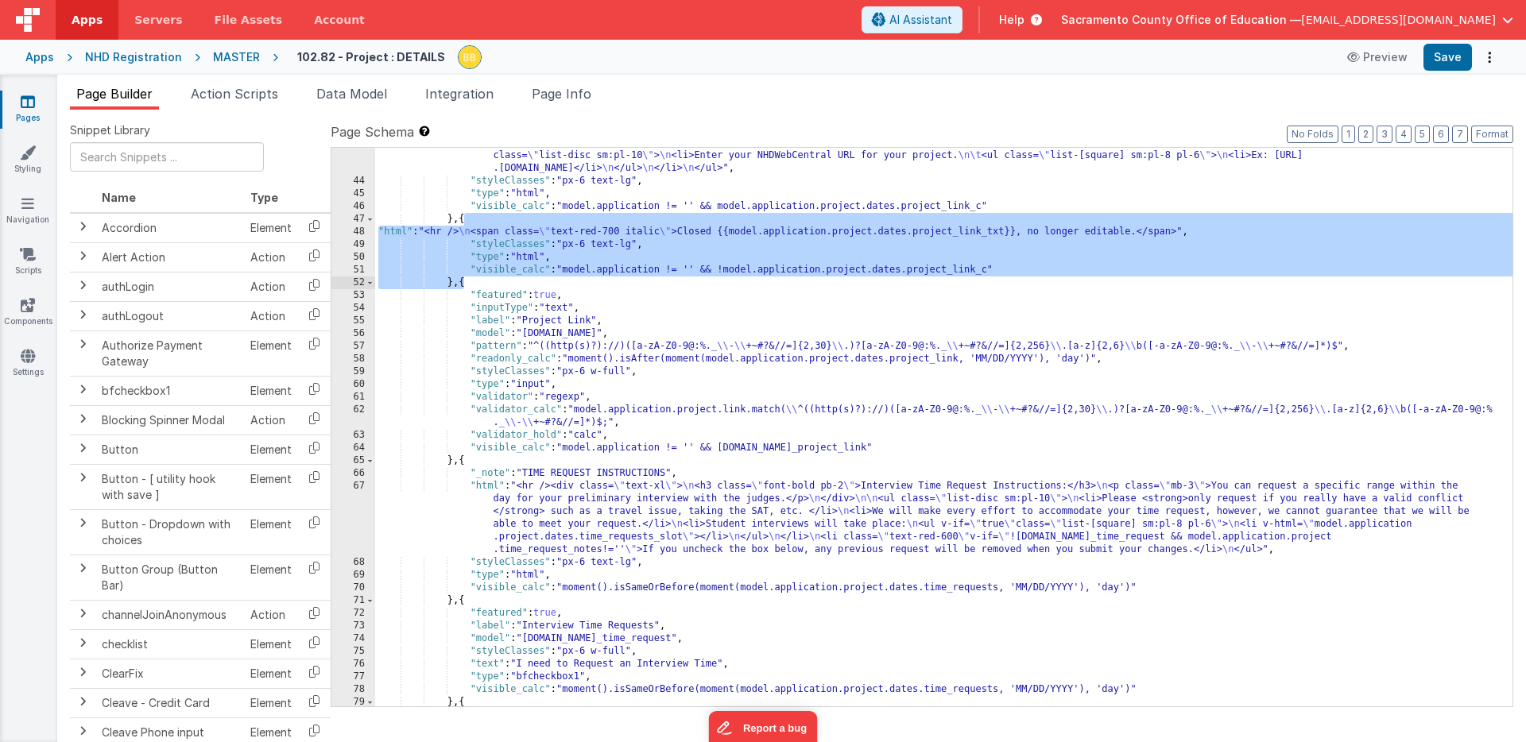
drag, startPoint x: 464, startPoint y: 220, endPoint x: 466, endPoint y: 281, distance: 61.2
click at [466, 281] on div ""html" : "<hr /><div class= \" text-xl \" > \n <h3 class= \" font-bold pb-2 \" …" at bounding box center [943, 423] width 1137 height 648
click at [463, 463] on div ""html" : "<hr /><div class= \" text-xl \" > \n <h3 class= \" font-bold pb-2 \" …" at bounding box center [943, 423] width 1137 height 648
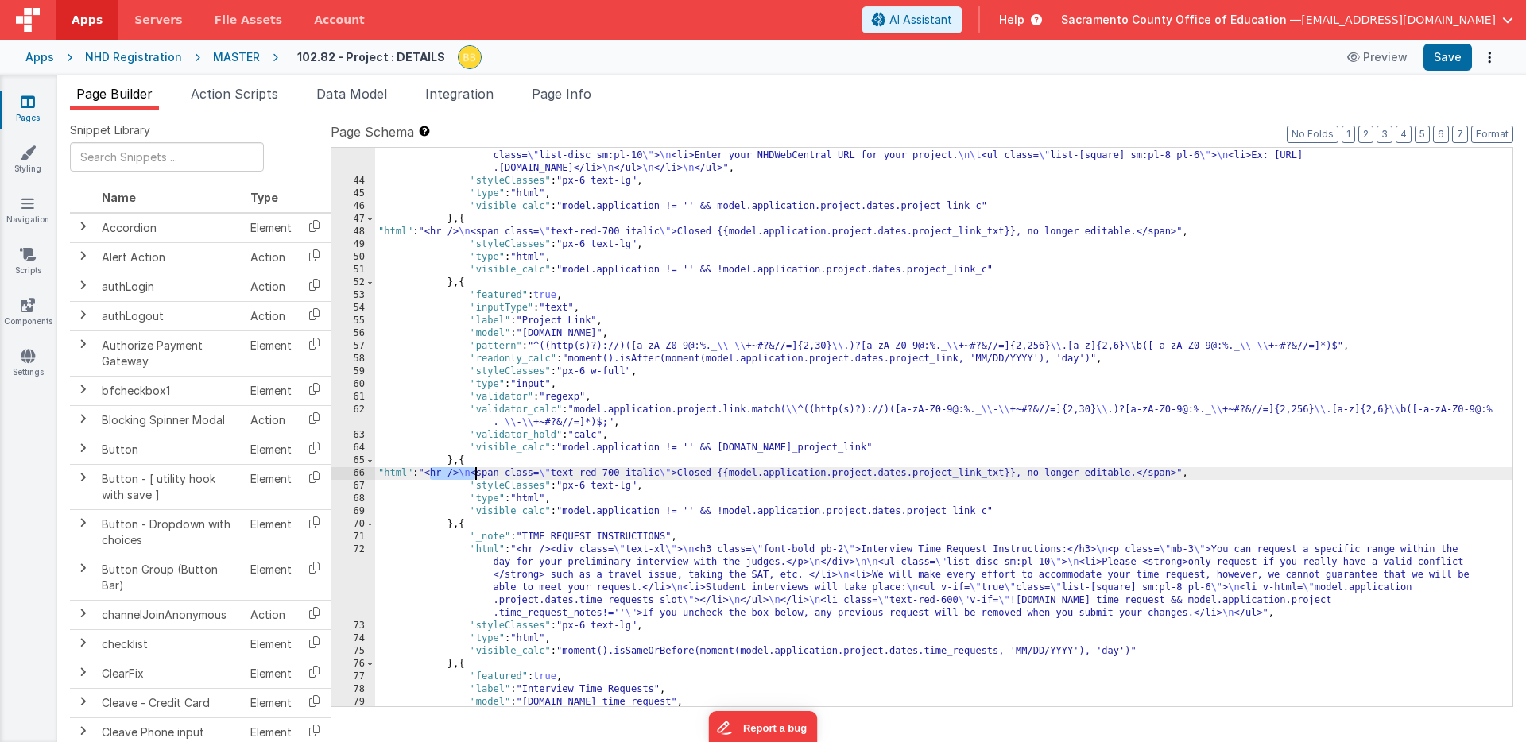
drag, startPoint x: 429, startPoint y: 475, endPoint x: 476, endPoint y: 476, distance: 46.9
click at [476, 476] on div ""html" : "<hr /><div class= \" text-xl \" > \n <h3 class= \" font-bold pb-2 \" …" at bounding box center [943, 423] width 1137 height 648
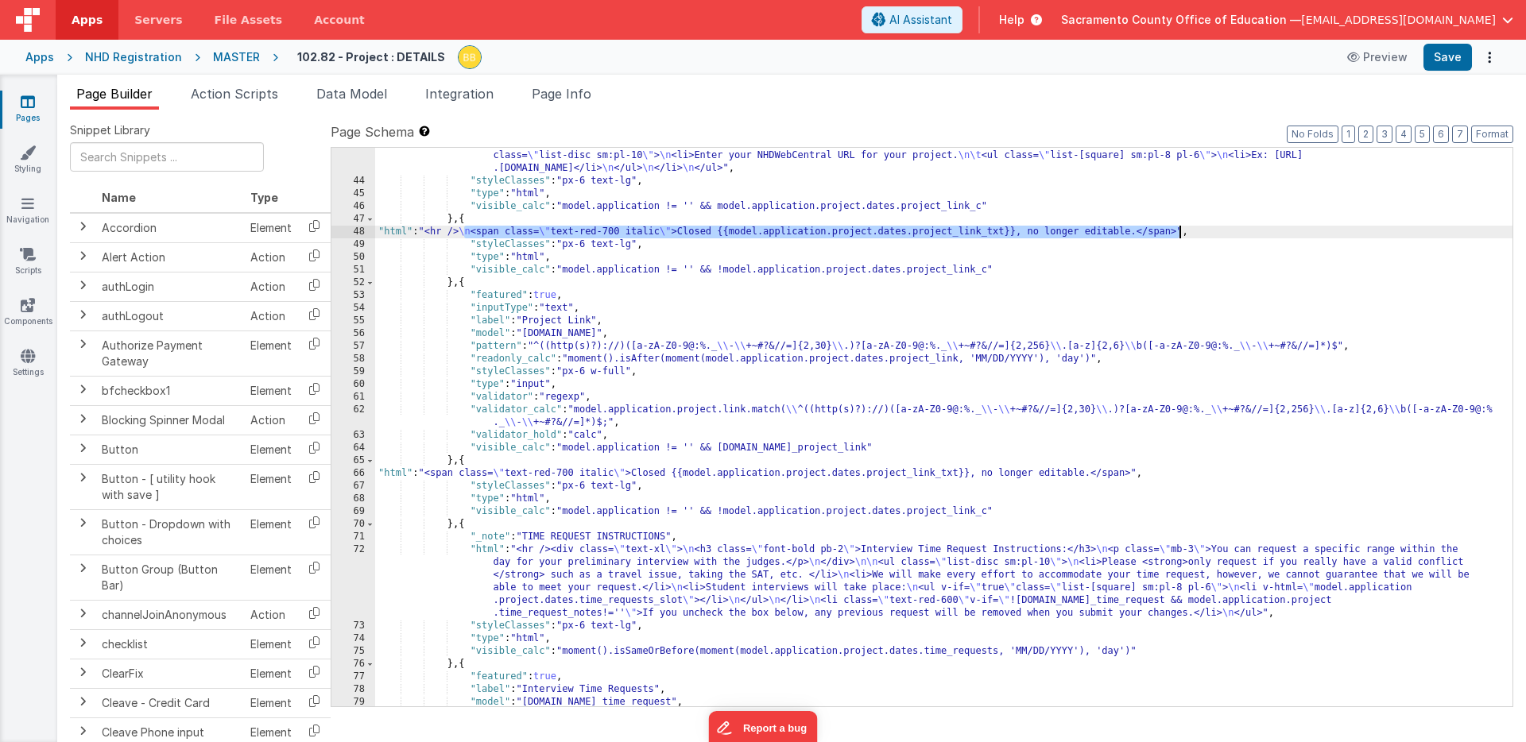
drag, startPoint x: 464, startPoint y: 234, endPoint x: 1179, endPoint y: 228, distance: 714.5
click at [1179, 228] on div ""html" : "<hr /><div class= \" text-xl \" > \n <h3 class= \" font-bold pb-2 \" …" at bounding box center [943, 423] width 1137 height 648
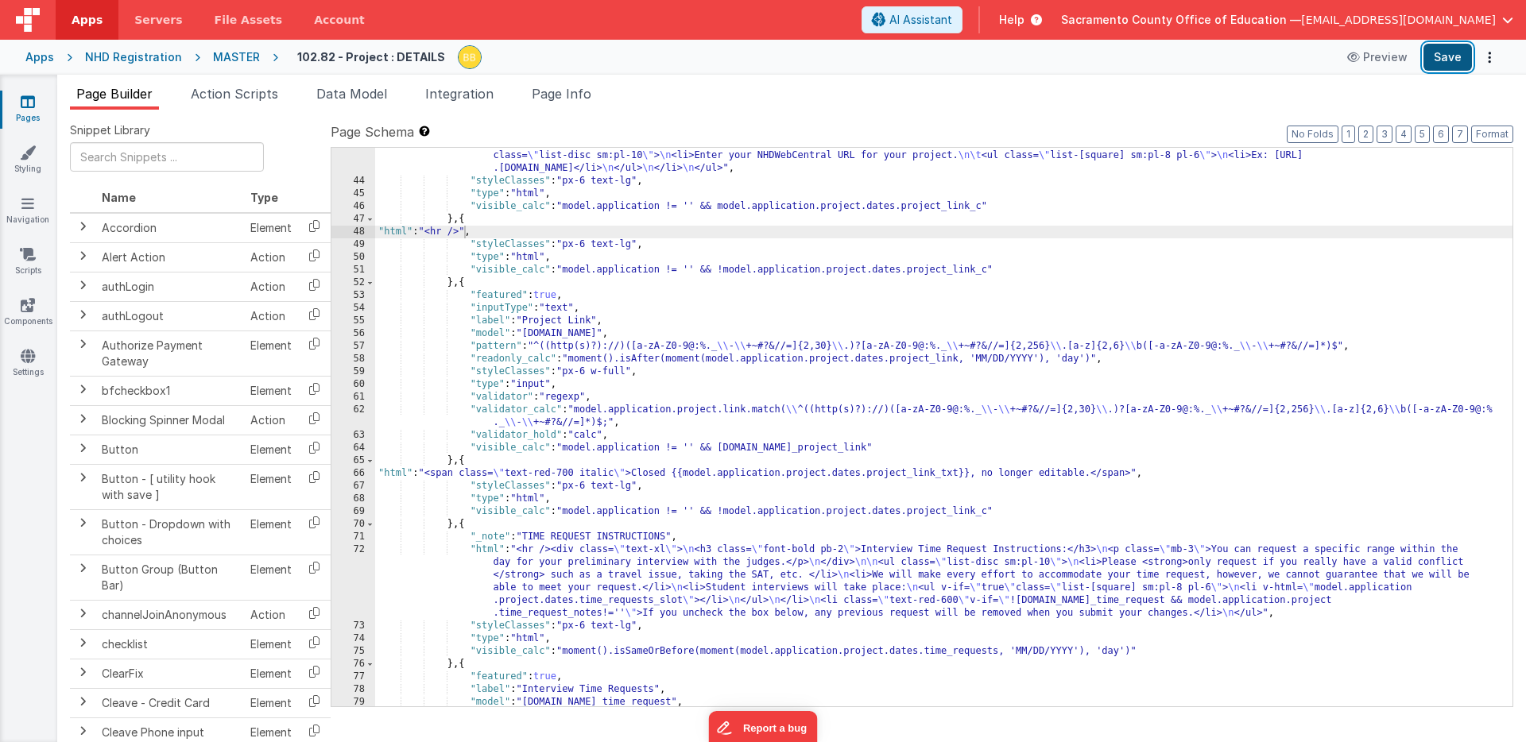
click at [1458, 58] on button "Save" at bounding box center [1447, 57] width 48 height 27
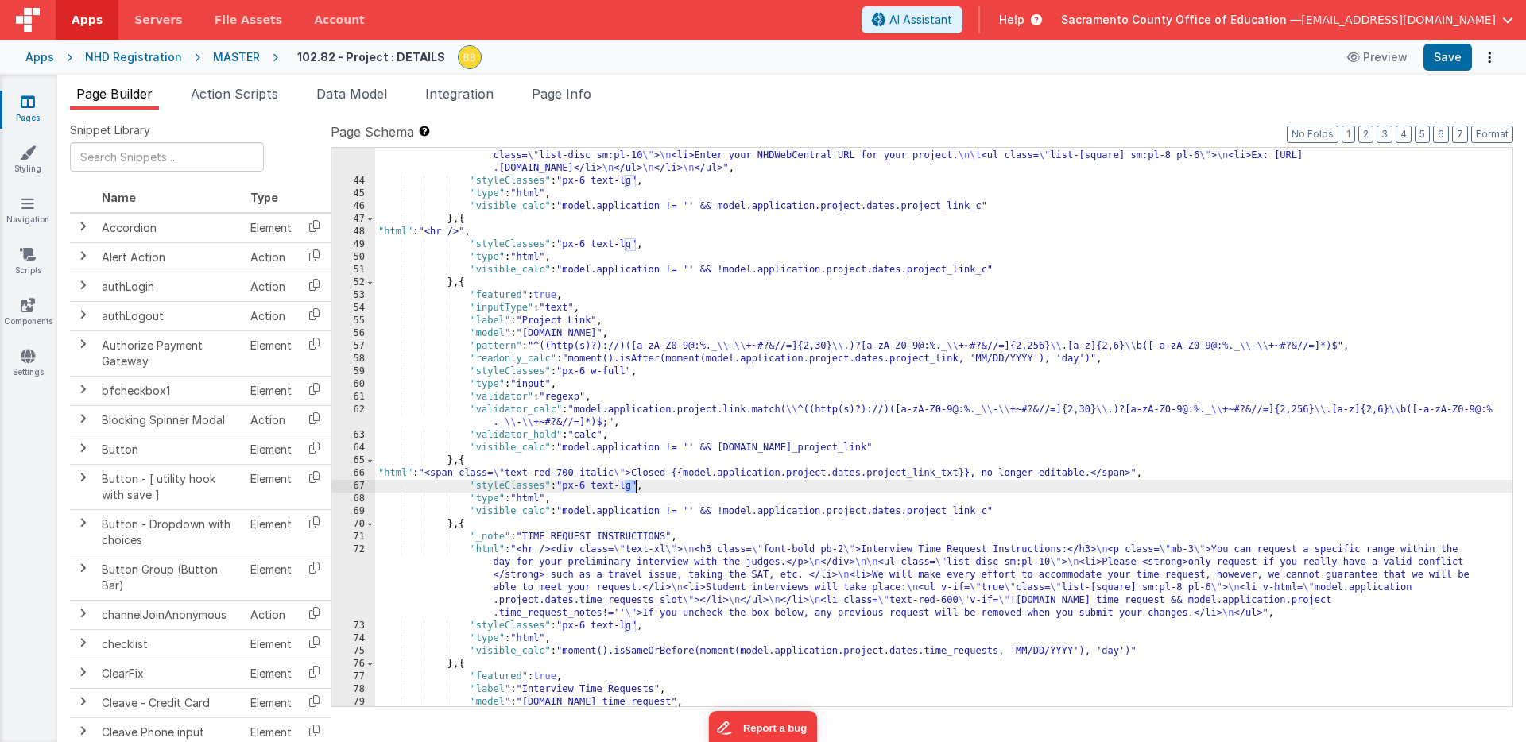
drag, startPoint x: 625, startPoint y: 488, endPoint x: 635, endPoint y: 490, distance: 10.5
click at [635, 490] on div ""html" : "<hr /><div class= \" text-xl \" > \n <h3 class= \" font-bold pb-2 \" …" at bounding box center [943, 423] width 1137 height 648
click at [1443, 54] on button "Save" at bounding box center [1447, 57] width 48 height 27
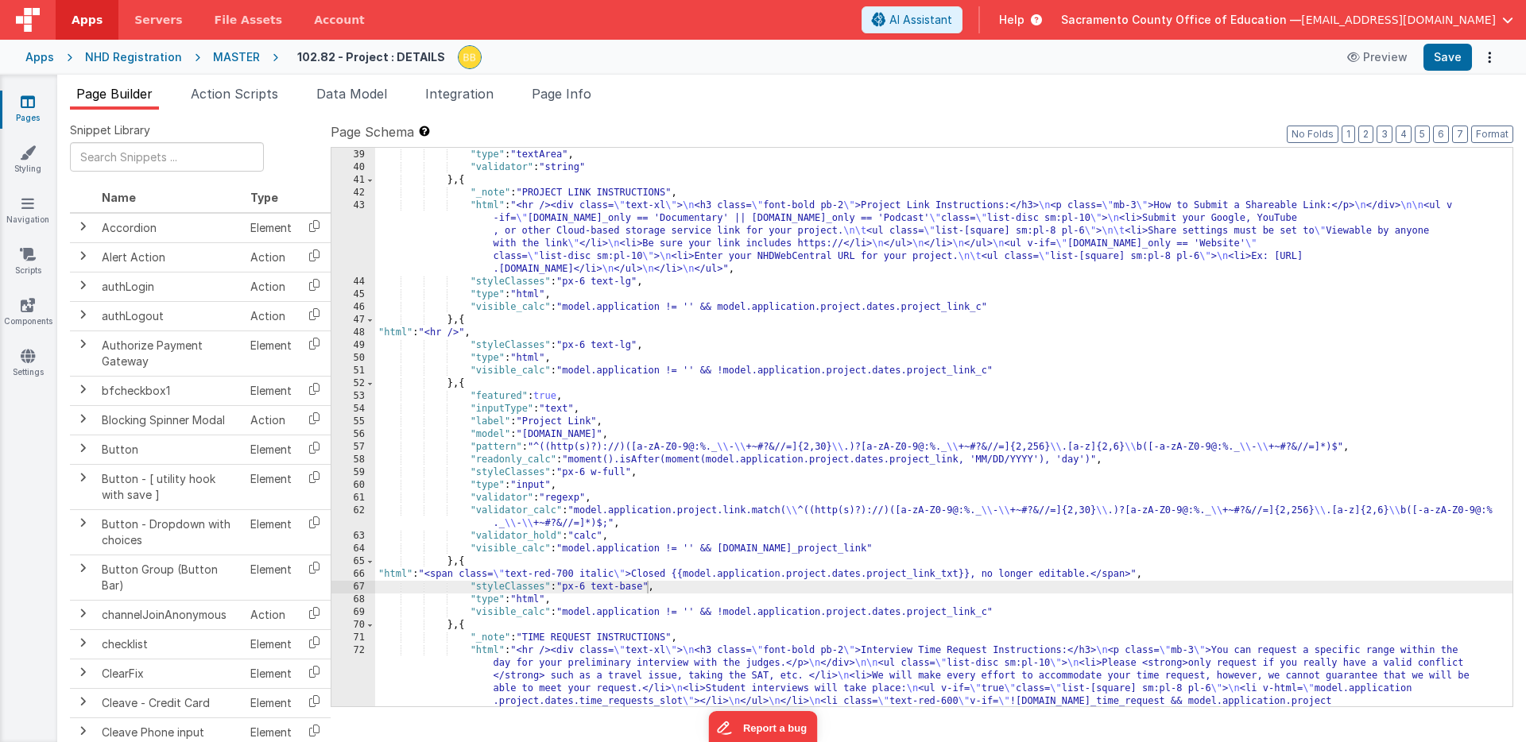
scroll to position [695, 0]
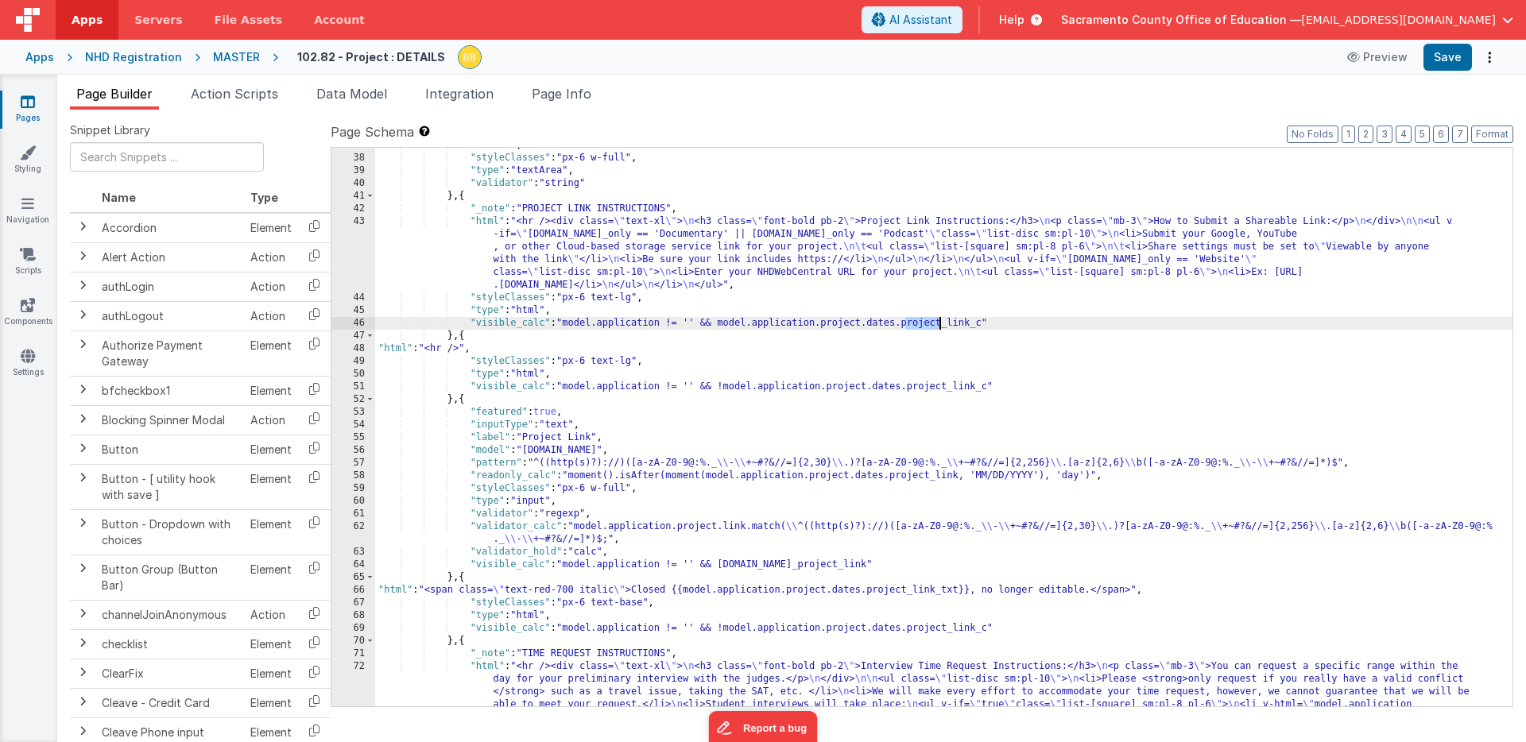
drag, startPoint x: 905, startPoint y: 325, endPoint x: 938, endPoint y: 324, distance: 32.6
click at [938, 324] on div ""rows" : 2 , "styleClasses" : "px-6 w-full" , "type" : "textArea" , "validator"…" at bounding box center [943, 463] width 1137 height 648
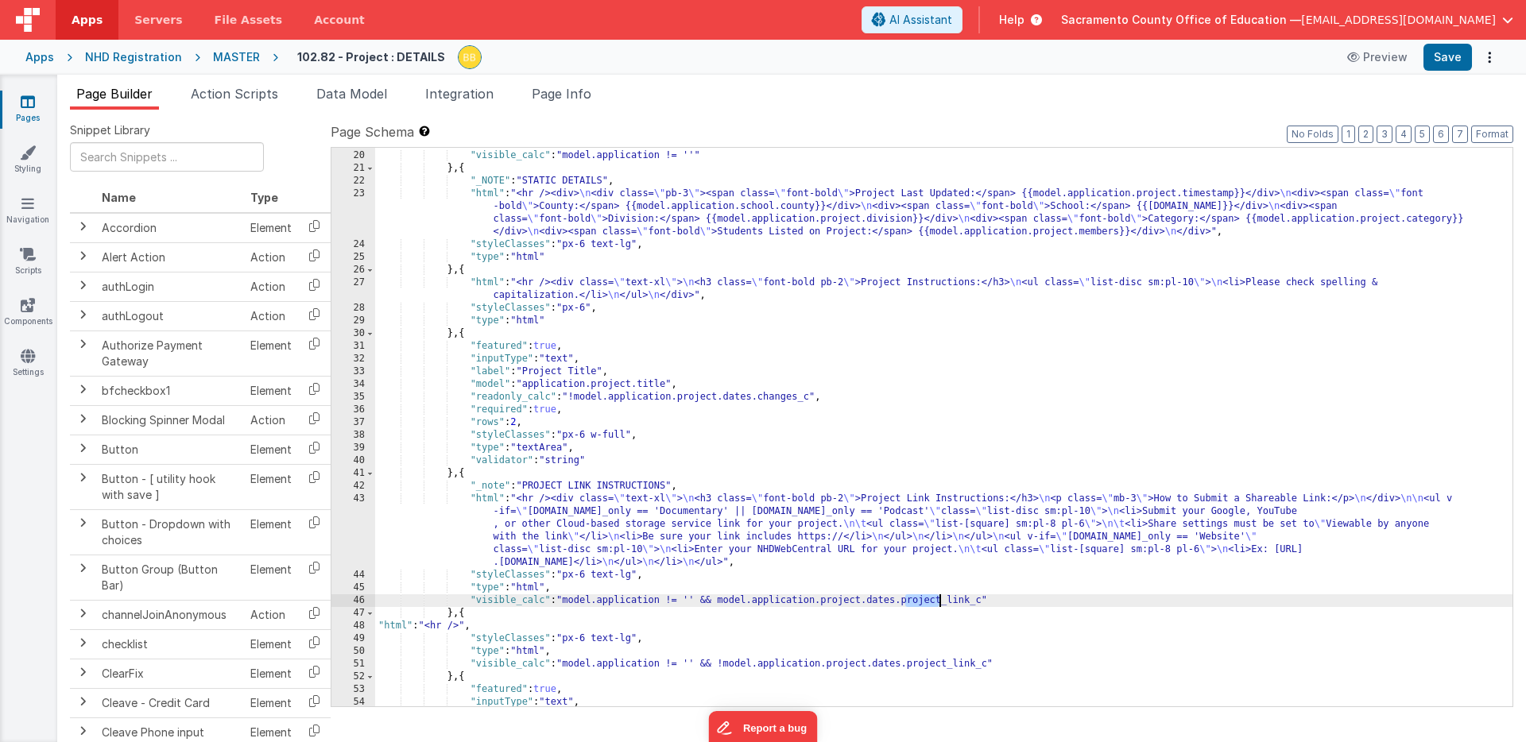
scroll to position [387, 0]
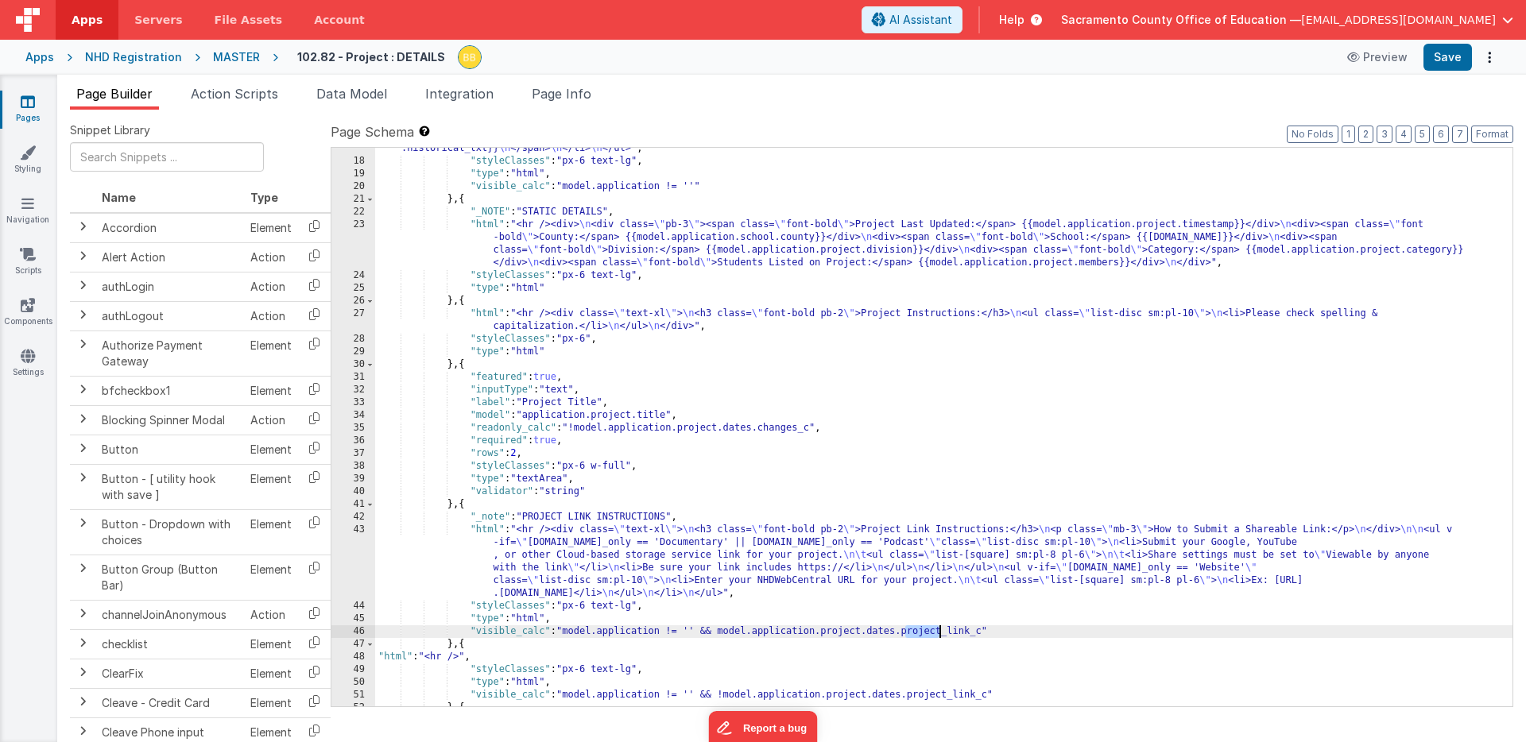
click at [527, 633] on div ""html" : "<div class= \" mb-3 \" >This page shows your project information. You…" at bounding box center [943, 345] width 1137 height 762
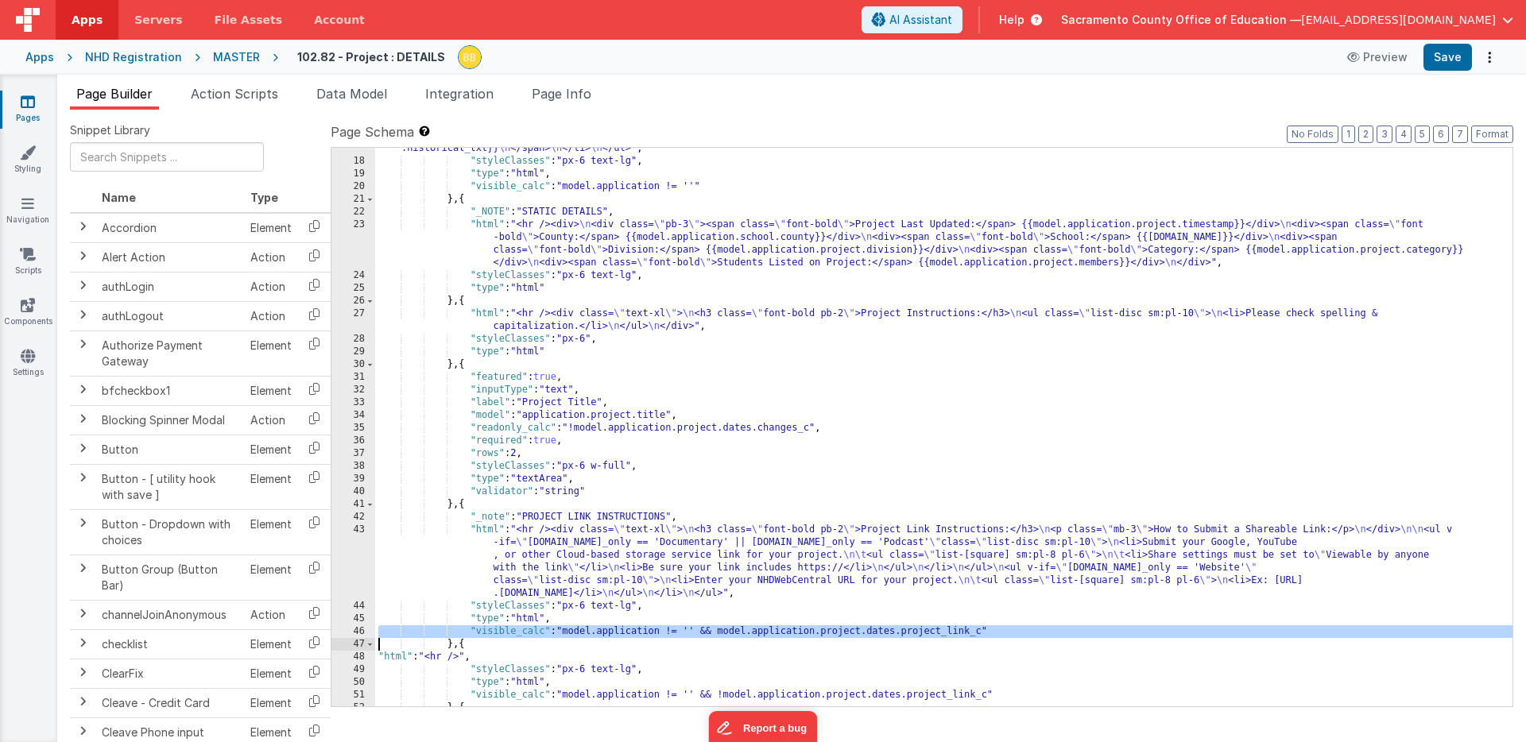
click at [526, 622] on div ""html" : "<div class= \" mb-3 \" >This page shows your project information. You…" at bounding box center [943, 345] width 1137 height 762
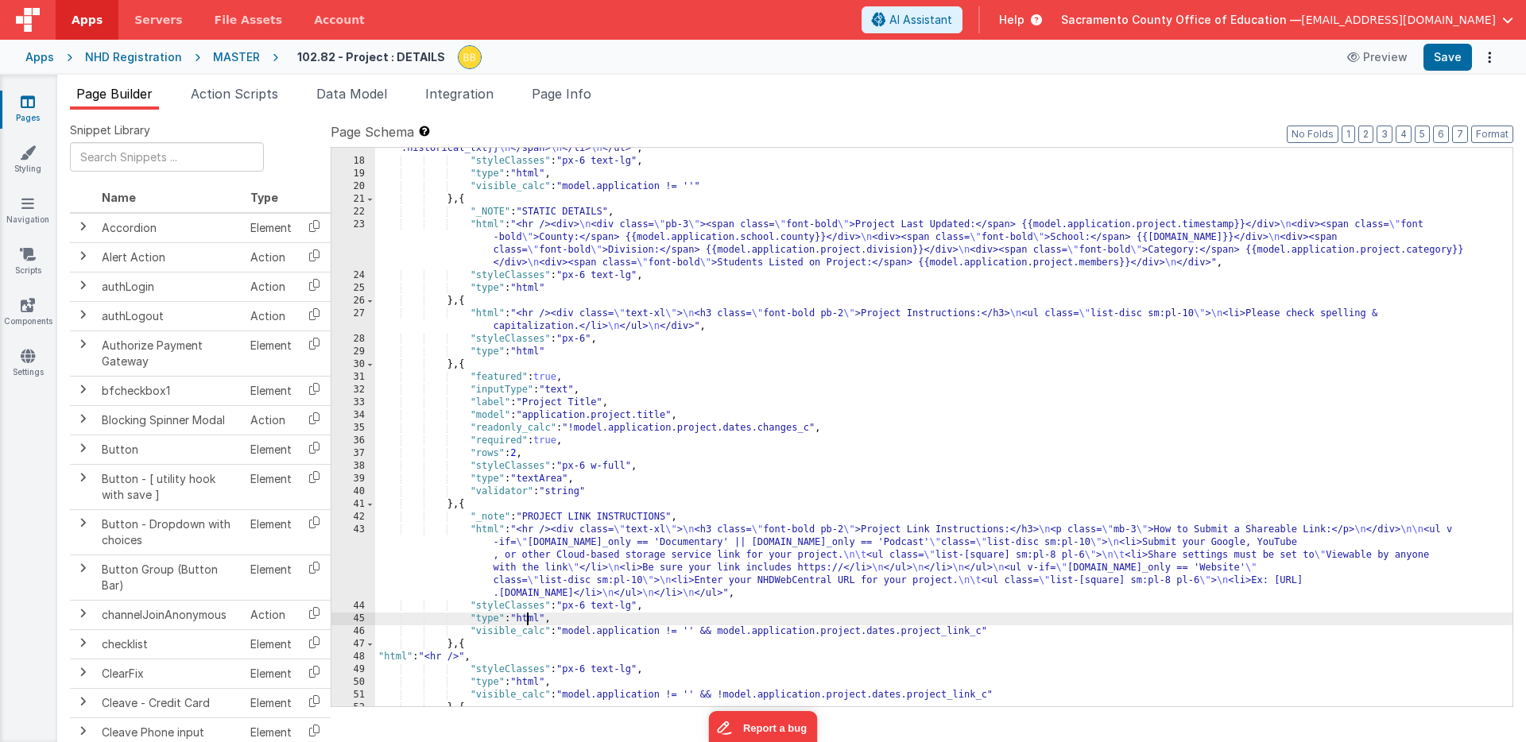
click at [526, 623] on div ""html" : "<div class= \" mb-3 \" >This page shows your project information. You…" at bounding box center [943, 345] width 1137 height 762
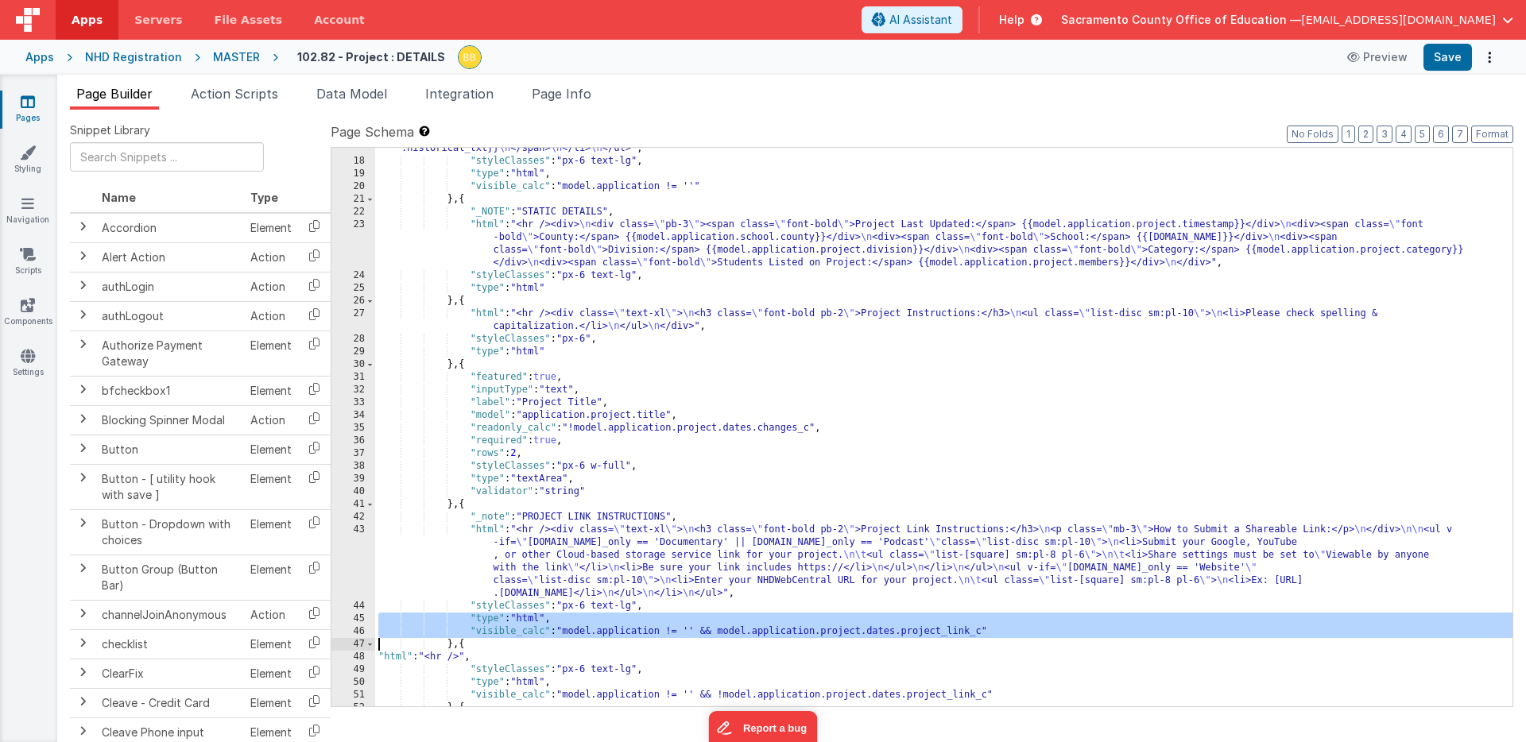
click at [527, 630] on div ""html" : "<div class= \" mb-3 \" >This page shows your project information. You…" at bounding box center [943, 345] width 1137 height 762
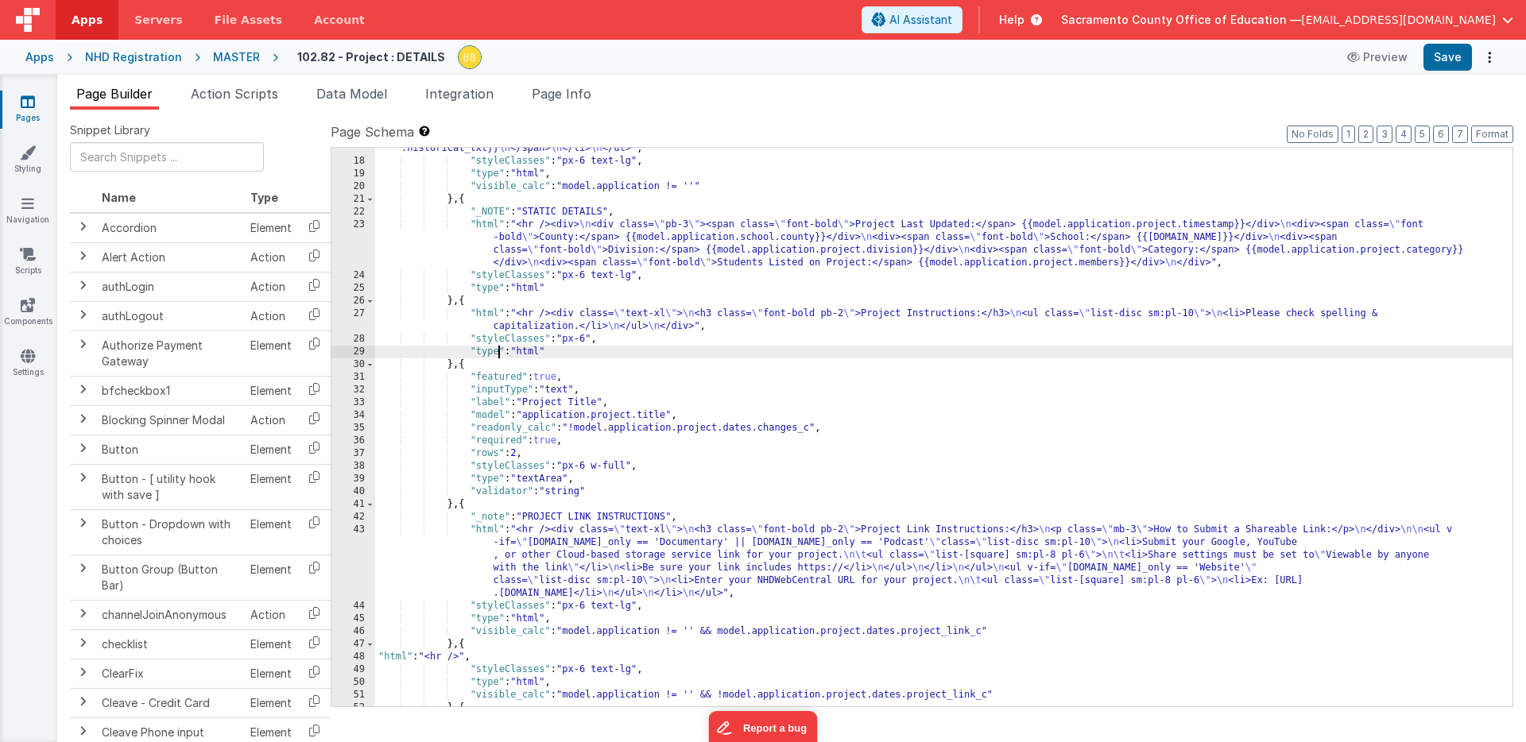
click at [496, 354] on div ""html" : "<div class= \" mb-3 \" >This page shows your project information. You…" at bounding box center [943, 345] width 1137 height 762
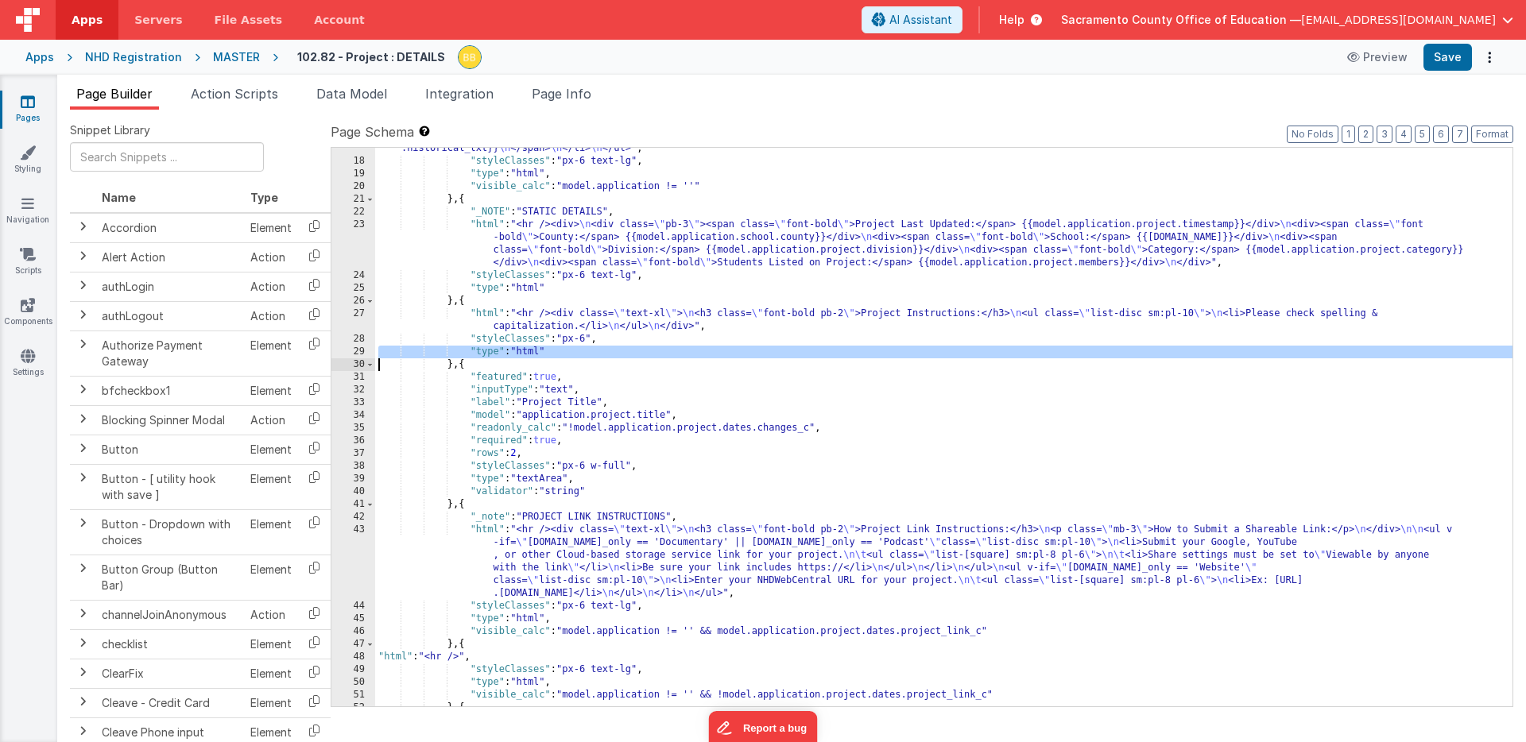
click at [496, 354] on div ""html" : "<div class= \" mb-3 \" >This page shows your project information. You…" at bounding box center [943, 345] width 1137 height 762
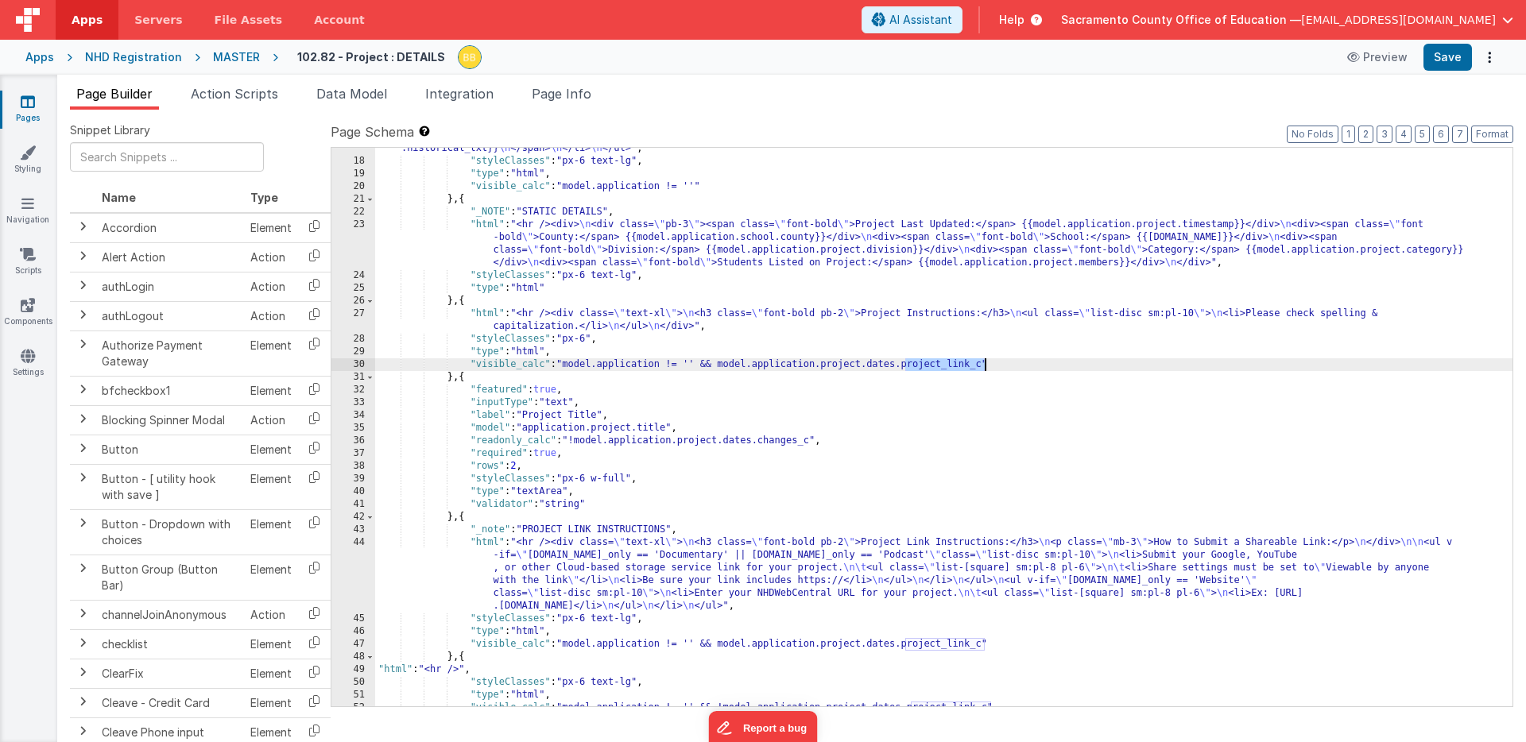
drag, startPoint x: 905, startPoint y: 366, endPoint x: 985, endPoint y: 368, distance: 79.5
click at [985, 368] on div ""html" : "<div class= \" mb-3 \" >This page shows your project information. You…" at bounding box center [943, 345] width 1137 height 762
click at [1449, 53] on button "Save" at bounding box center [1447, 57] width 48 height 27
click at [947, 366] on div ""html" : "<div class= \" mb-3 \" >This page shows your project information. You…" at bounding box center [943, 345] width 1137 height 762
click at [1456, 54] on button "Save" at bounding box center [1447, 57] width 48 height 27
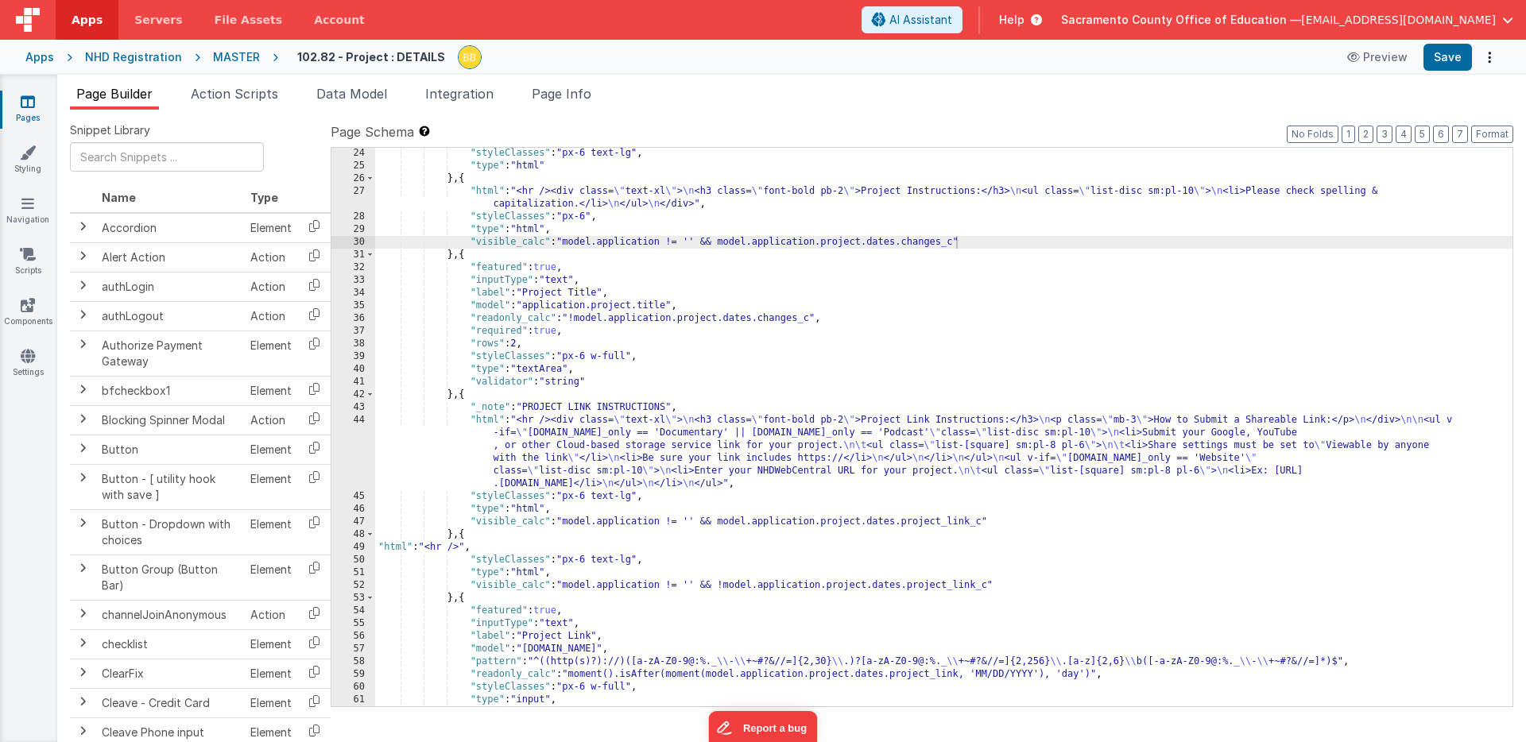
scroll to position [525, 0]
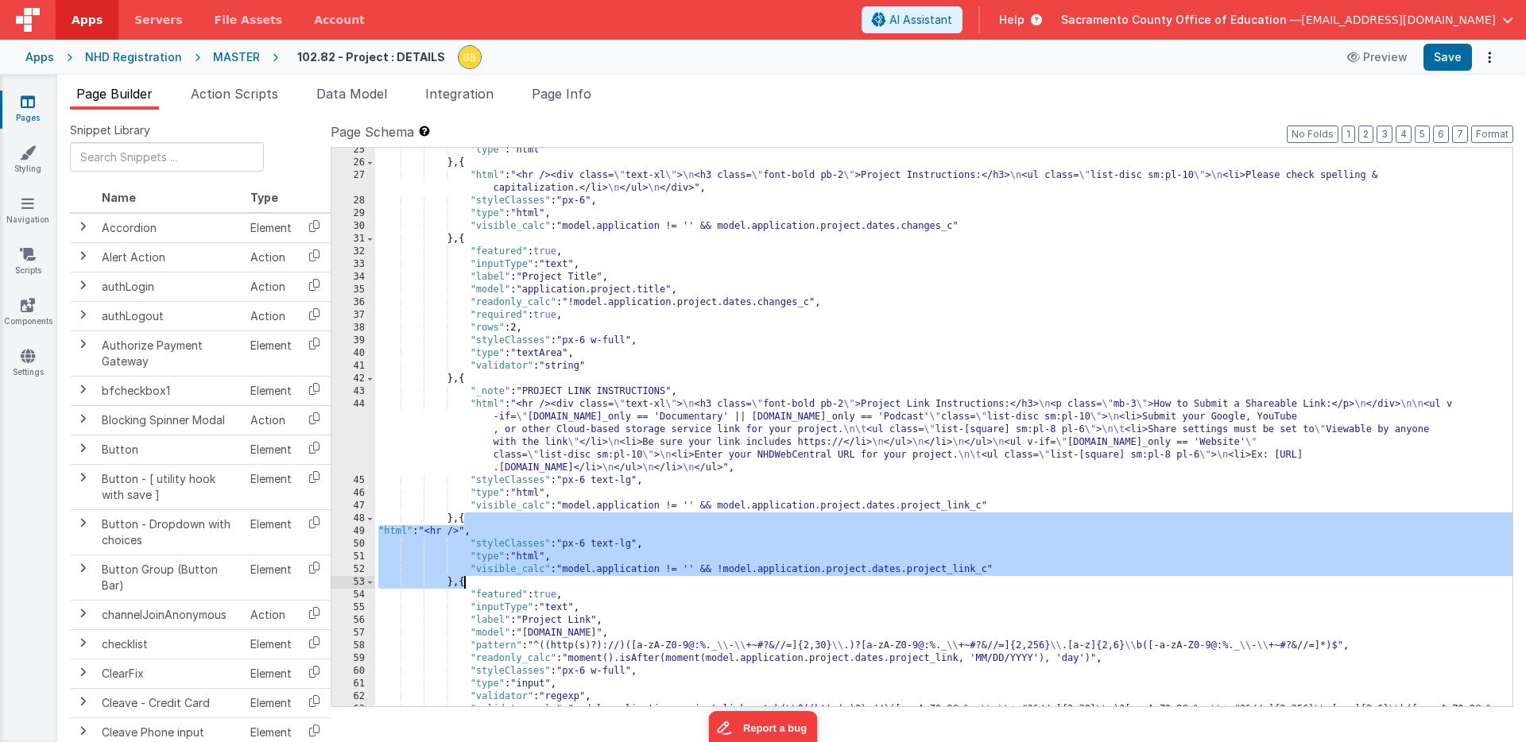
drag, startPoint x: 464, startPoint y: 519, endPoint x: 463, endPoint y: 583, distance: 64.4
click at [463, 583] on div ""type" : "html" } , { "html" : "<hr /><div class= \" text-xl \" > \n <h3 class=…" at bounding box center [943, 442] width 1137 height 597
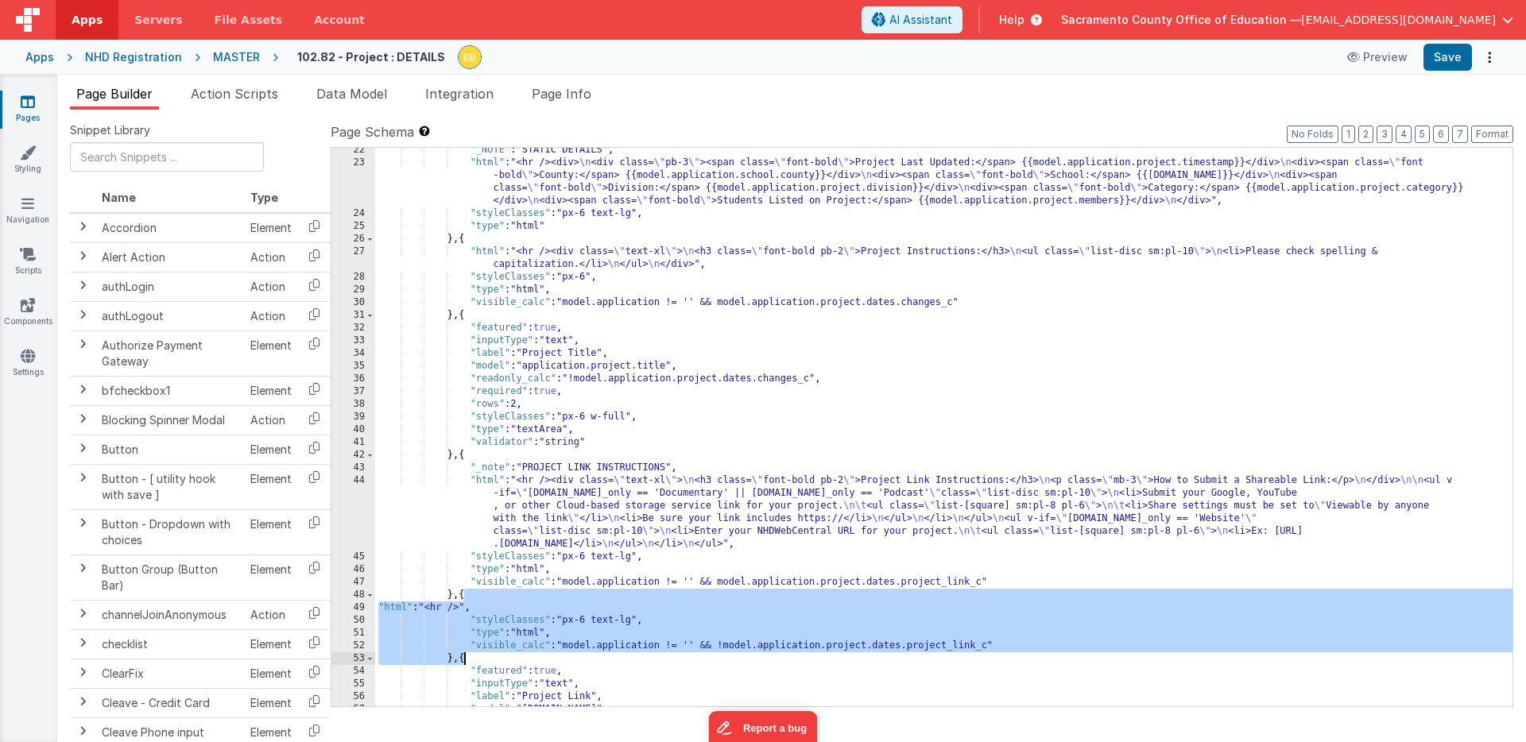
scroll to position [449, 0]
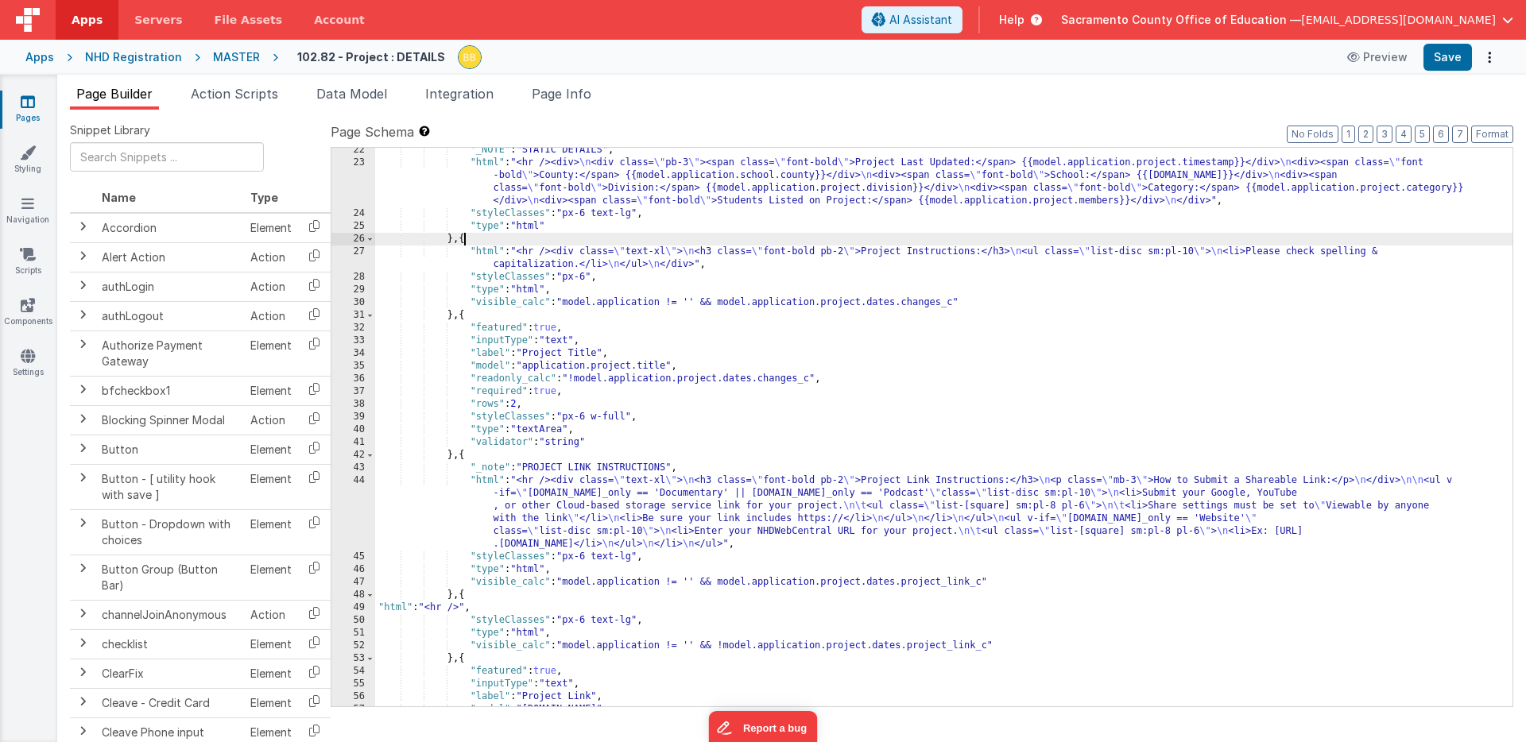
click at [463, 240] on div ""_NOTE" : "STATIC DETAILS" , "html" : "<hr /><div> \n <div class= \" pb-3 \" ><…" at bounding box center [943, 436] width 1137 height 584
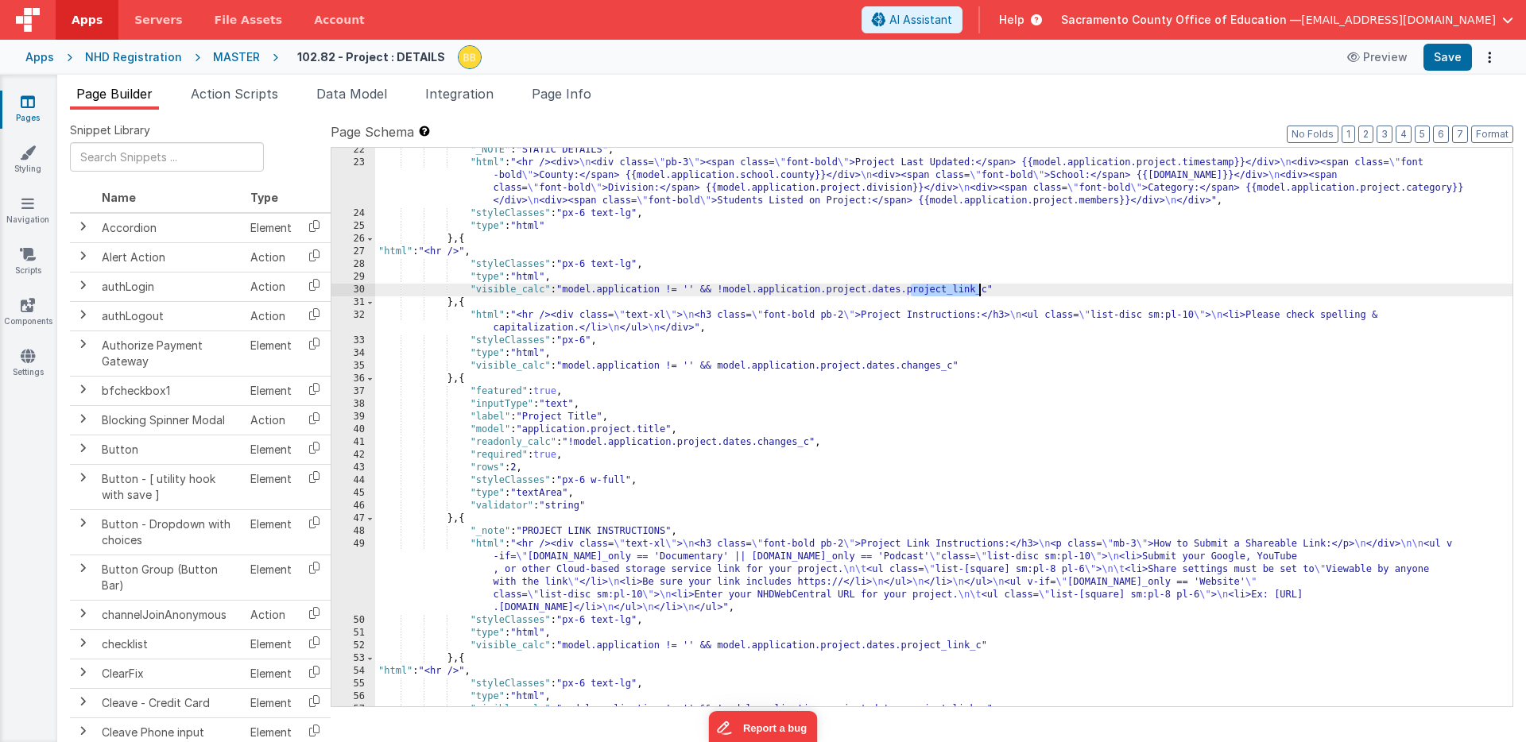
drag, startPoint x: 910, startPoint y: 292, endPoint x: 978, endPoint y: 288, distance: 68.5
click at [978, 288] on div ""_NOTE" : "STATIC DETAILS" , "html" : "<hr /><div> \n <div class= \" pb-3 \" ><…" at bounding box center [943, 436] width 1137 height 584
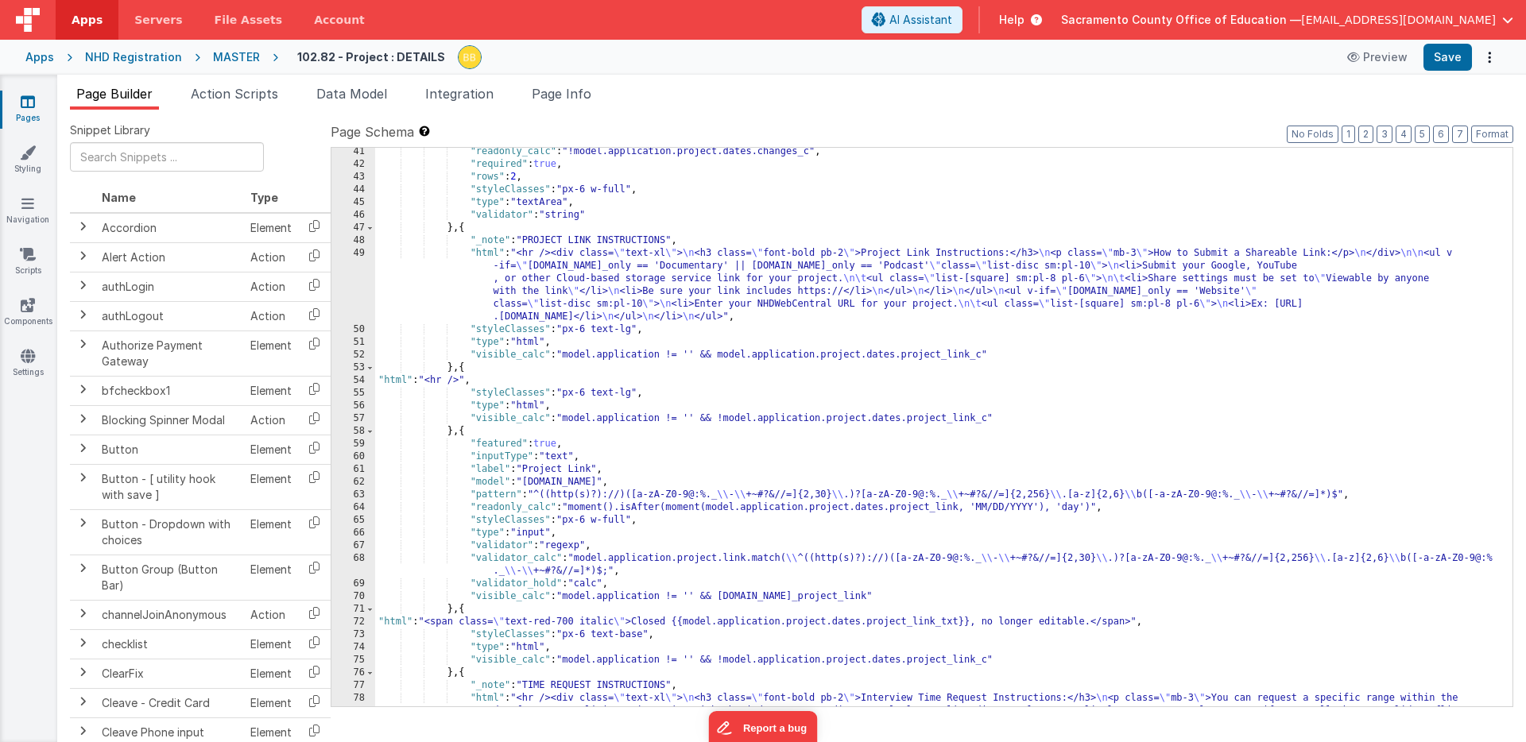
scroll to position [780, 0]
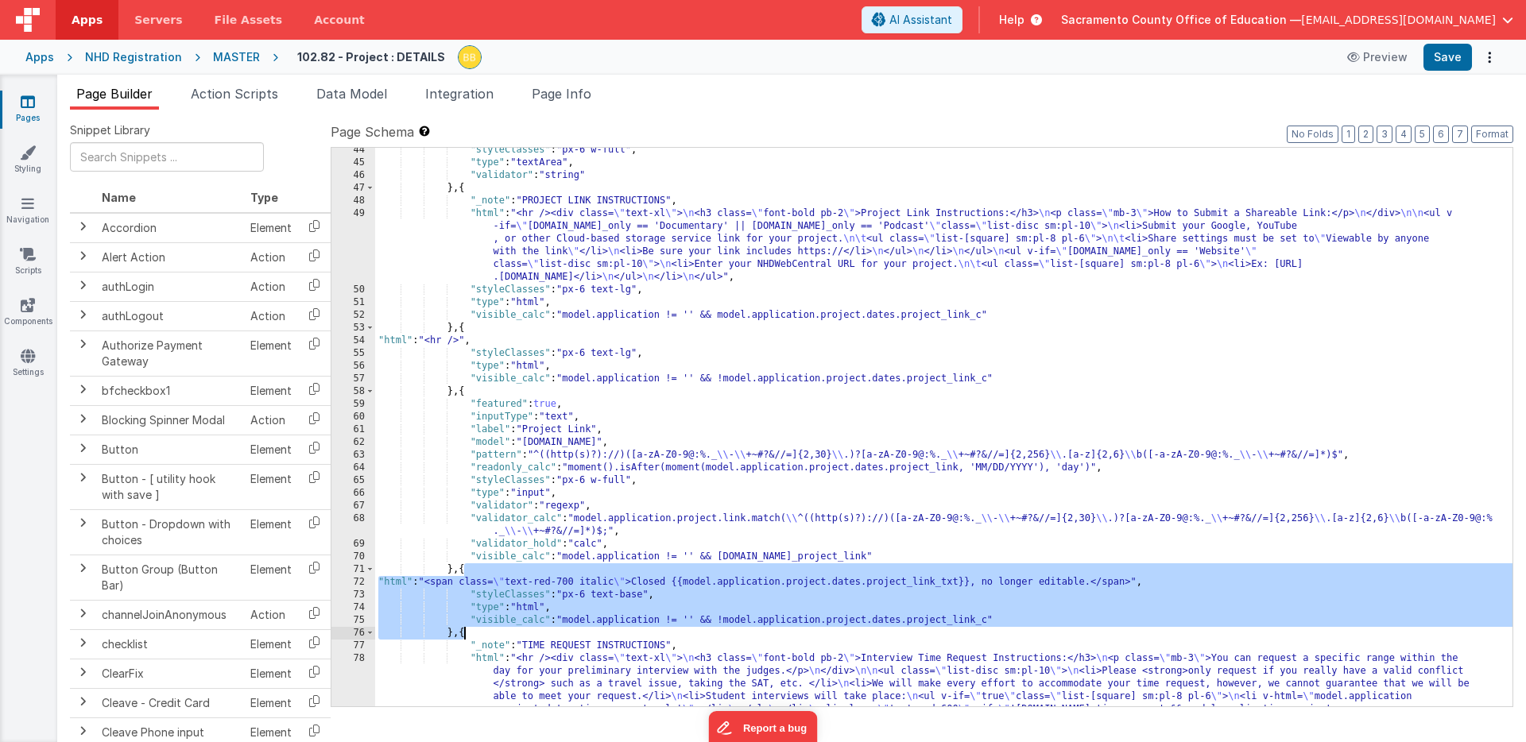
drag, startPoint x: 463, startPoint y: 570, endPoint x: 462, endPoint y: 631, distance: 61.2
click at [462, 631] on div ""styleClasses" : "px-6 w-full" , "type" : "textArea" , "validator" : "string" }…" at bounding box center [943, 468] width 1137 height 648
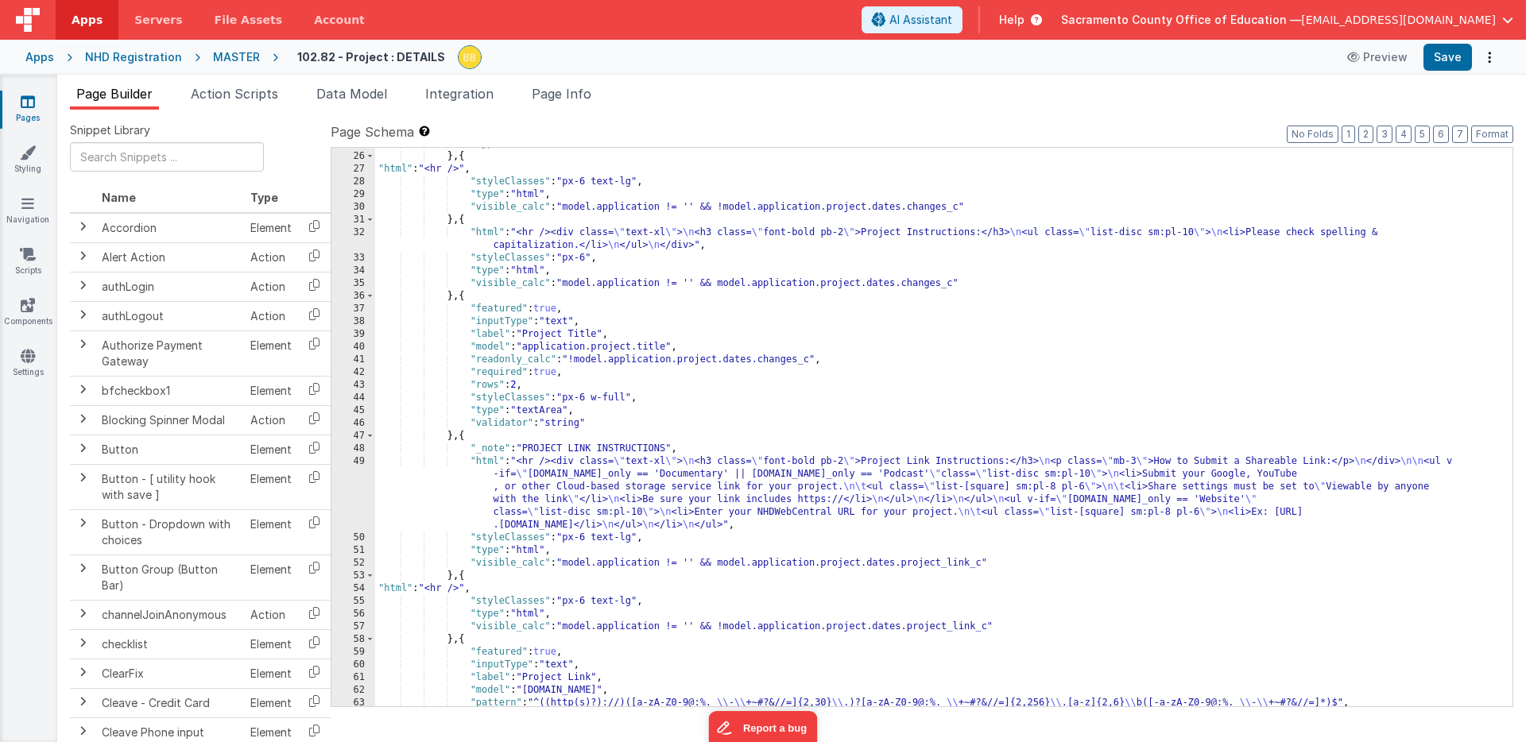
scroll to position [501, 0]
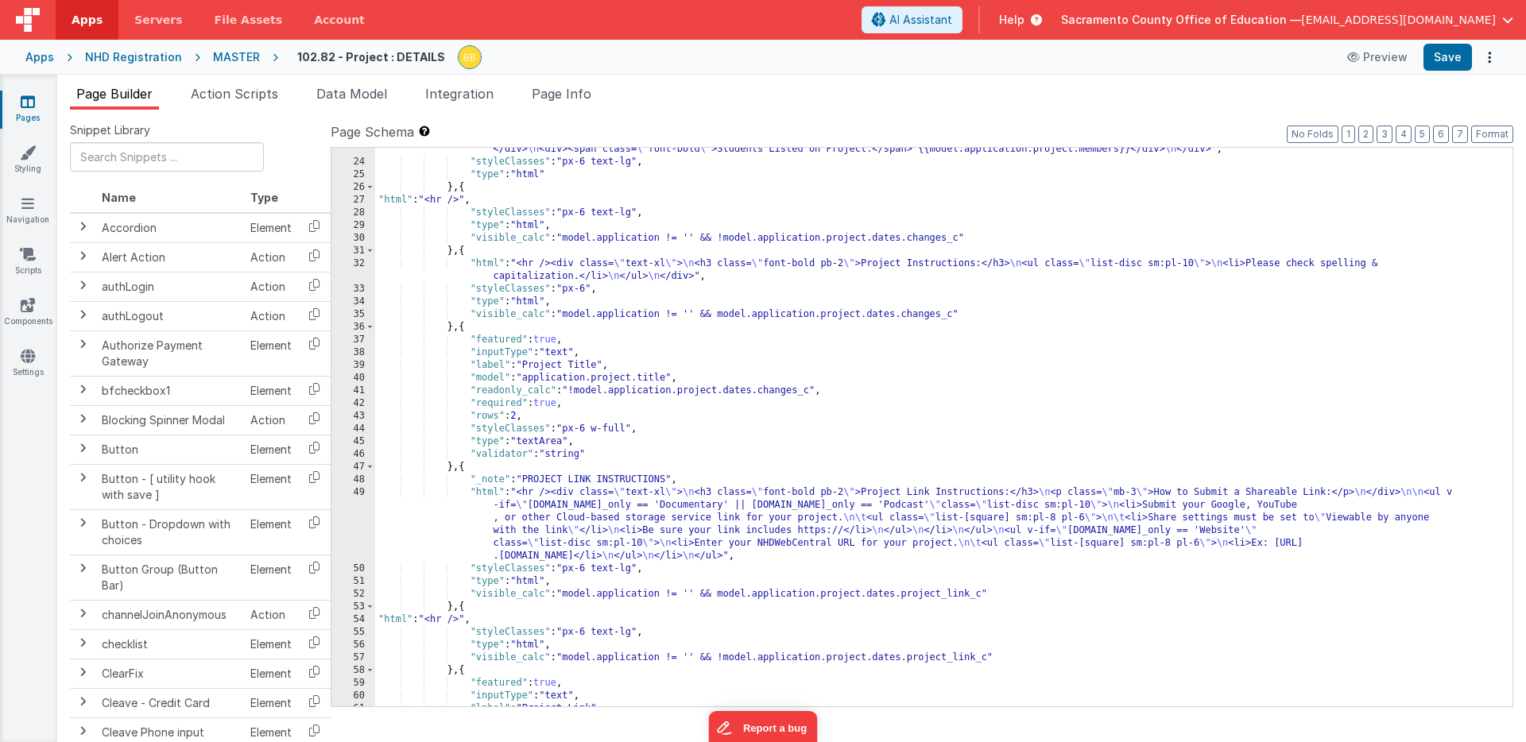
click at [463, 467] on div ""html" : "<hr /><div> \n <div class= \" pb-3 \" ><span class= \" font-bold \" >…" at bounding box center [943, 416] width 1137 height 622
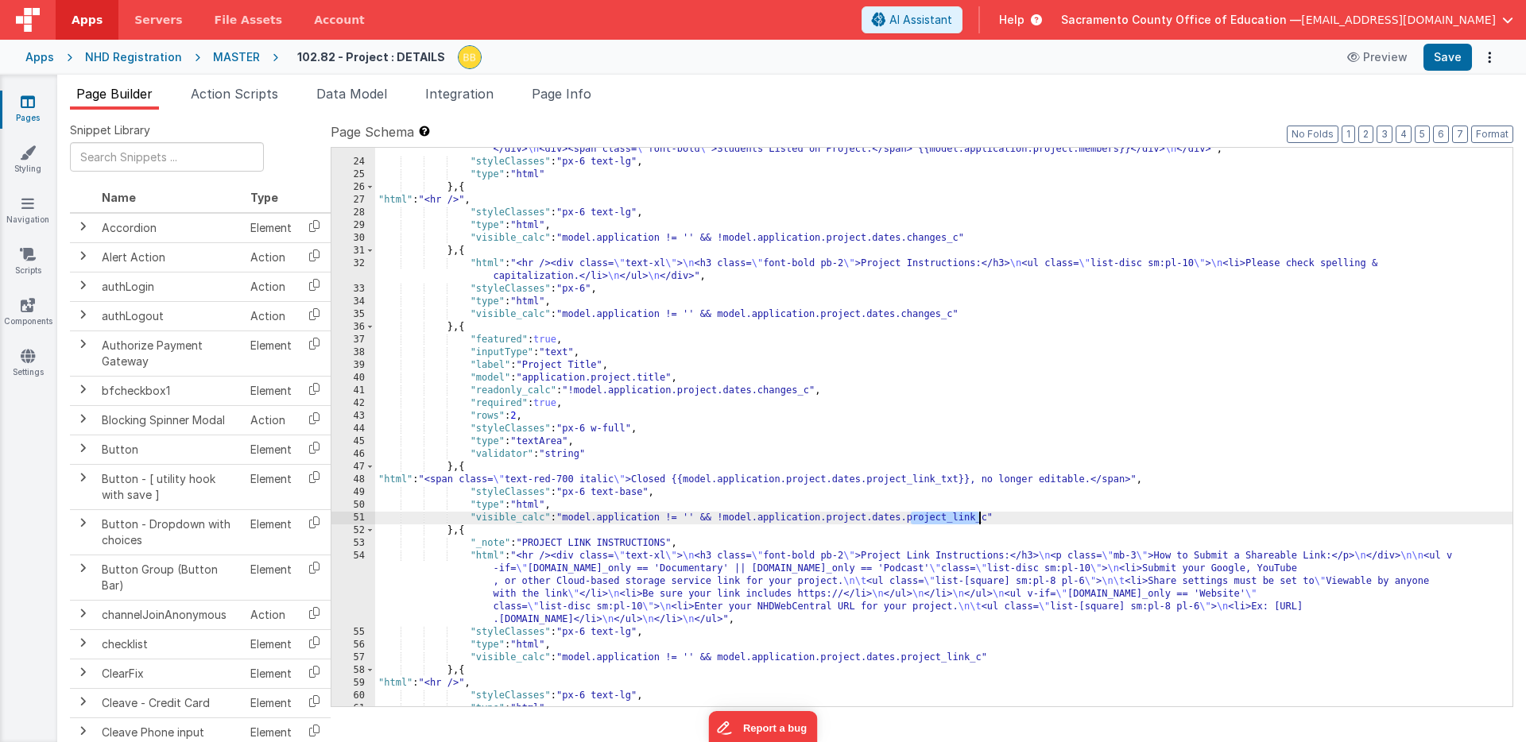
drag, startPoint x: 911, startPoint y: 520, endPoint x: 978, endPoint y: 520, distance: 67.6
click at [978, 520] on div ""html" : "<hr /><div> \n <div class= \" pb-3 \" ><span class= \" font-bold \" >…" at bounding box center [943, 416] width 1137 height 622
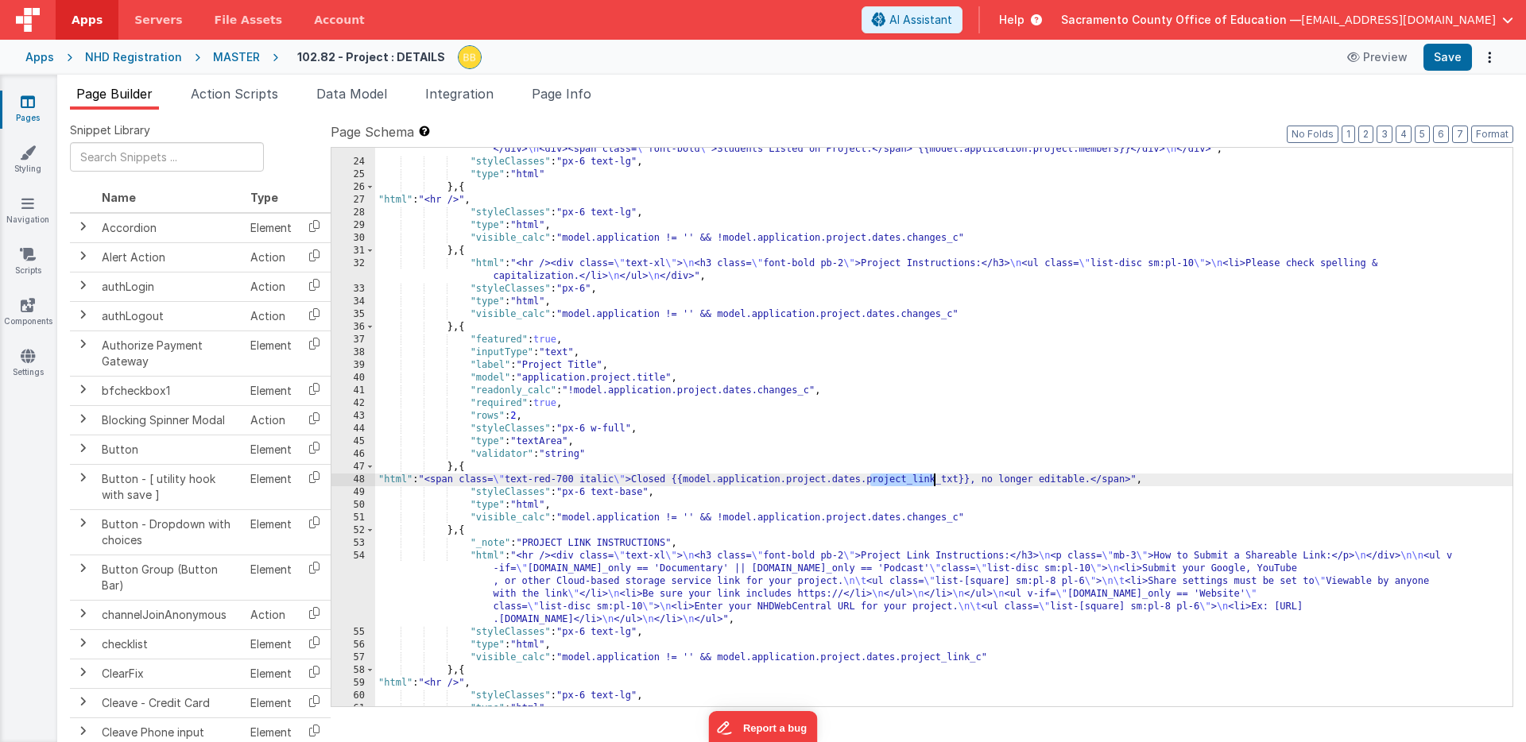
drag, startPoint x: 870, startPoint y: 482, endPoint x: 934, endPoint y: 481, distance: 64.4
click at [934, 481] on div ""html" : "<hr /><div> \n <div class= \" pb-3 \" ><span class= \" font-bold \" >…" at bounding box center [943, 416] width 1137 height 622
drag, startPoint x: 939, startPoint y: 480, endPoint x: 871, endPoint y: 480, distance: 67.6
click at [871, 480] on div ""html" : "<hr /><div> \n <div class= \" pb-3 \" ><span class= \" font-bold \" >…" at bounding box center [943, 416] width 1137 height 622
click at [1447, 56] on button "Save" at bounding box center [1447, 57] width 48 height 27
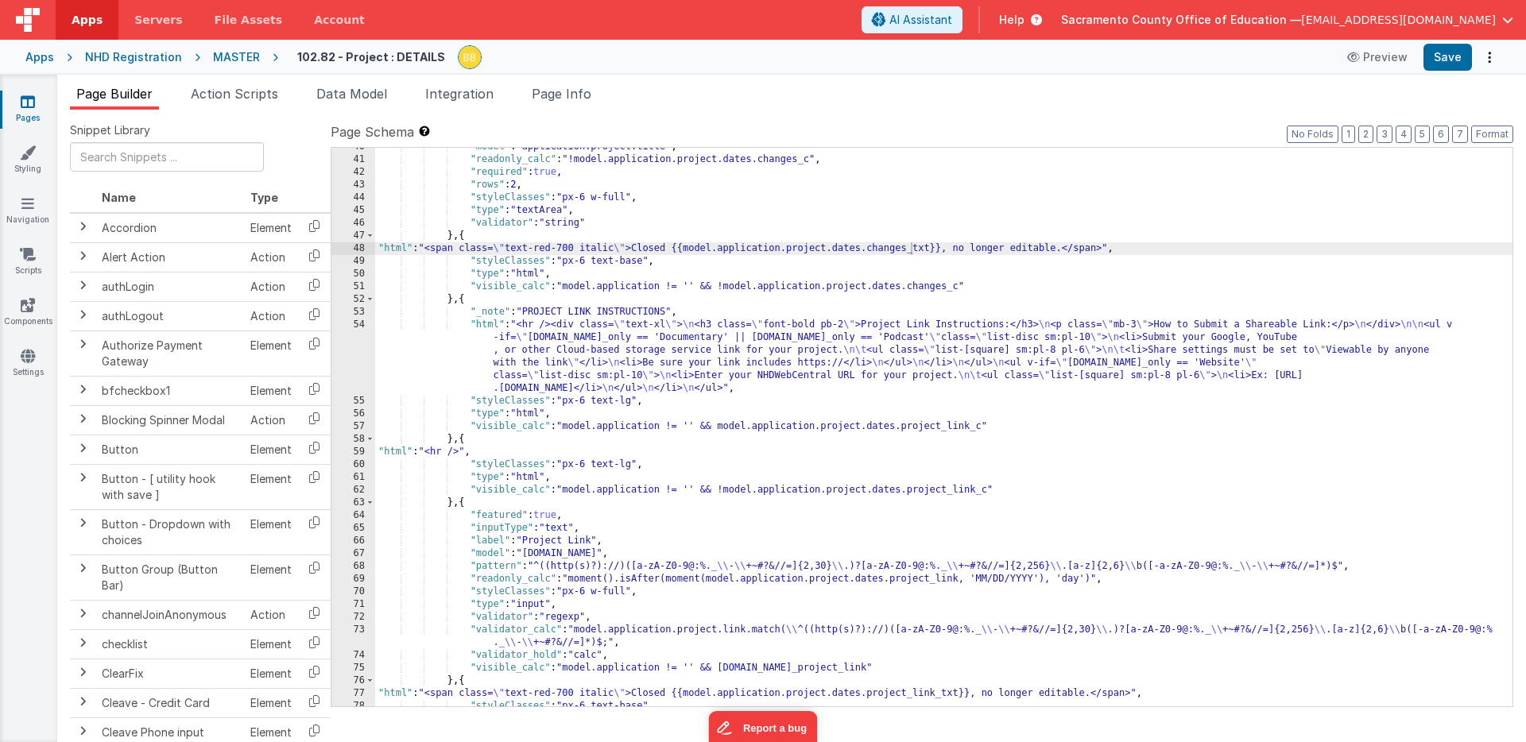
scroll to position [732, 0]
click at [527, 580] on div ""model" : "application.project.title" , "readonly_calc" : "!model.application.p…" at bounding box center [943, 433] width 1137 height 584
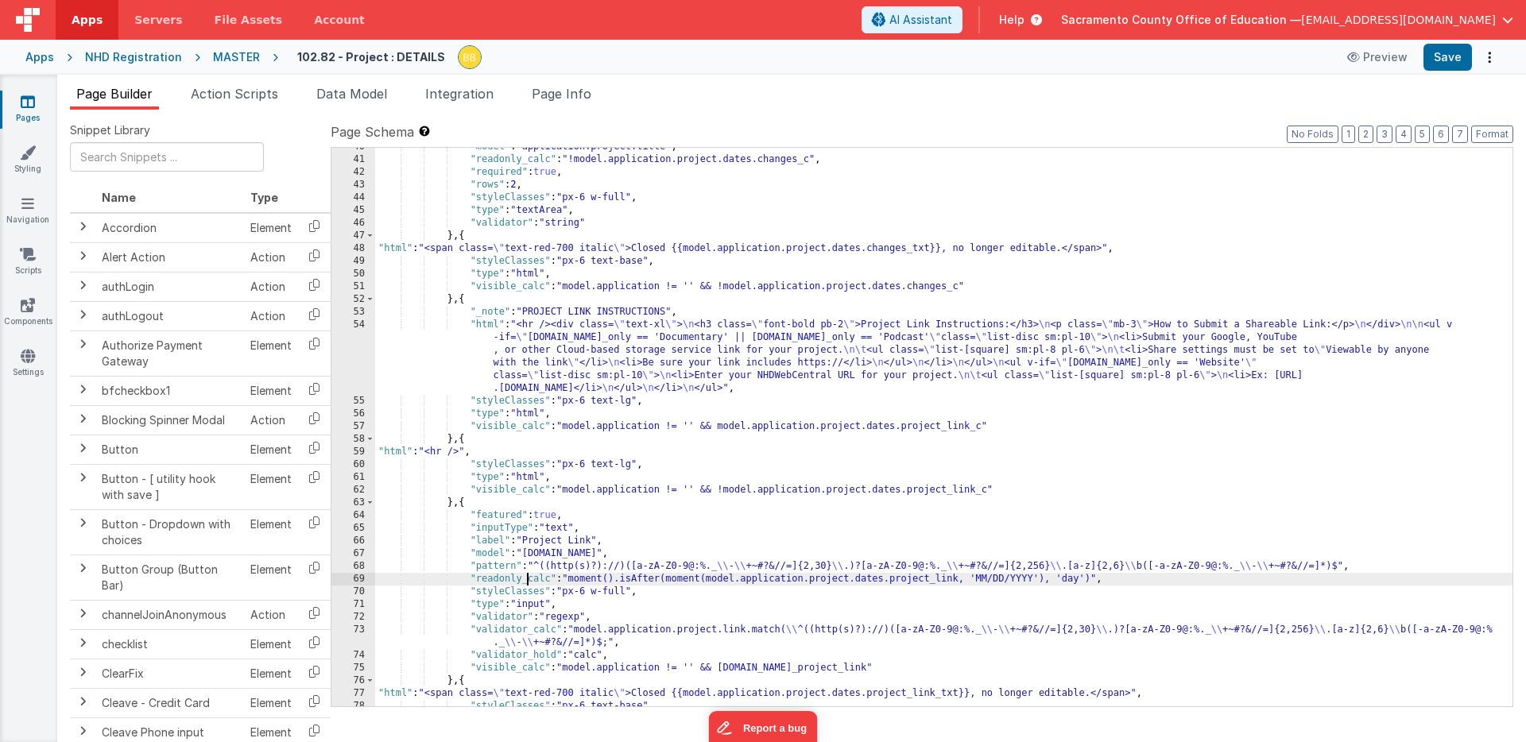
click at [527, 580] on div ""model" : "application.project.title" , "readonly_calc" : "!model.application.p…" at bounding box center [943, 433] width 1137 height 584
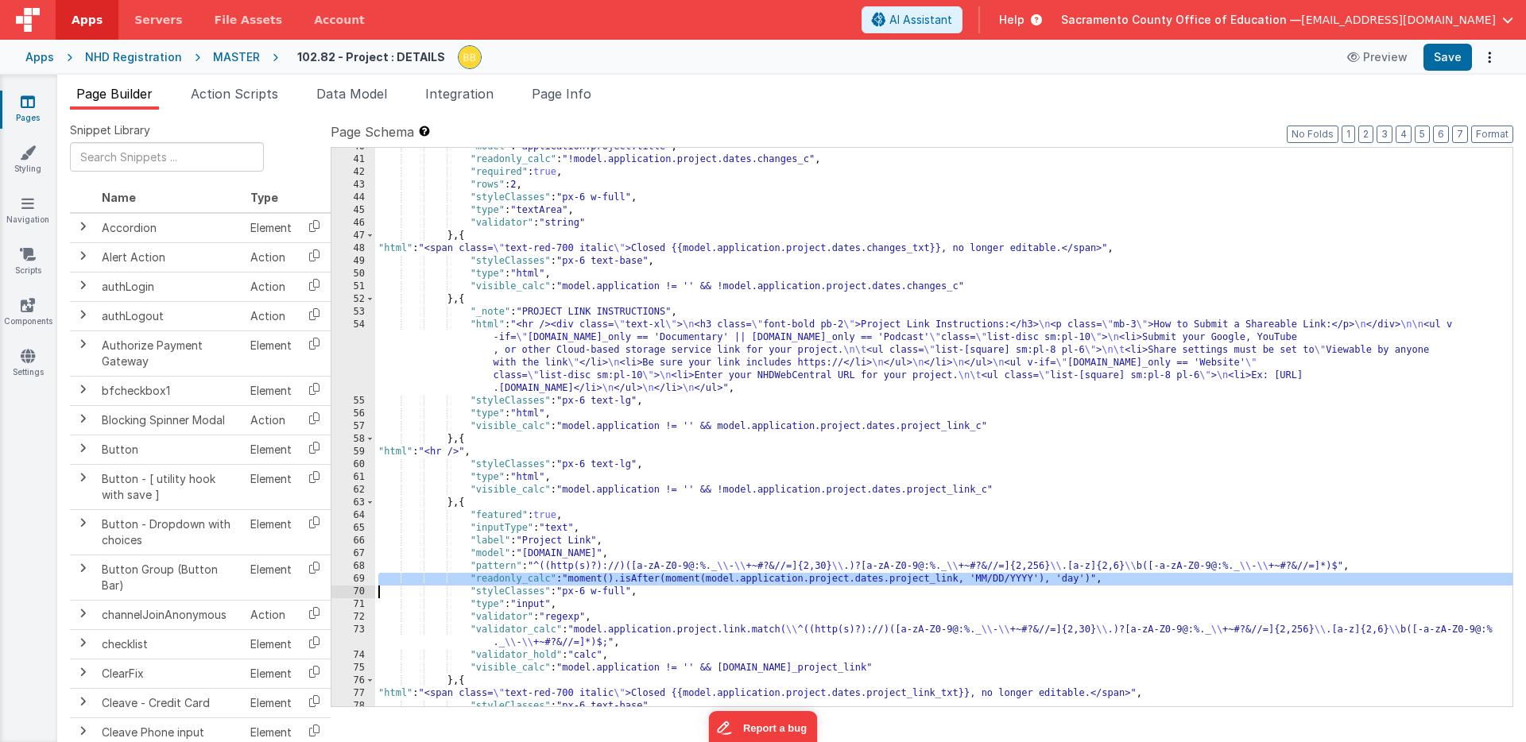
click at [527, 580] on div ""model" : "application.project.title" , "readonly_calc" : "!model.application.p…" at bounding box center [943, 433] width 1137 height 584
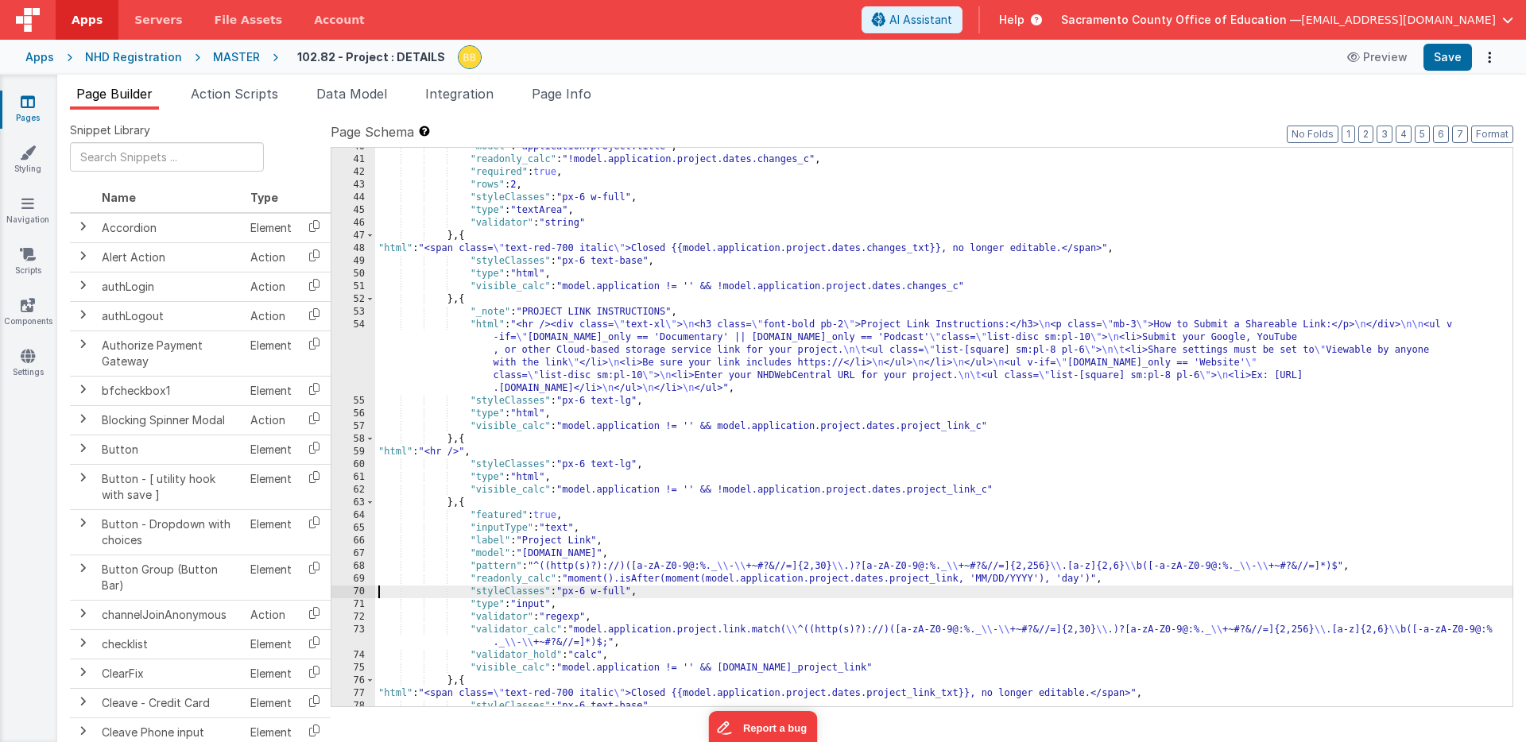
paste textarea
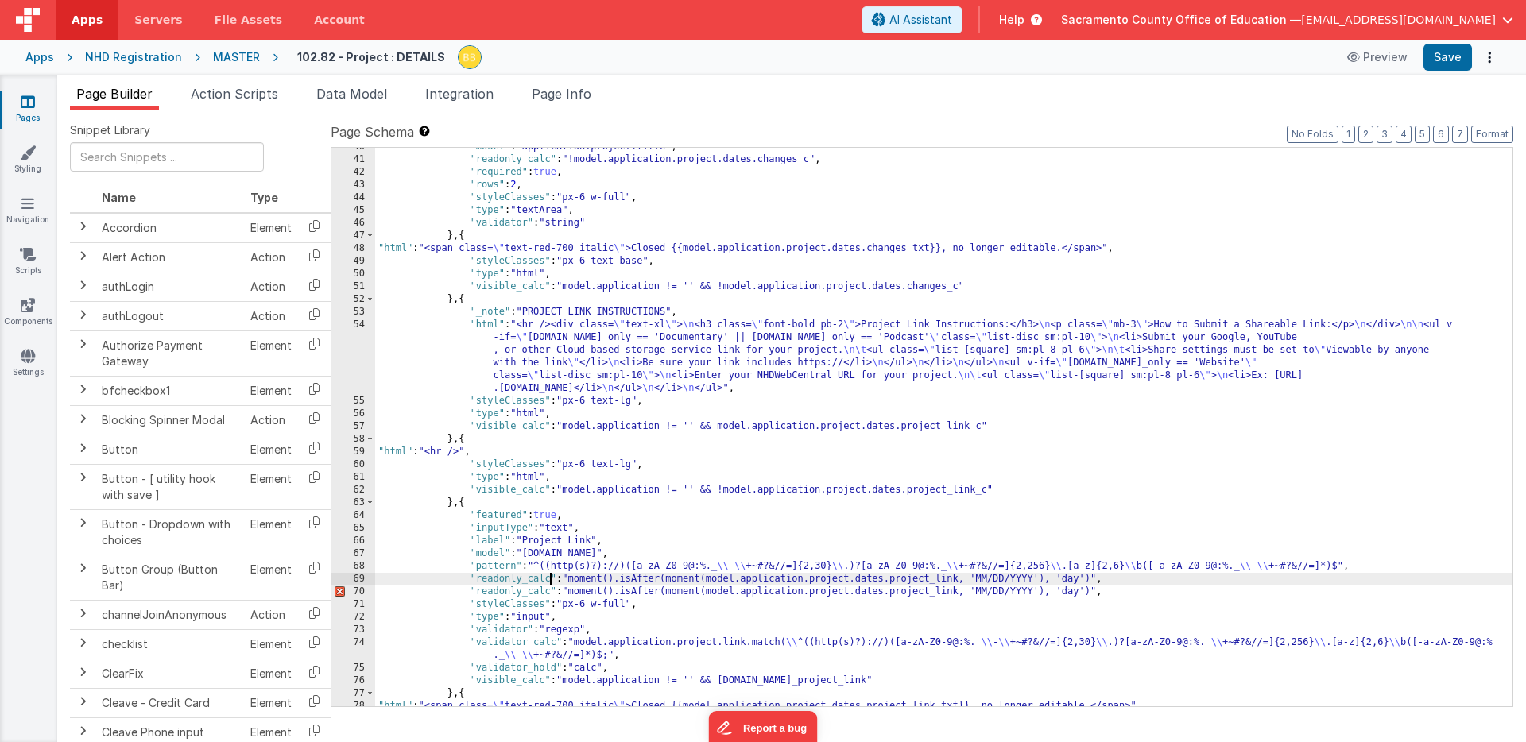
click at [551, 582] on div ""model" : "application.project.title" , "readonly_calc" : "!model.application.p…" at bounding box center [943, 433] width 1137 height 584
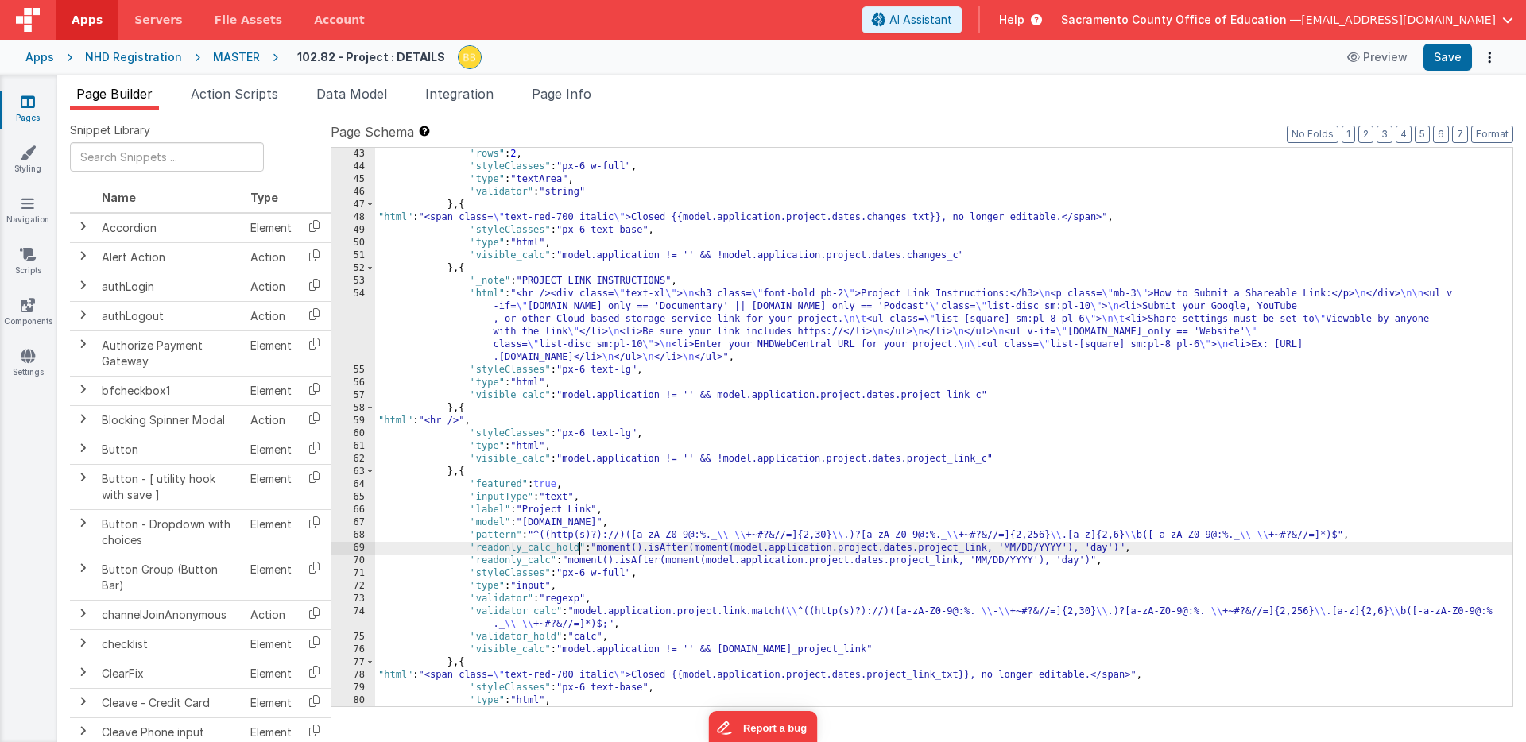
scroll to position [763, 0]
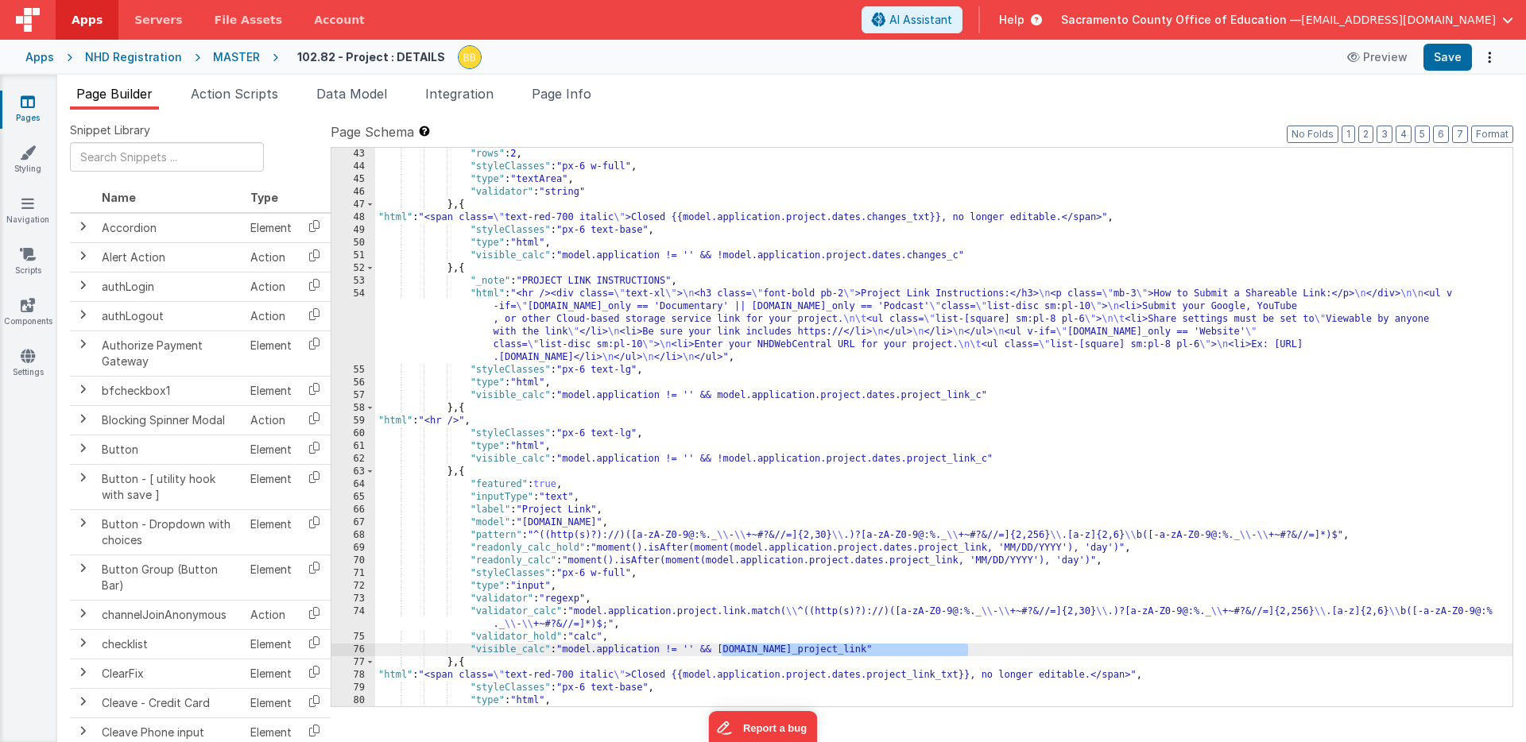
drag, startPoint x: 721, startPoint y: 651, endPoint x: 969, endPoint y: 650, distance: 248.0
click at [969, 650] on div ""rows" : 2 , "styleClasses" : "px-6 w-full" , "type" : "textArea" , "validator"…" at bounding box center [943, 440] width 1137 height 584
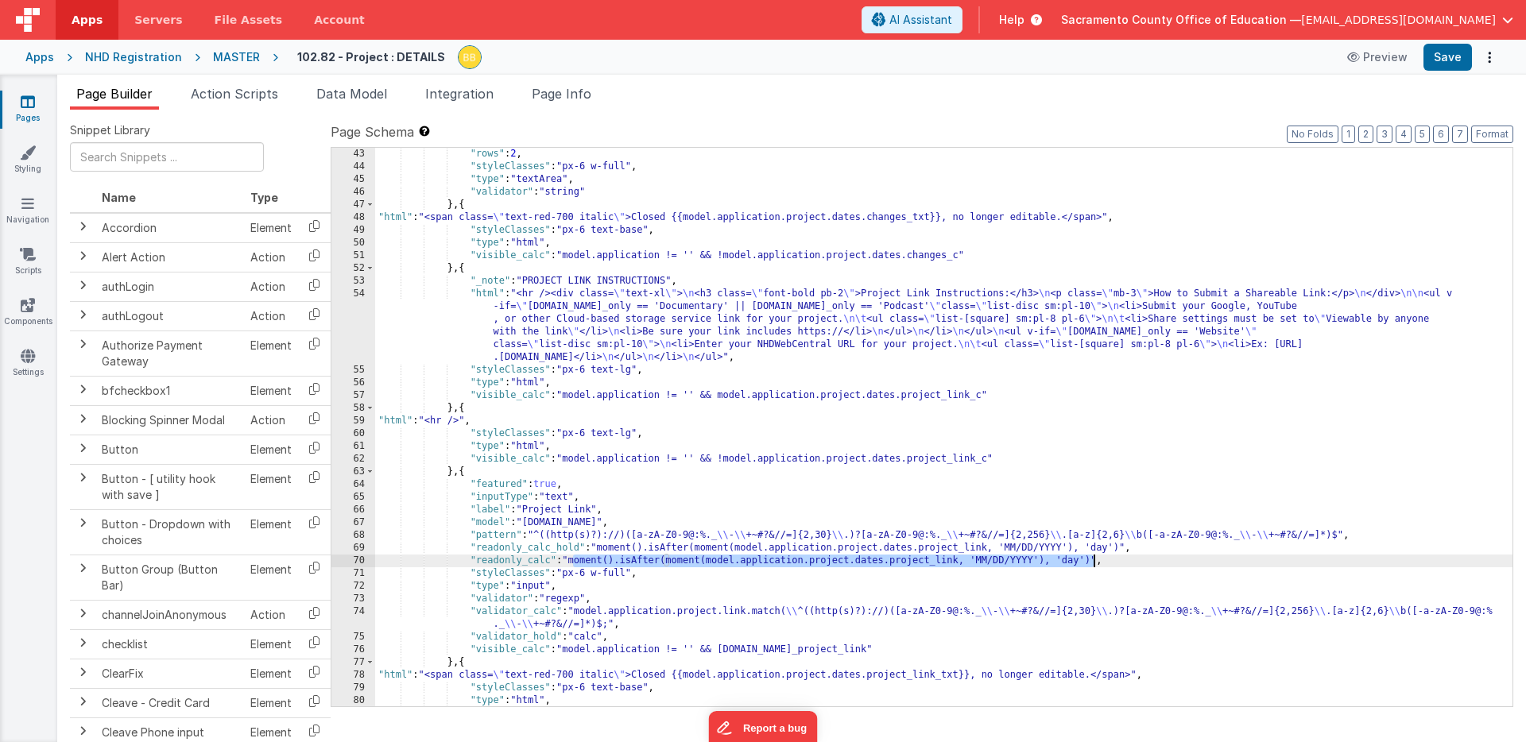
drag, startPoint x: 571, startPoint y: 563, endPoint x: 1094, endPoint y: 564, distance: 522.2
click at [1094, 564] on div ""rows" : 2 , "styleClasses" : "px-6 w-full" , "type" : "textArea" , "validator"…" at bounding box center [943, 440] width 1137 height 584
click at [1447, 52] on button "Save" at bounding box center [1447, 57] width 48 height 27
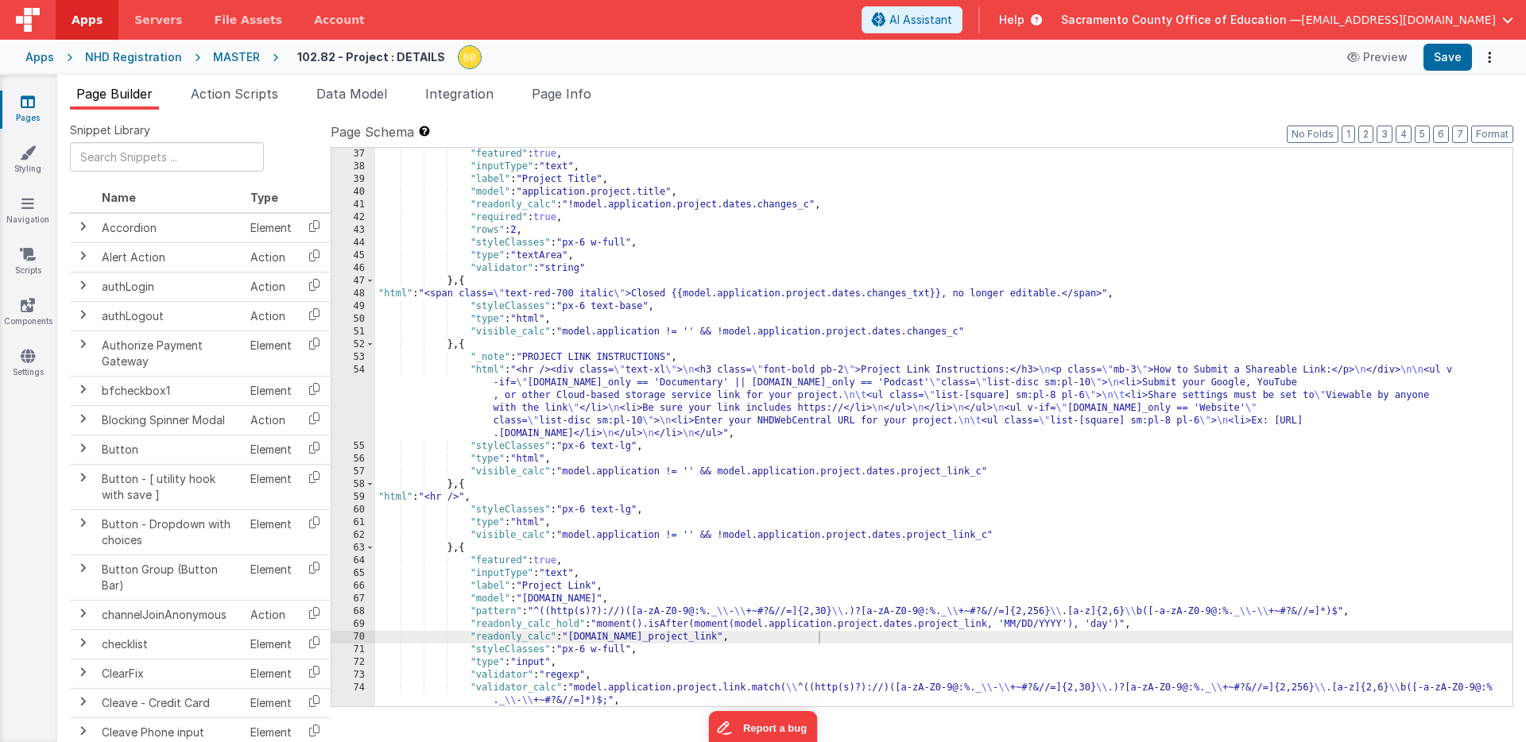
scroll to position [687, 0]
click at [767, 642] on div ""featured" : true , "inputType" : "text" , "label" : "Project Title" , "model" …" at bounding box center [943, 440] width 1137 height 584
drag, startPoint x: 722, startPoint y: 640, endPoint x: 750, endPoint y: 640, distance: 28.6
click at [750, 640] on div ""featured" : true , "inputType" : "text" , "label" : "Project Title" , "model" …" at bounding box center [943, 440] width 1137 height 584
click at [791, 639] on div ""featured" : true , "inputType" : "text" , "label" : "Project Title" , "model" …" at bounding box center [943, 440] width 1137 height 584
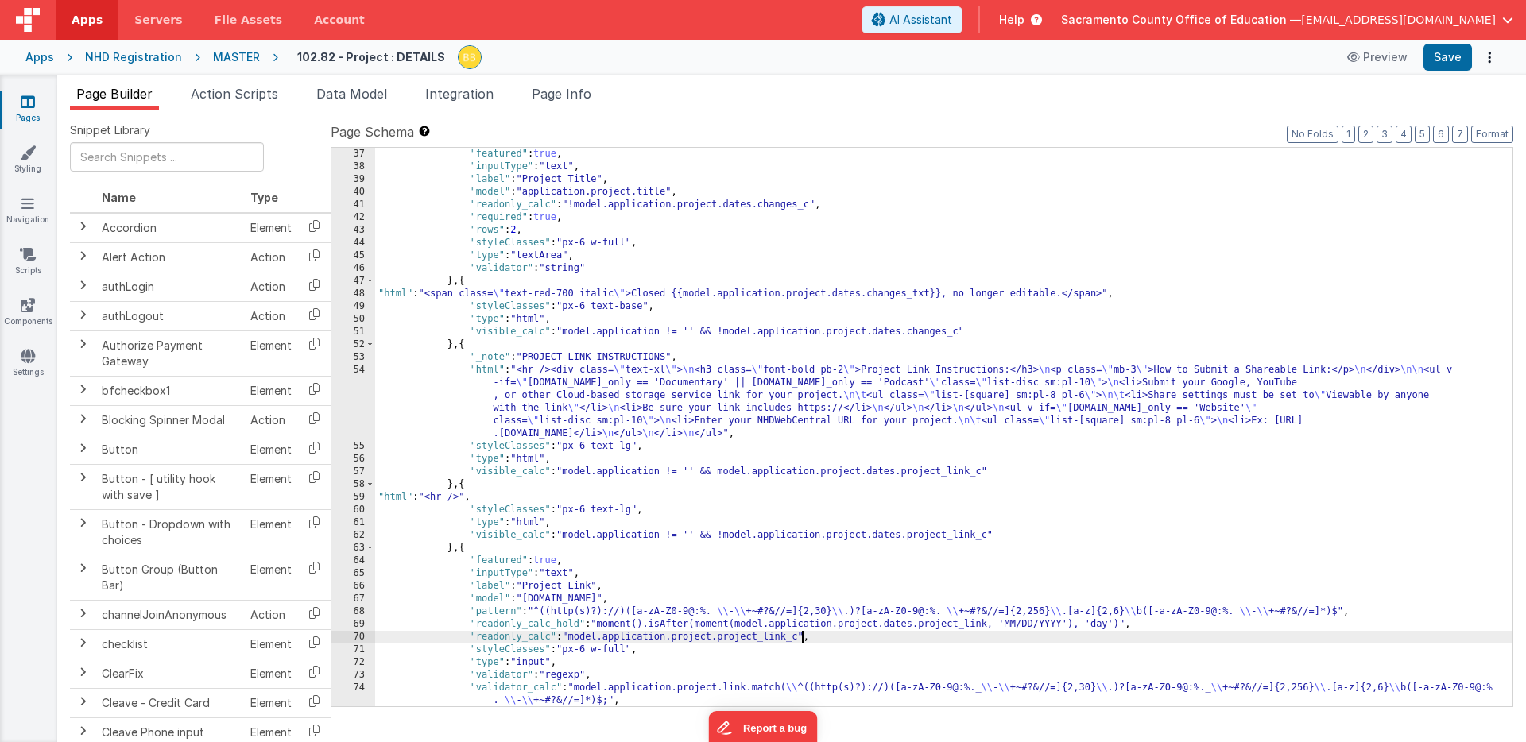
click at [573, 637] on div ""featured" : true , "inputType" : "text" , "label" : "Project Title" , "model" …" at bounding box center [943, 440] width 1137 height 584
click at [1447, 59] on button "Save" at bounding box center [1447, 57] width 48 height 27
click at [536, 626] on div ""featured" : true , "inputType" : "text" , "label" : "Project Title" , "model" …" at bounding box center [943, 440] width 1137 height 584
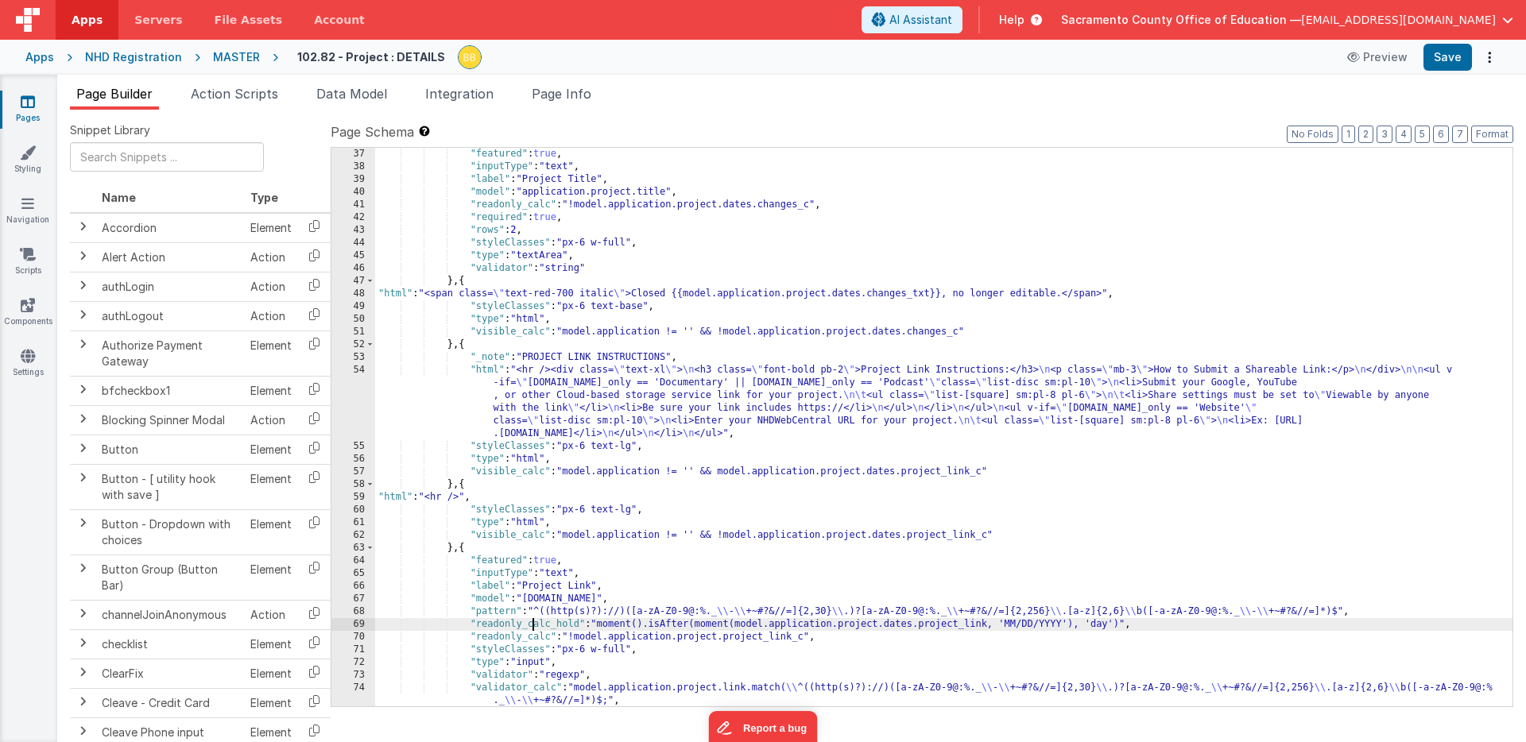
click at [536, 626] on div ""featured" : true , "inputType" : "text" , "label" : "Project Title" , "model" …" at bounding box center [943, 440] width 1137 height 584
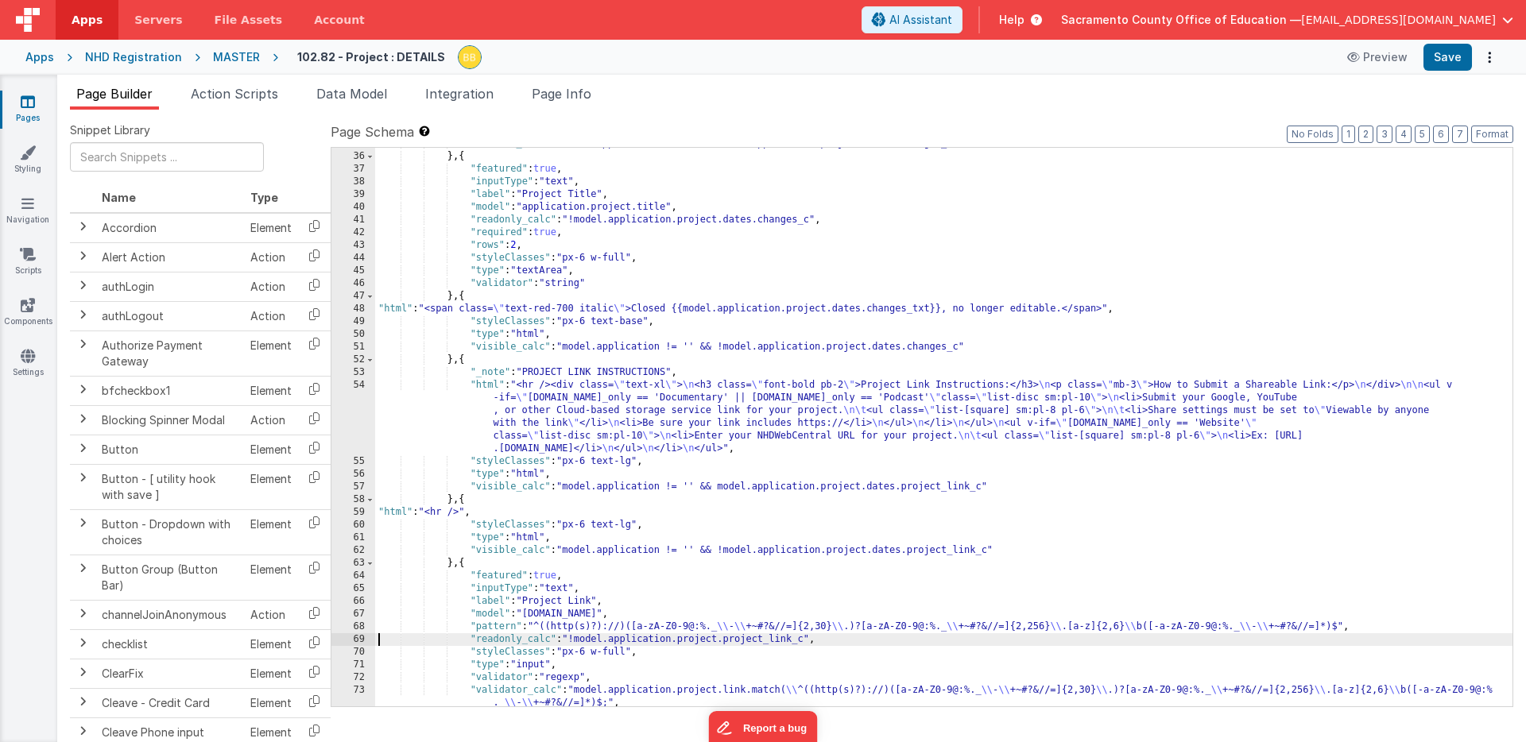
scroll to position [641, 0]
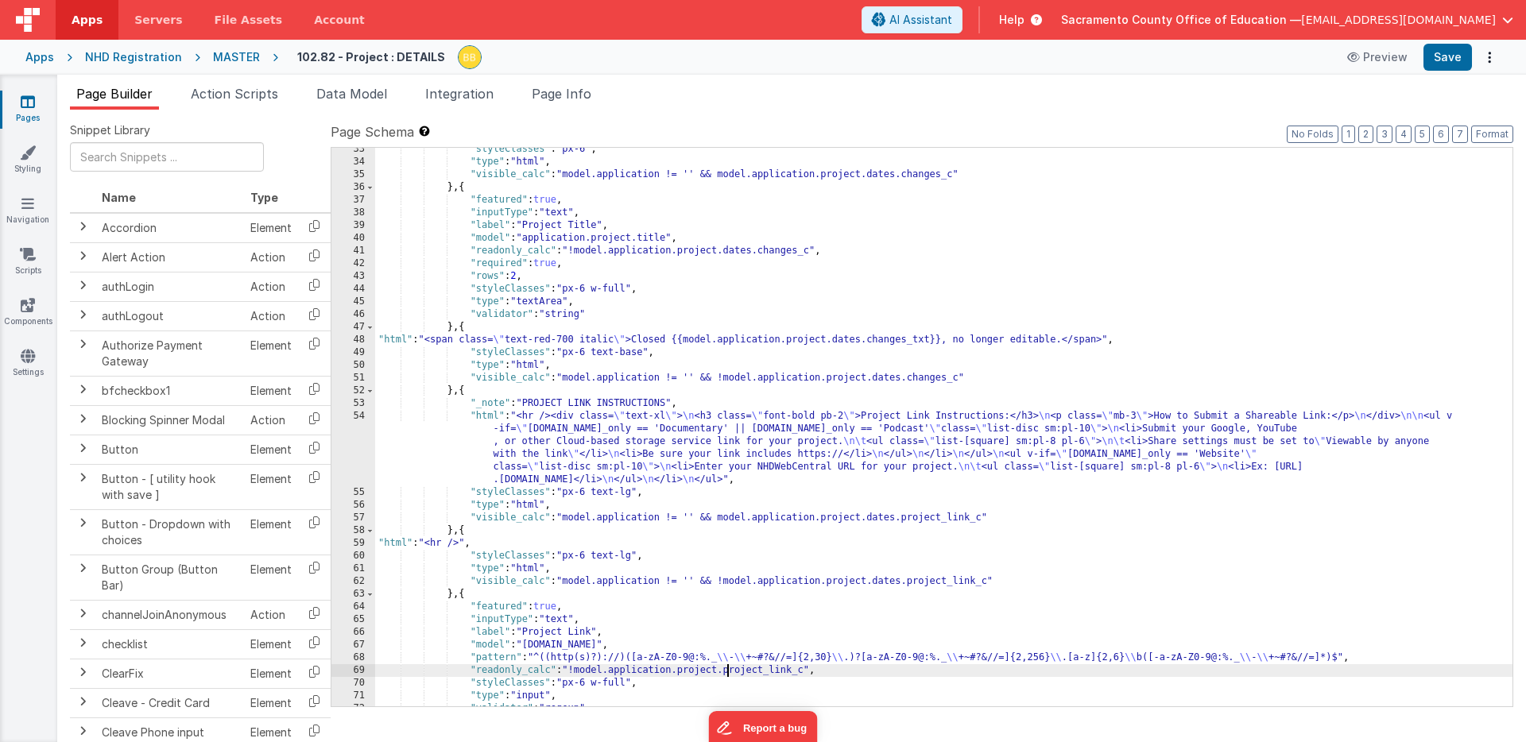
click at [727, 671] on div ""styleClasses" : "px-6" , "type" : "html" , "visible_calc" : "model.application…" at bounding box center [943, 435] width 1137 height 584
click at [1445, 58] on button "Save" at bounding box center [1447, 57] width 48 height 27
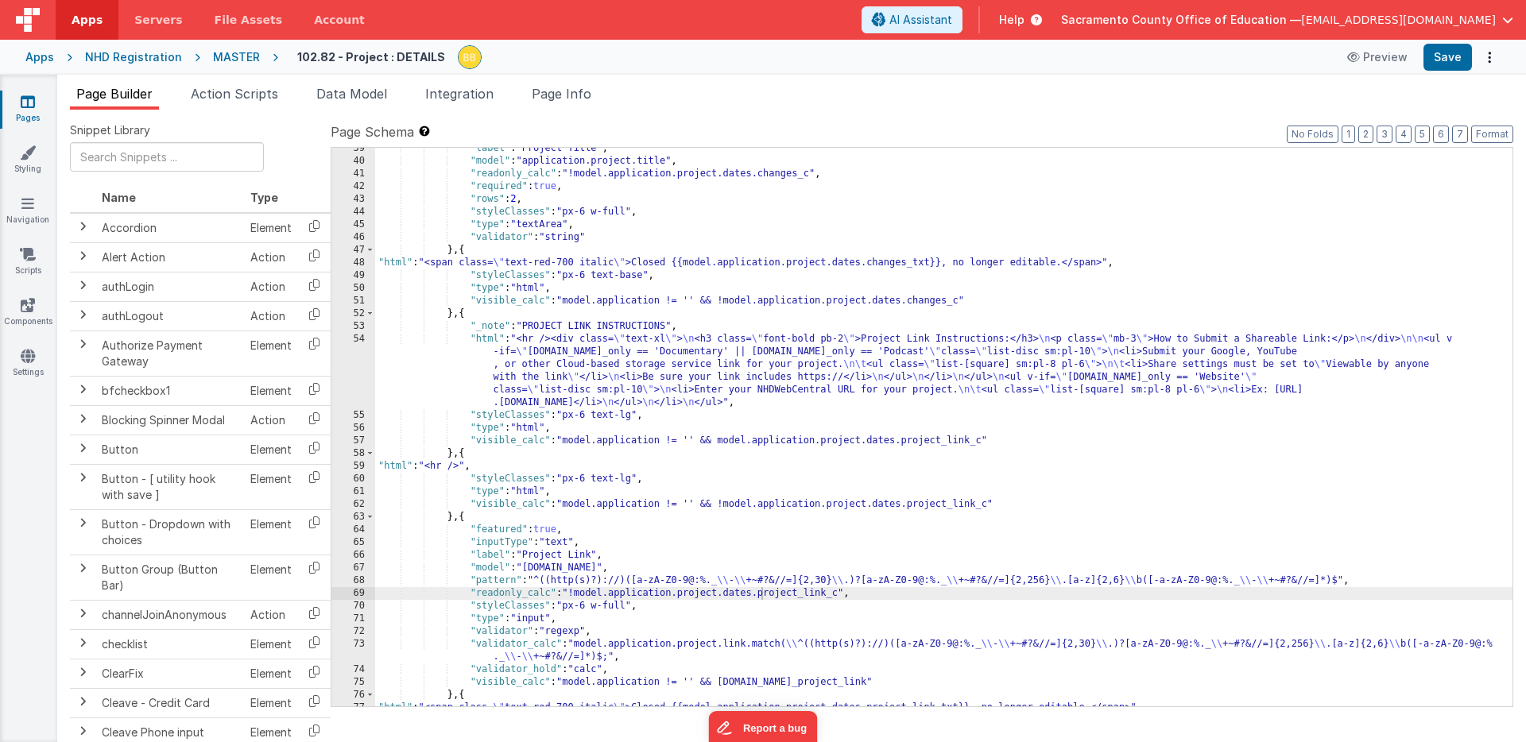
scroll to position [734, 0]
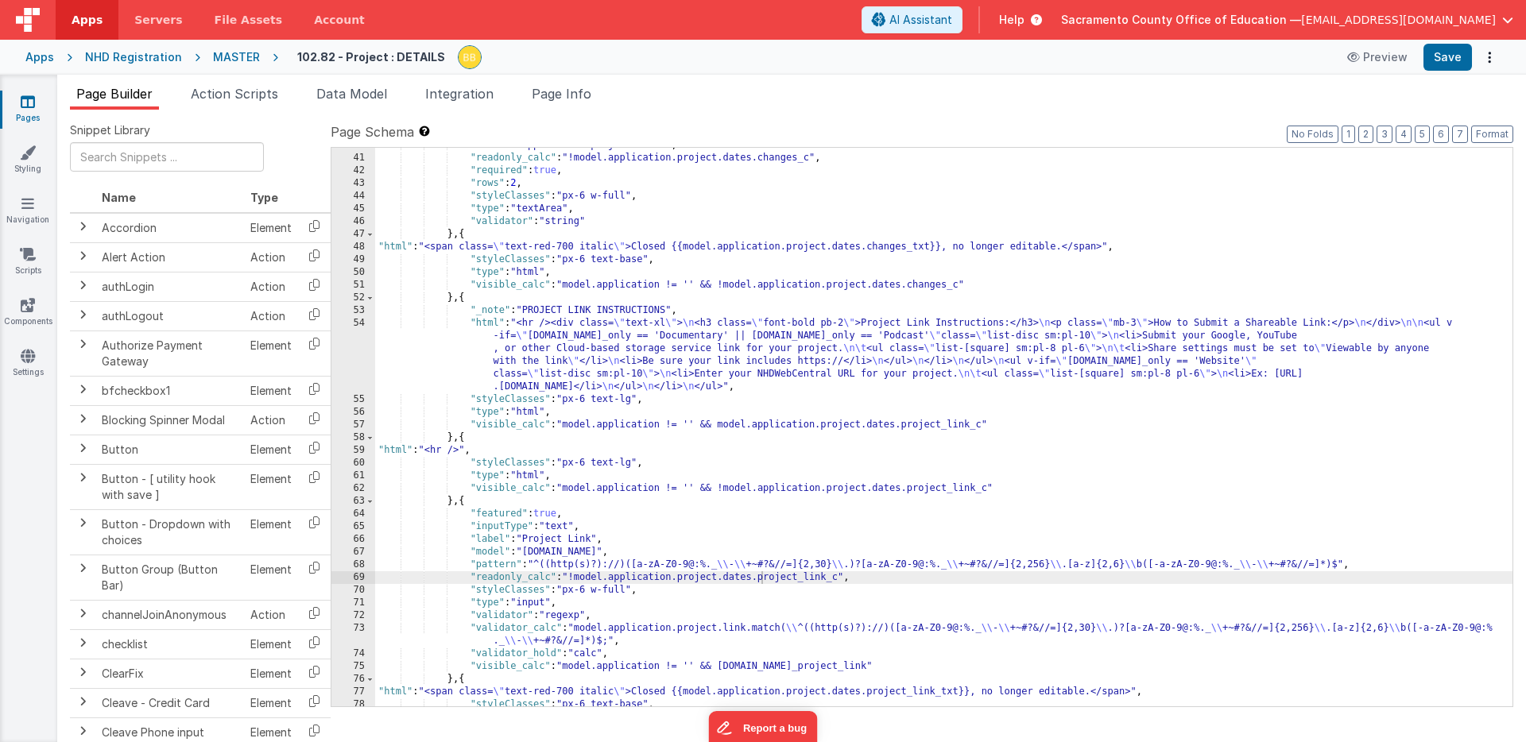
click at [513, 168] on div ""model" : "application.project.title" , "readonly_calc" : "!model.application.p…" at bounding box center [943, 431] width 1137 height 584
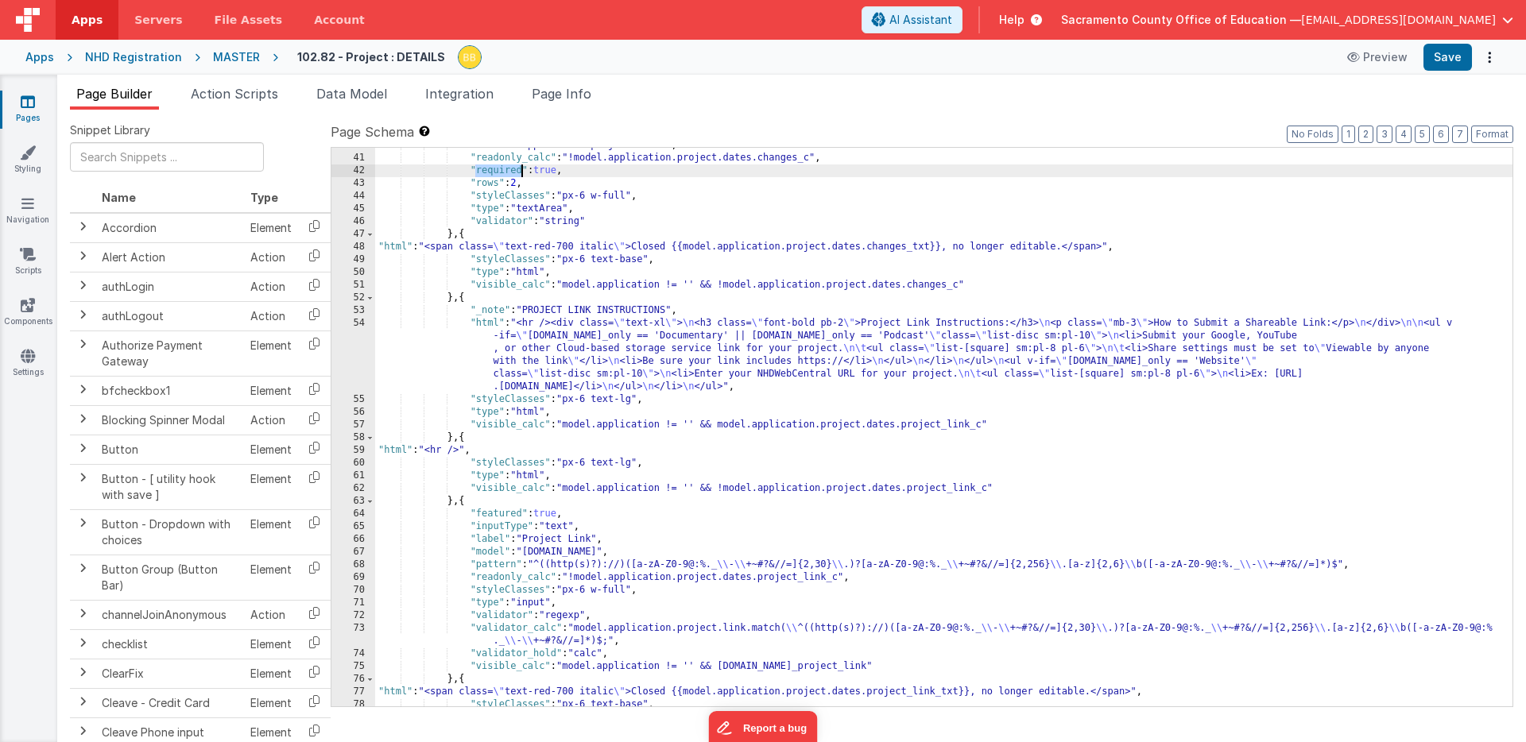
click at [513, 168] on div ""model" : "application.project.title" , "readonly_calc" : "!model.application.p…" at bounding box center [943, 431] width 1137 height 584
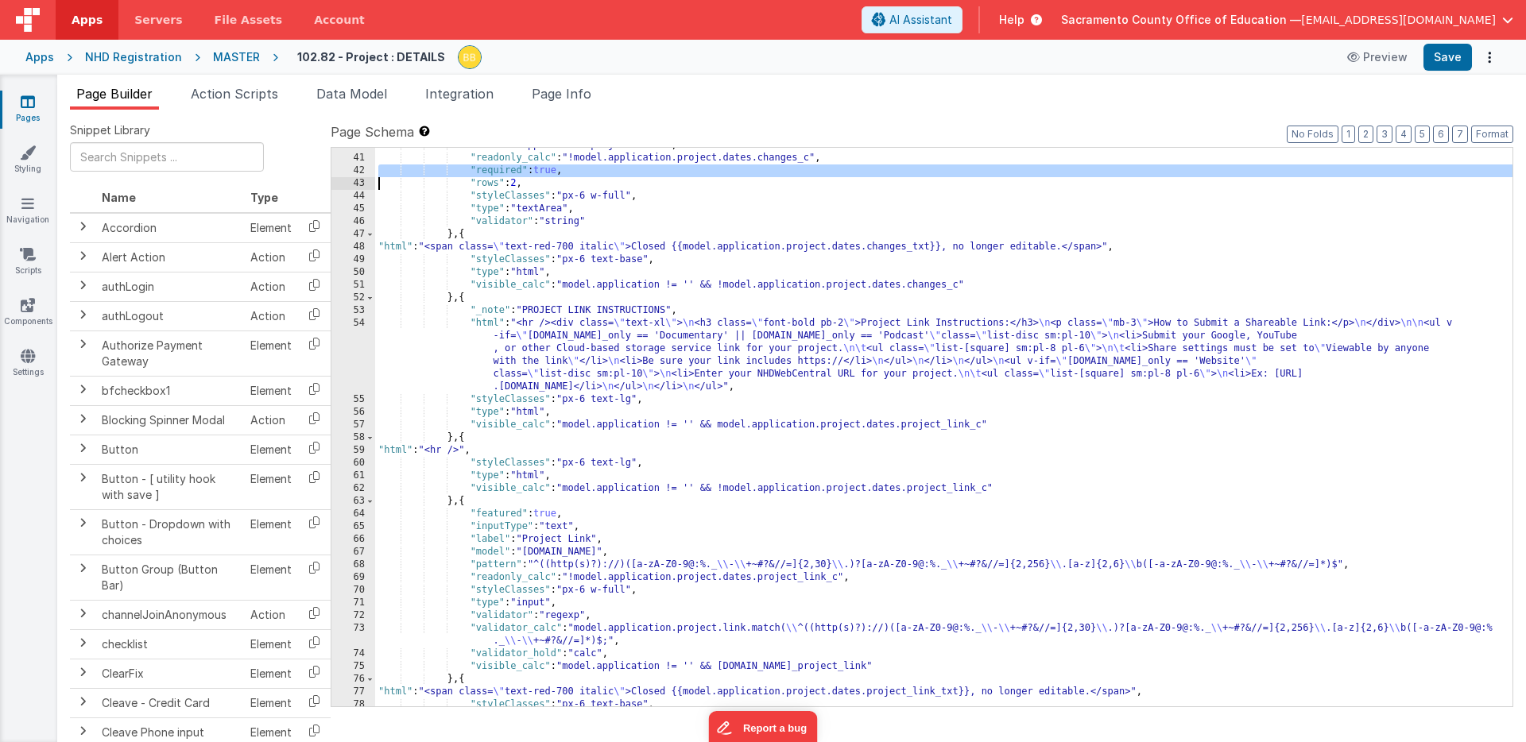
click at [513, 168] on div ""model" : "application.project.title" , "readonly_calc" : "!model.application.p…" at bounding box center [943, 431] width 1137 height 584
click at [377, 591] on div ""model" : "application.project.title" , "readonly_calc" : "!model.application.p…" at bounding box center [943, 431] width 1137 height 584
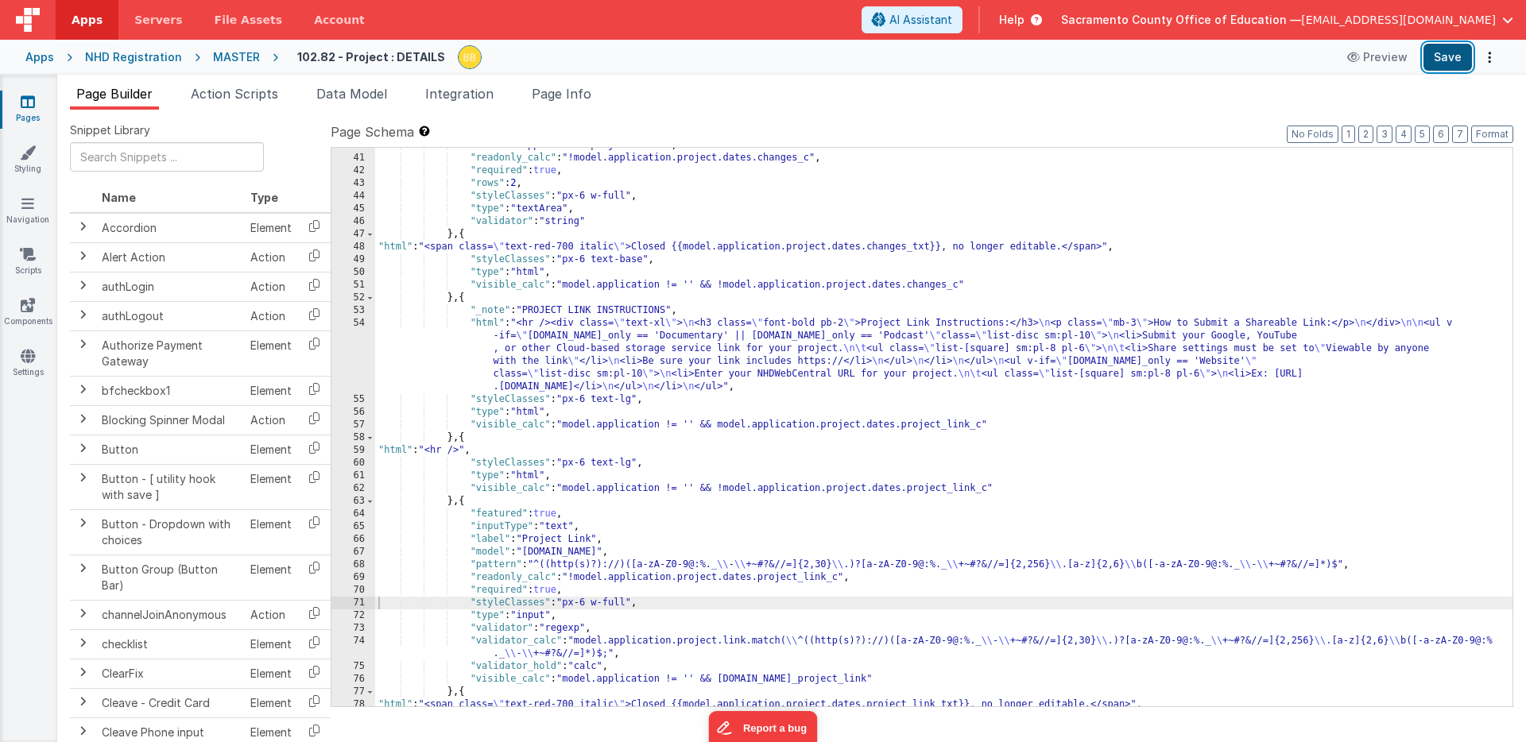
click at [1456, 50] on button "Save" at bounding box center [1447, 57] width 48 height 27
